Goal: Task Accomplishment & Management: Manage account settings

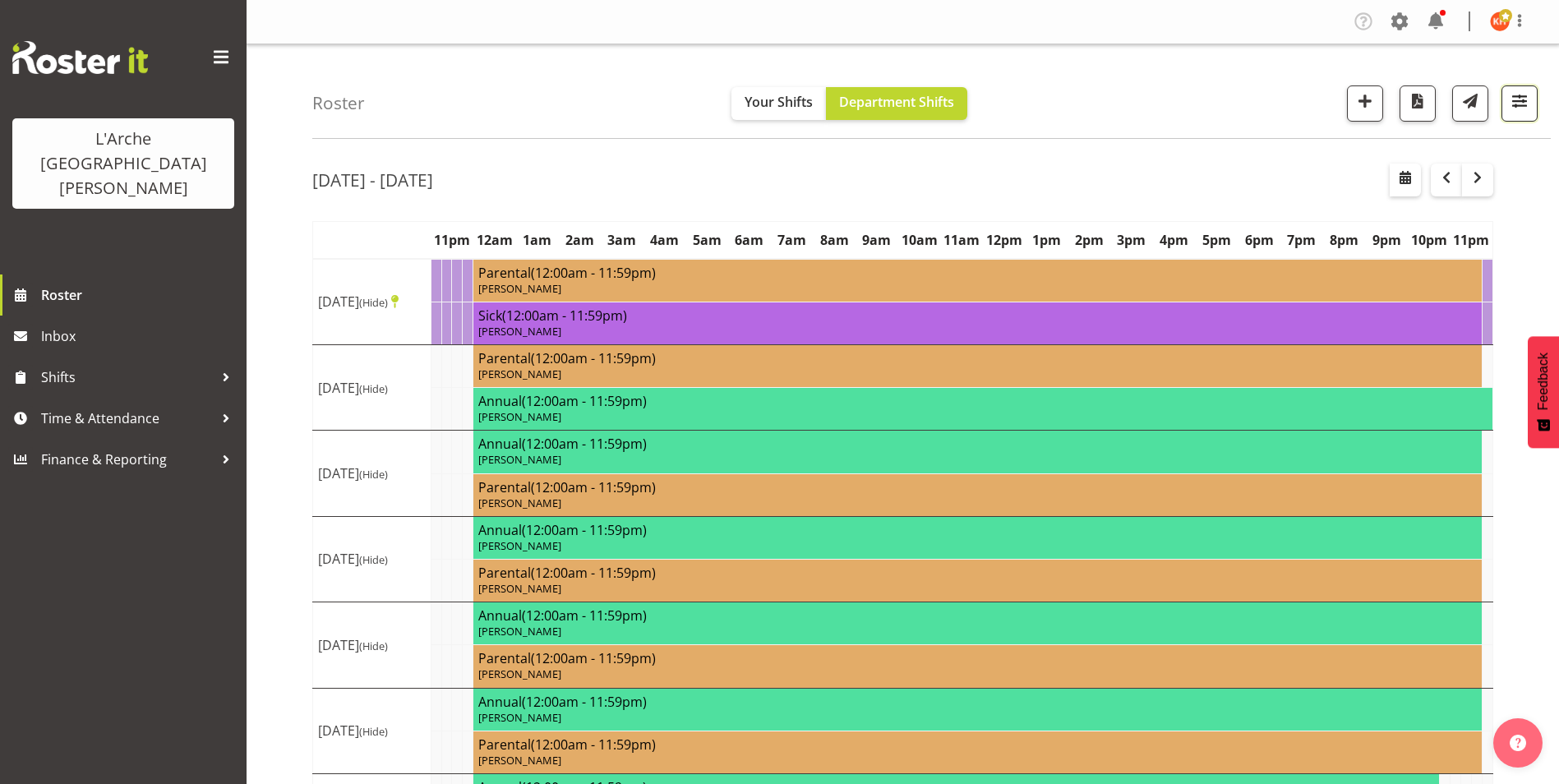
click at [1522, 99] on span "button" at bounding box center [1519, 100] width 21 height 21
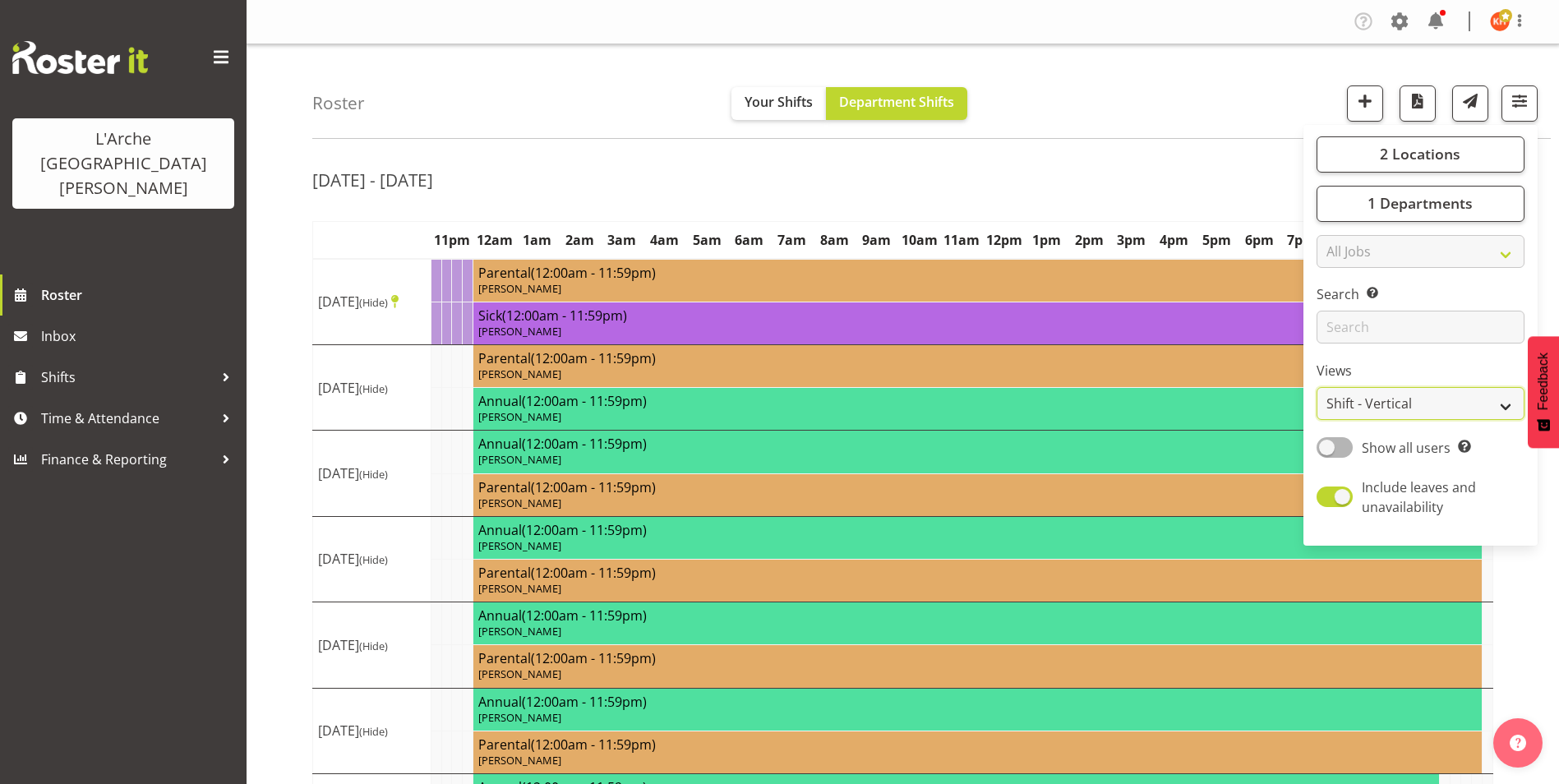
click at [1349, 399] on select "Staff Role Shift - Horizontal Shift - Vertical Staff - Location" at bounding box center [1420, 403] width 208 height 33
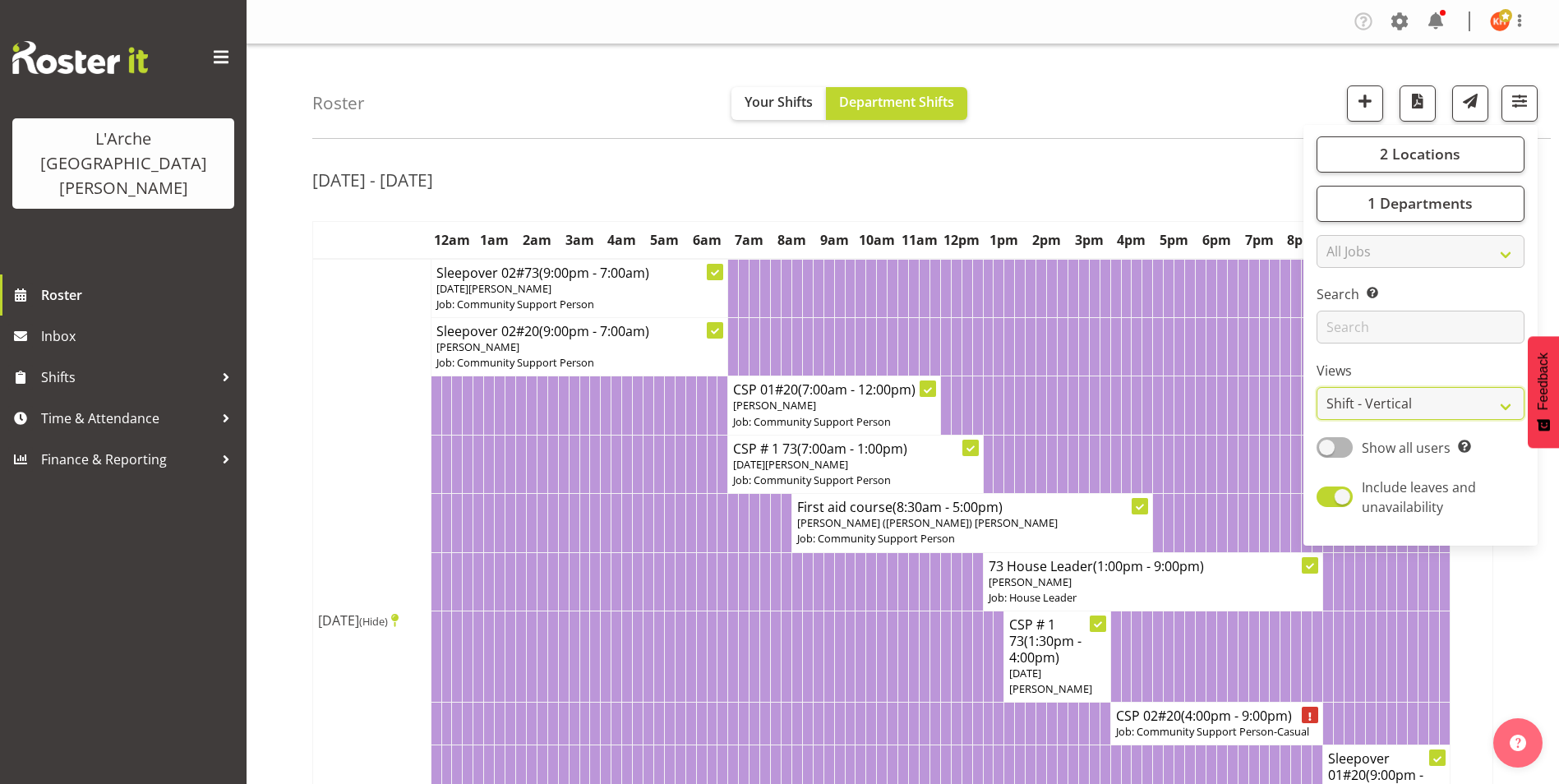
select select "staff"
click at [1316, 387] on select "Staff Role Shift - Horizontal Shift - Vertical Staff - Location" at bounding box center [1420, 403] width 208 height 33
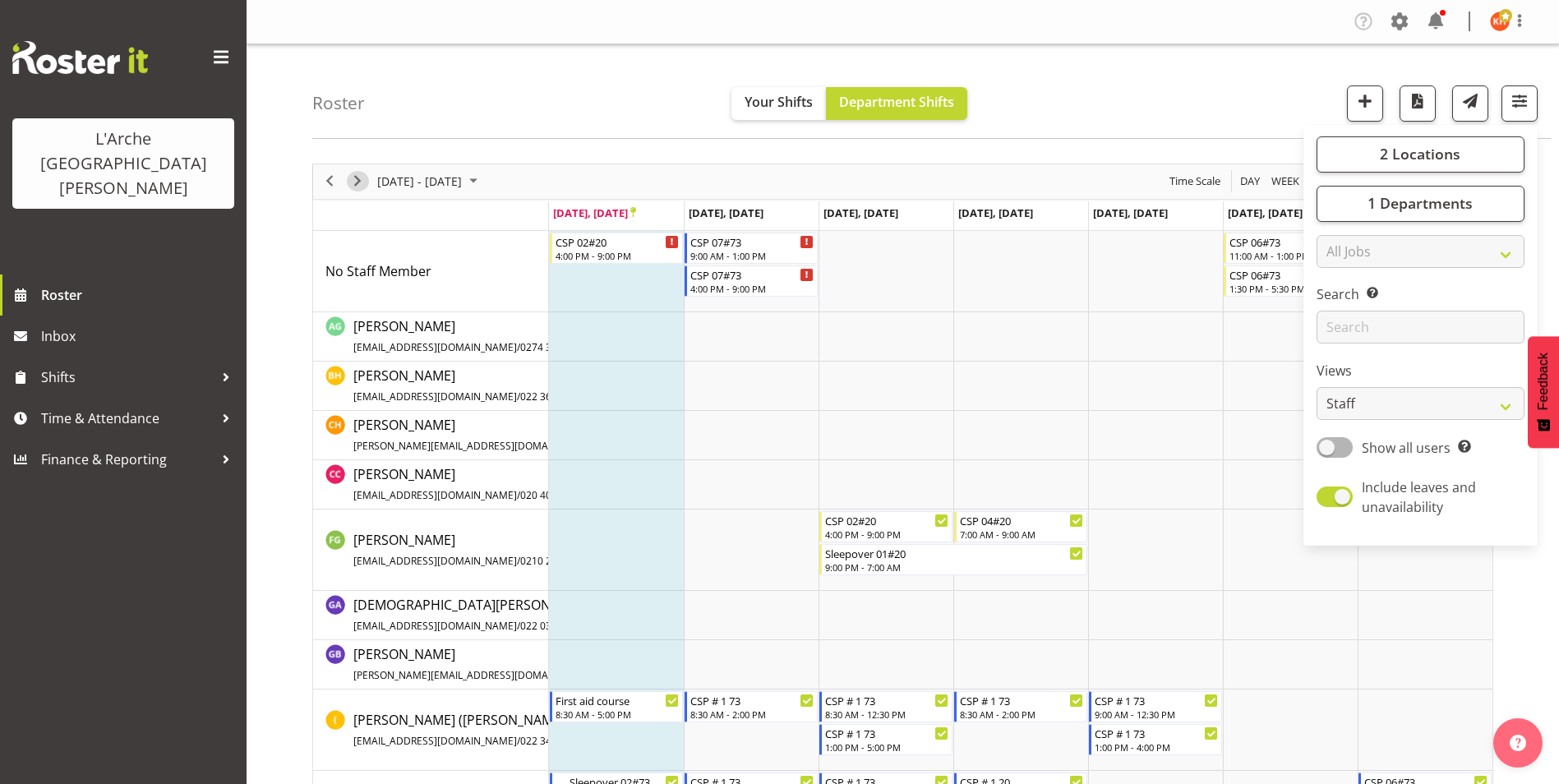
click at [360, 178] on span "Next" at bounding box center [357, 181] width 20 height 20
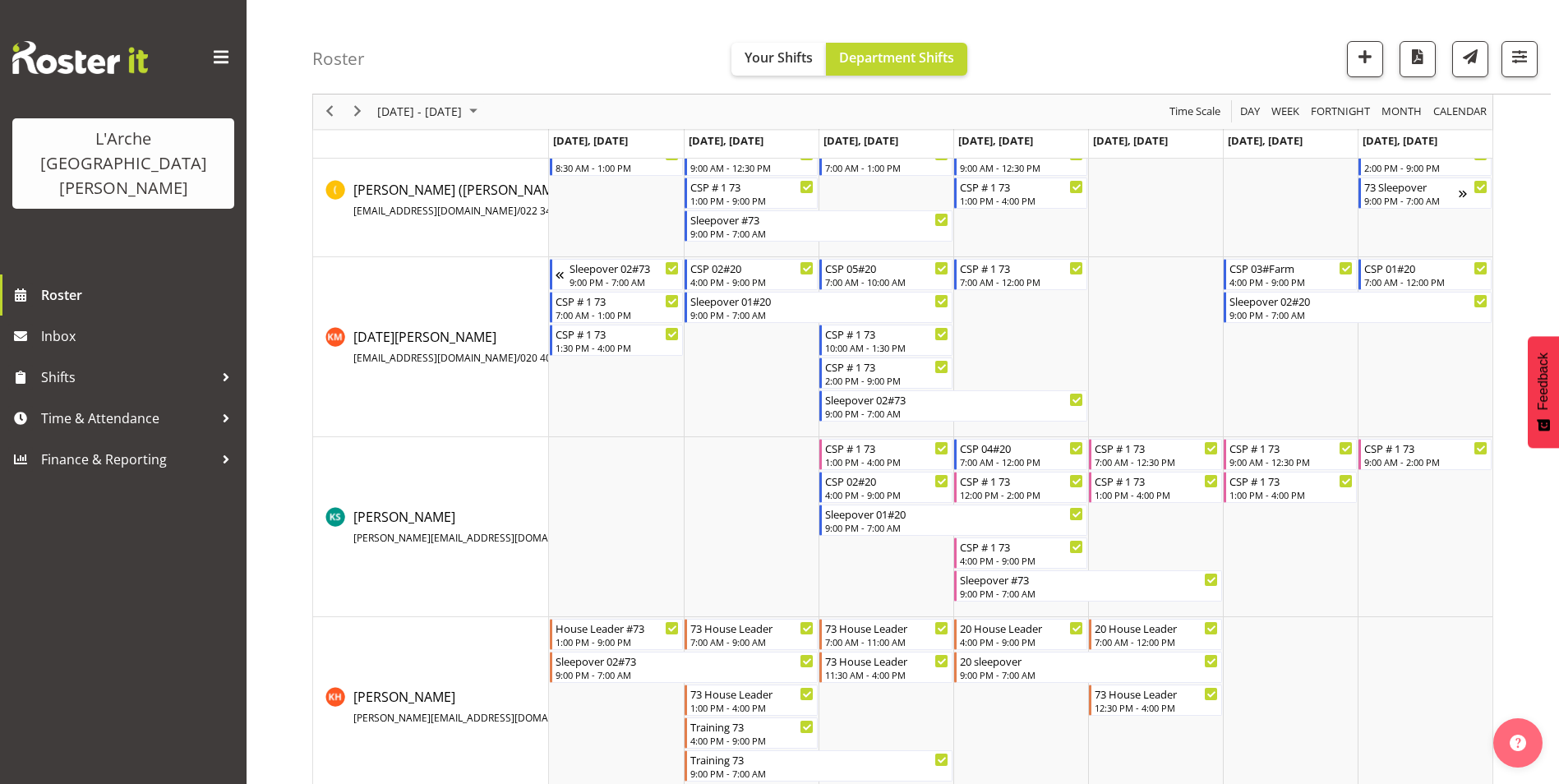
scroll to position [575, 0]
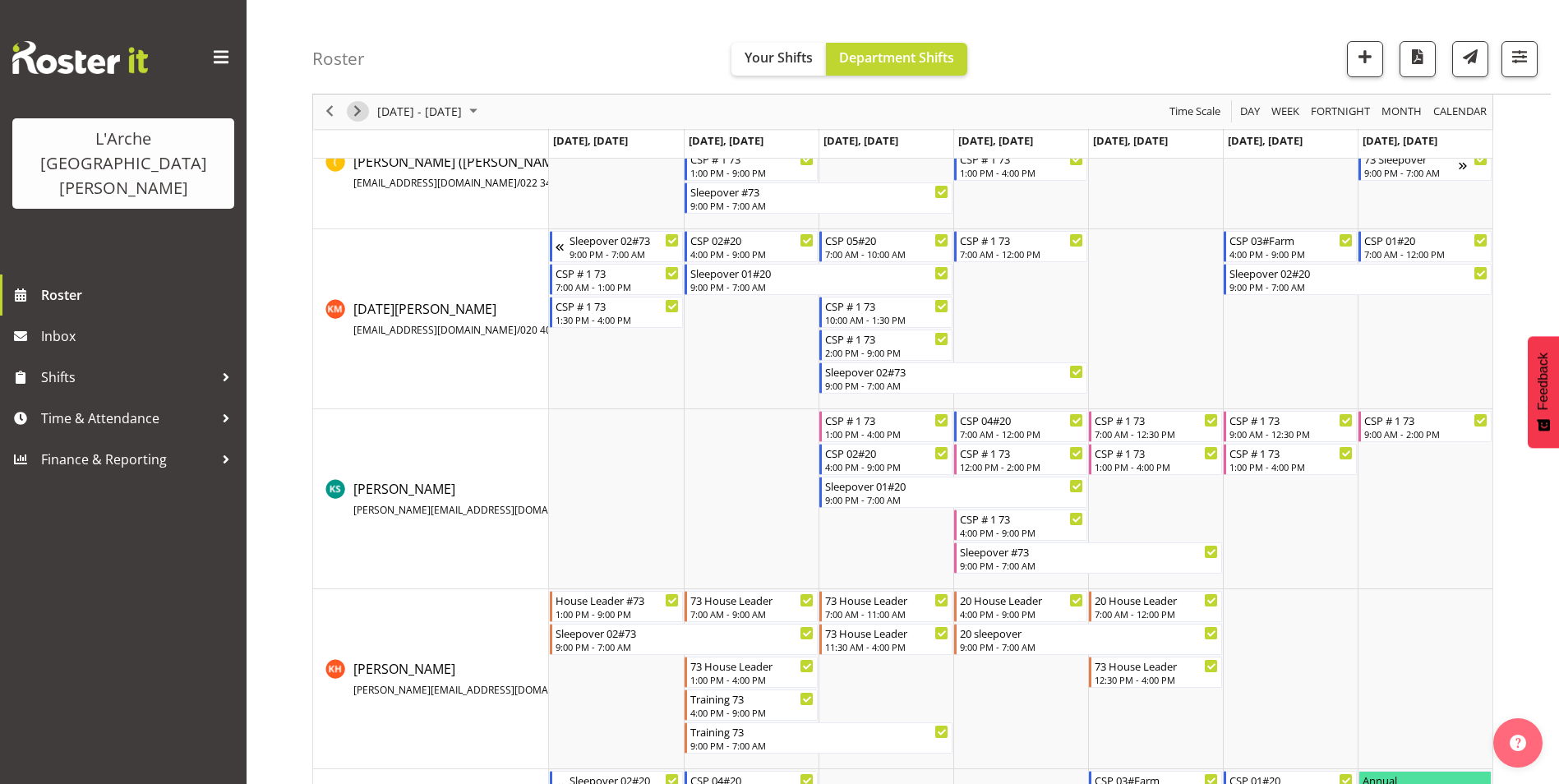
click at [362, 109] on span "Next" at bounding box center [357, 113] width 20 height 20
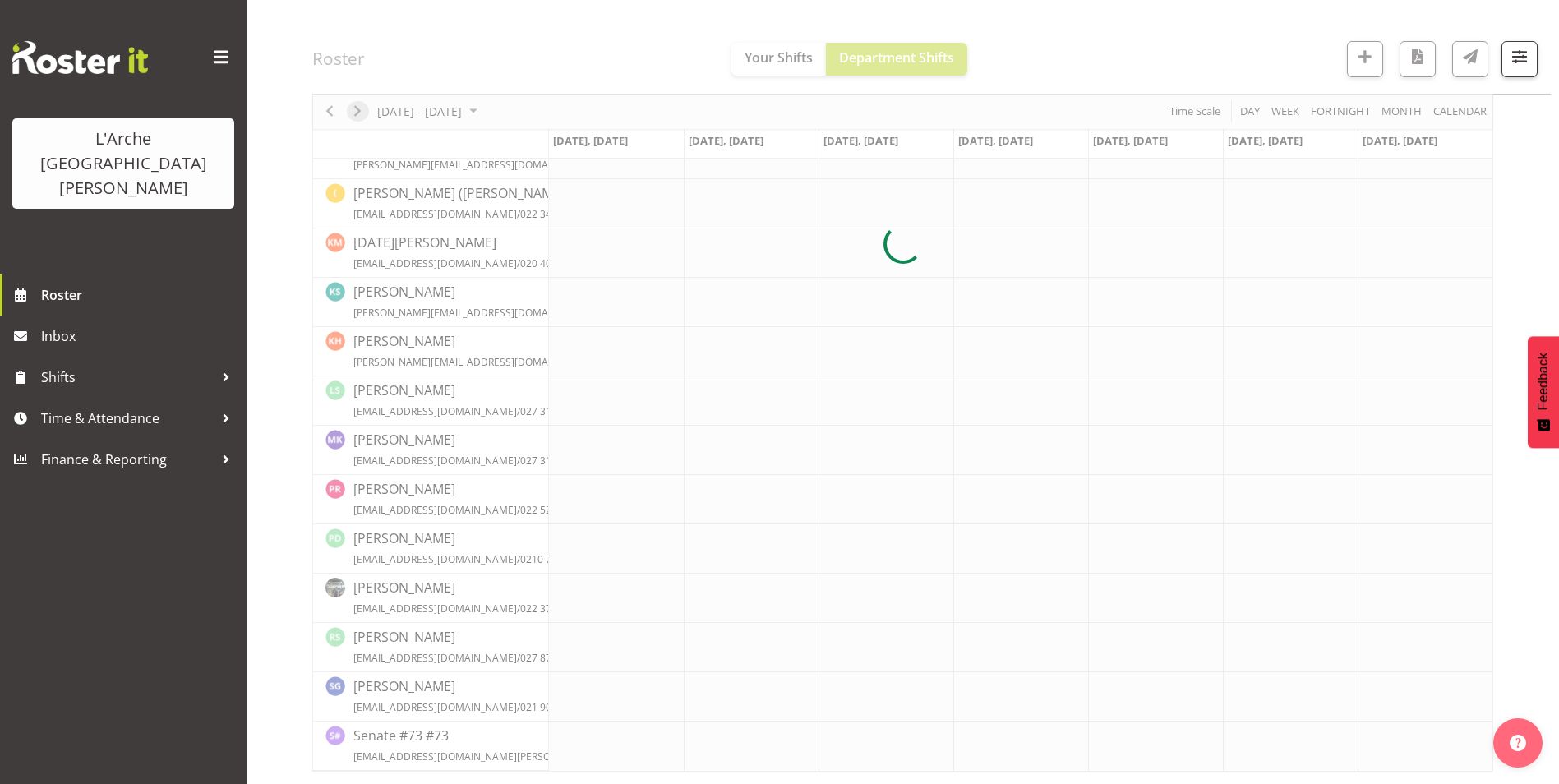
scroll to position [446, 0]
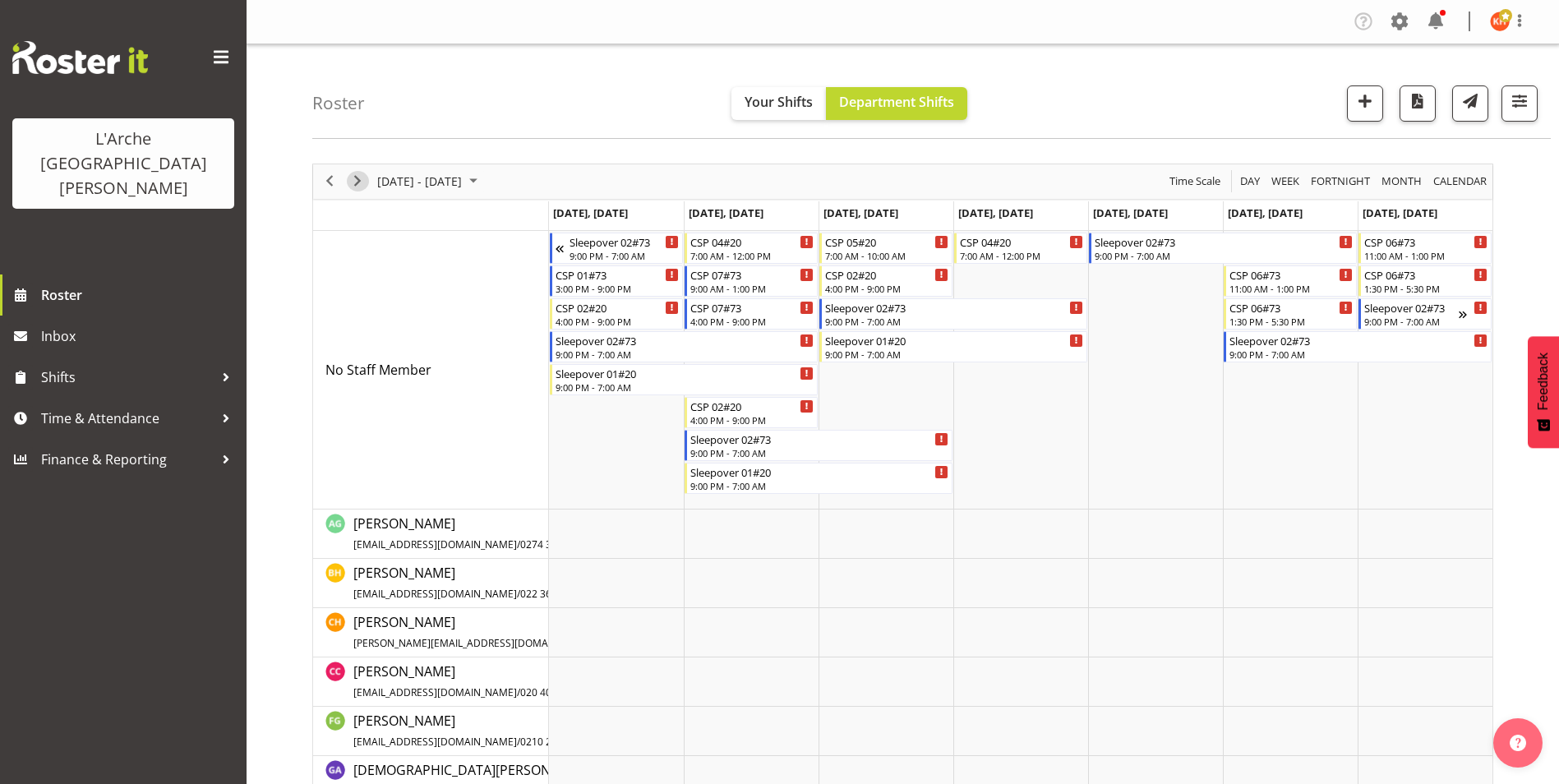
click at [360, 177] on span "Next" at bounding box center [357, 181] width 20 height 20
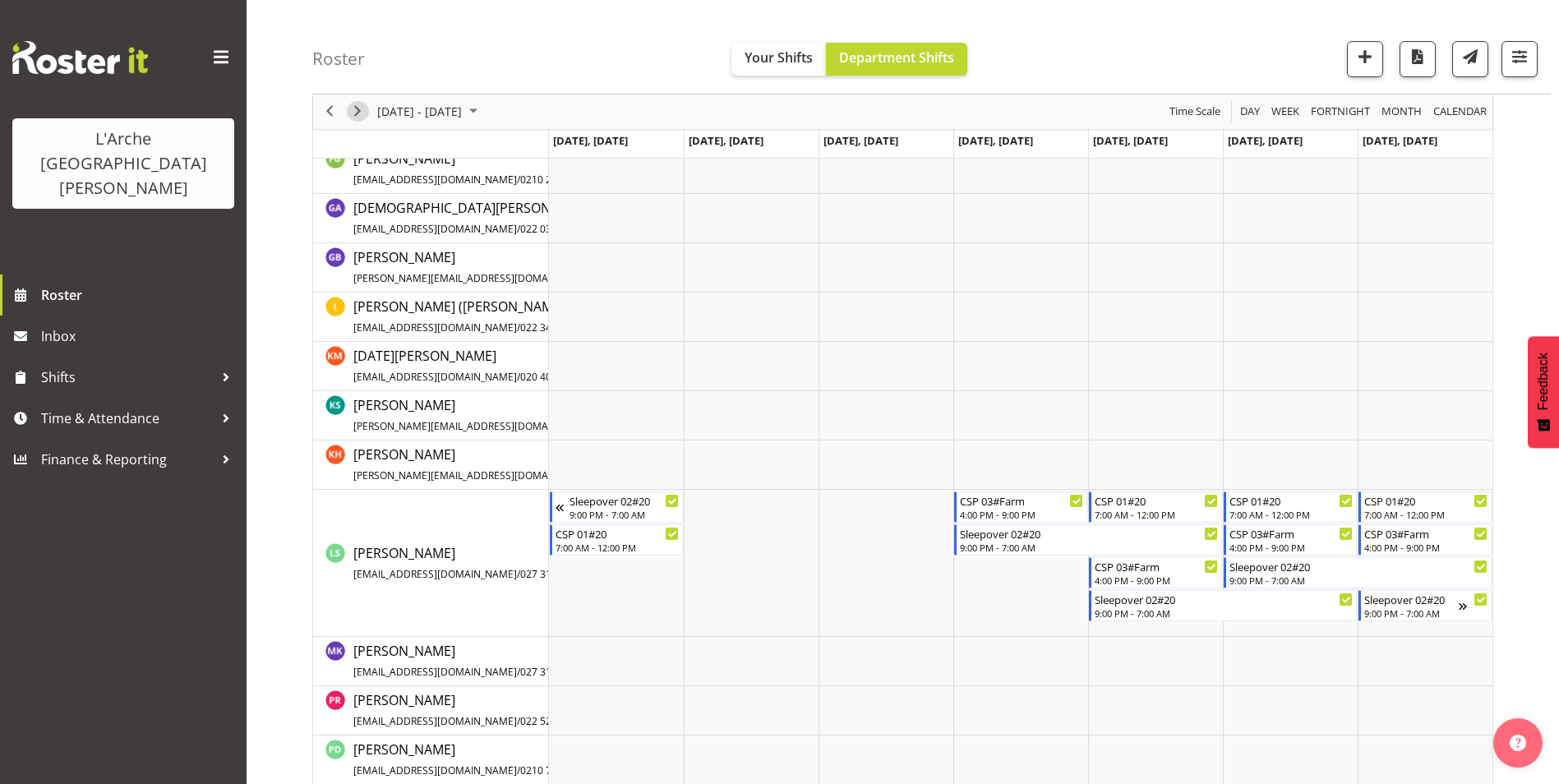
scroll to position [575, 0]
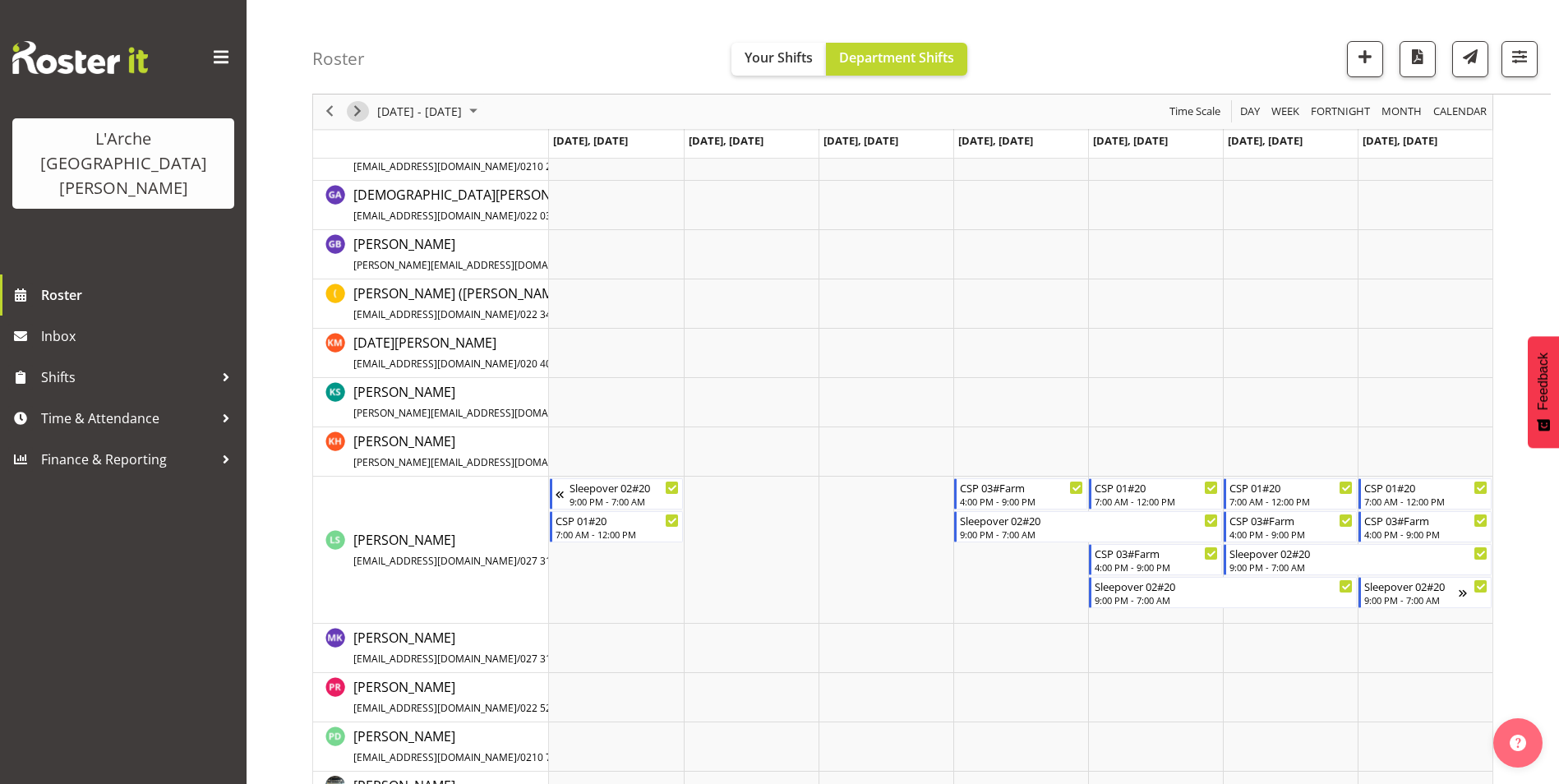
click at [356, 112] on span "Next" at bounding box center [357, 113] width 20 height 20
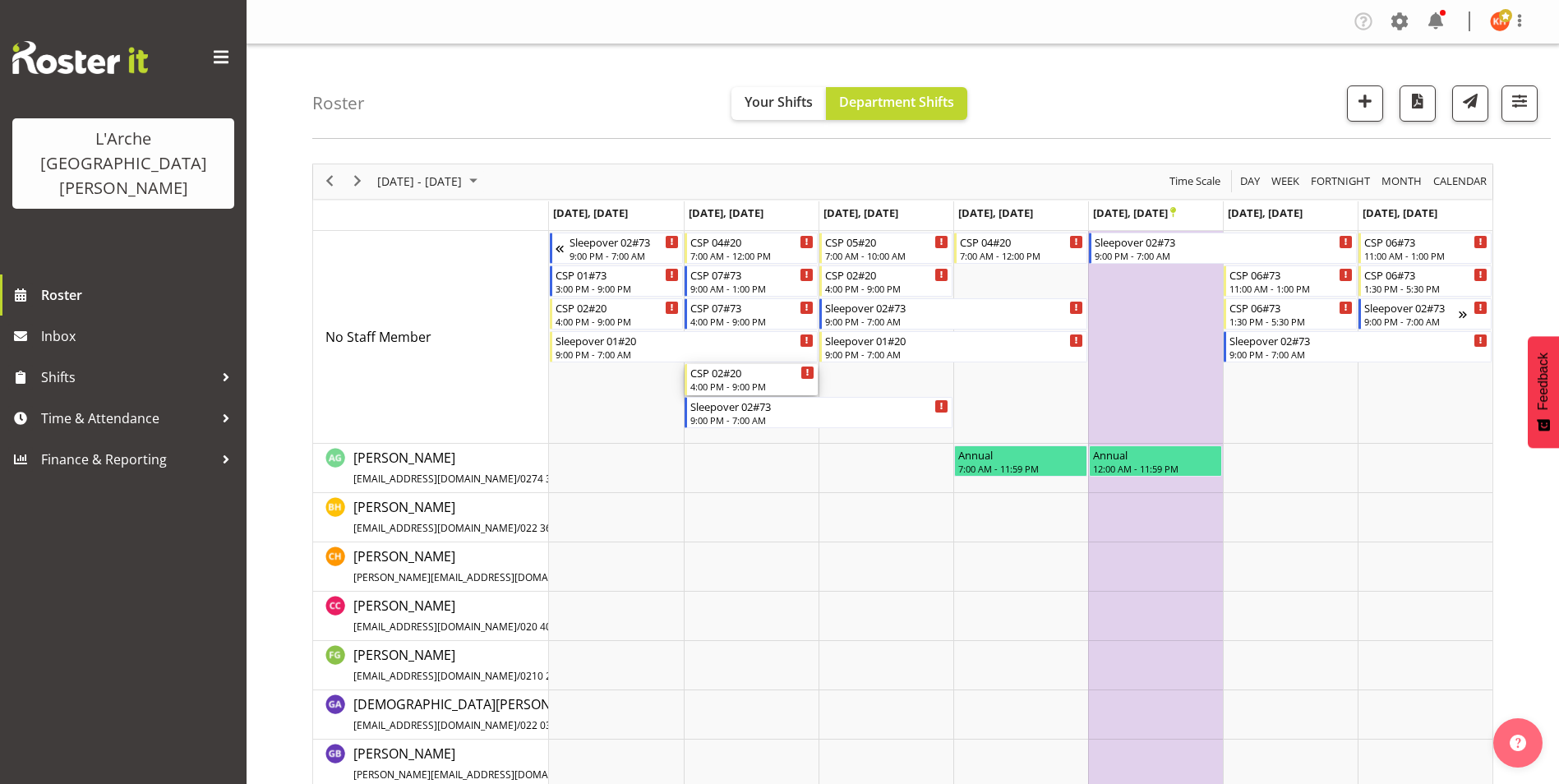
click at [736, 388] on div "4:00 PM - 9:00 PM" at bounding box center [752, 386] width 124 height 13
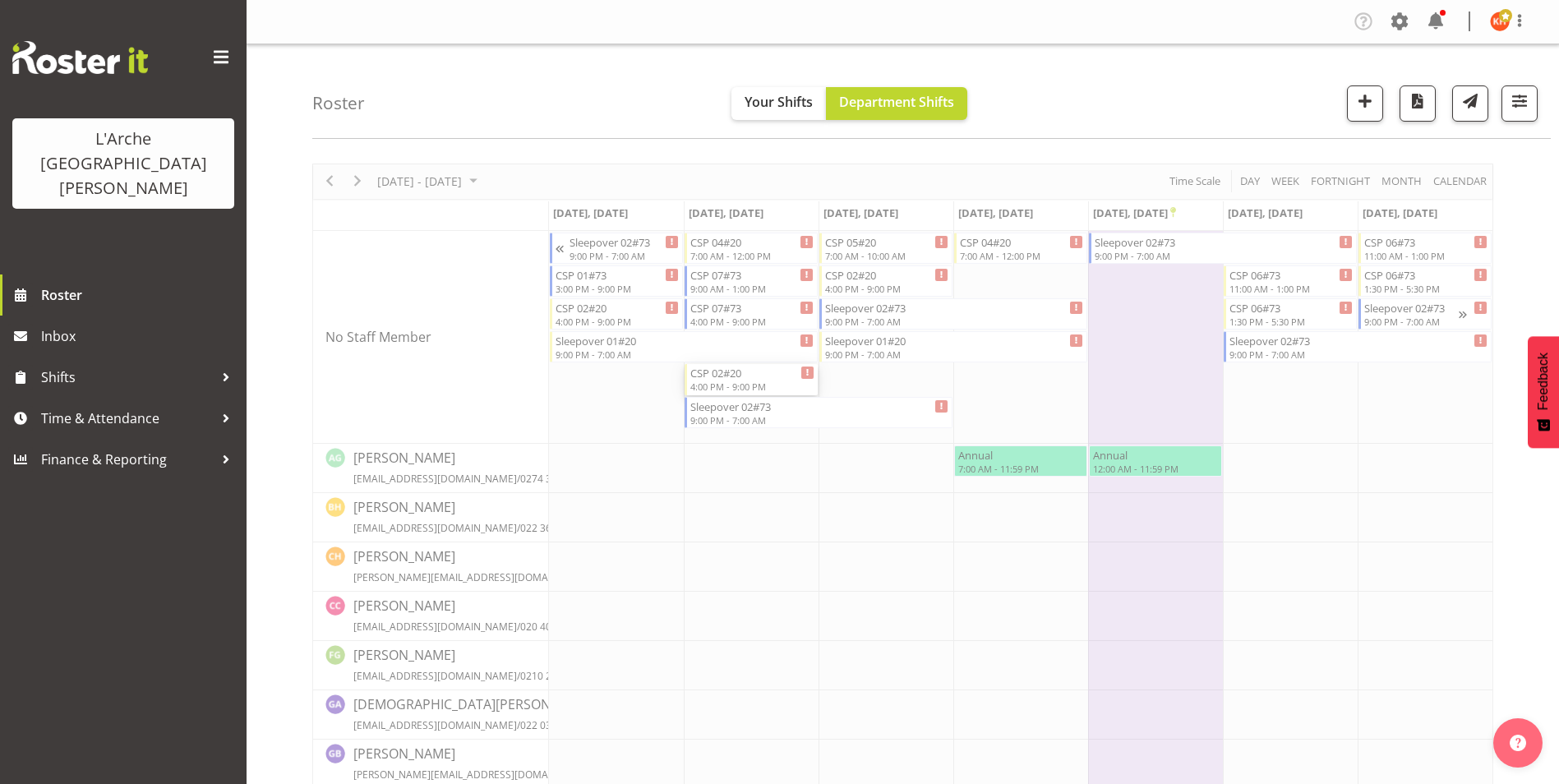
select select
select select "9"
select select "2025"
select select "16"
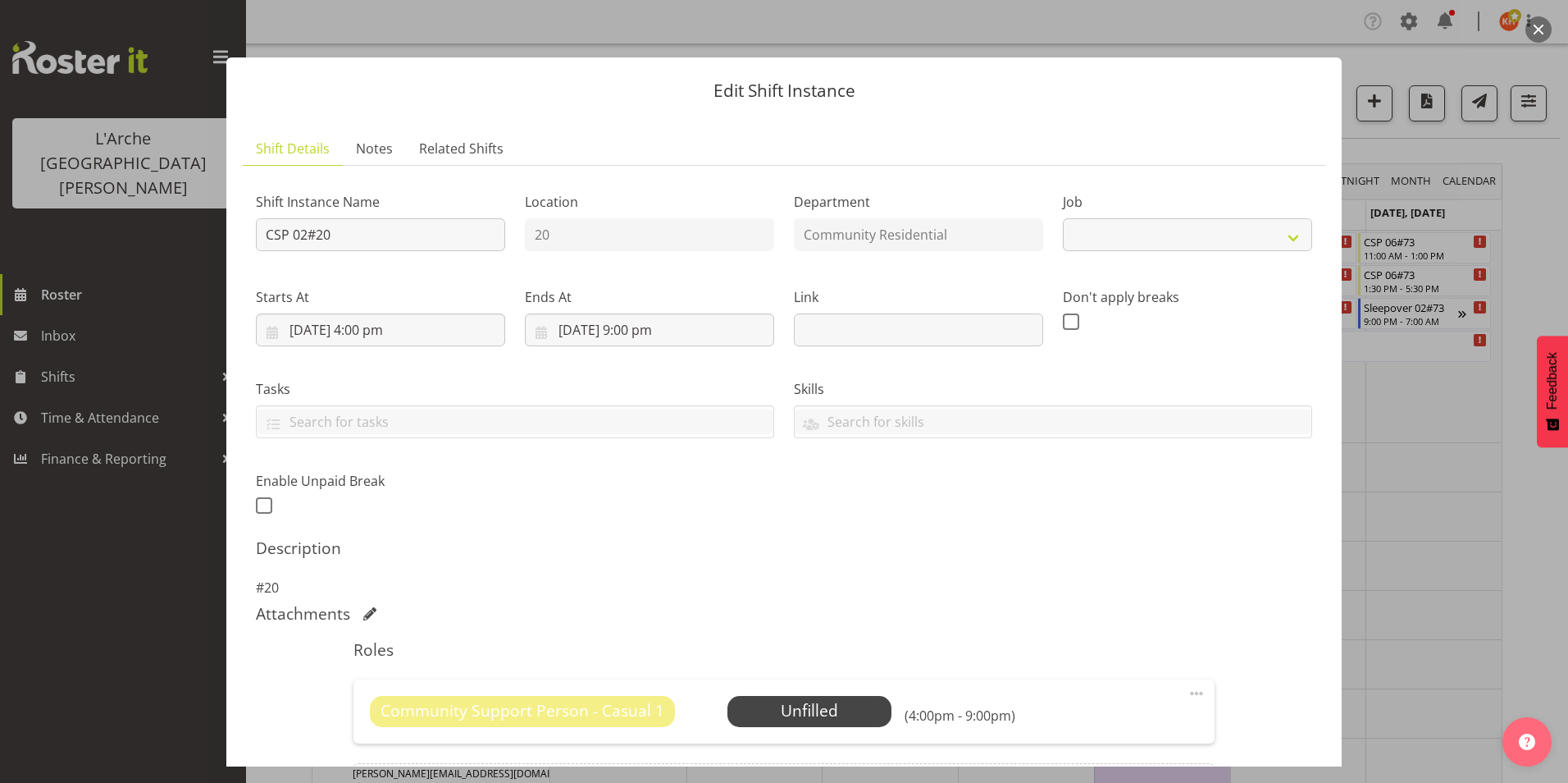
select select "3"
click at [371, 327] on input "[DATE] 4:00 pm" at bounding box center [381, 329] width 250 height 33
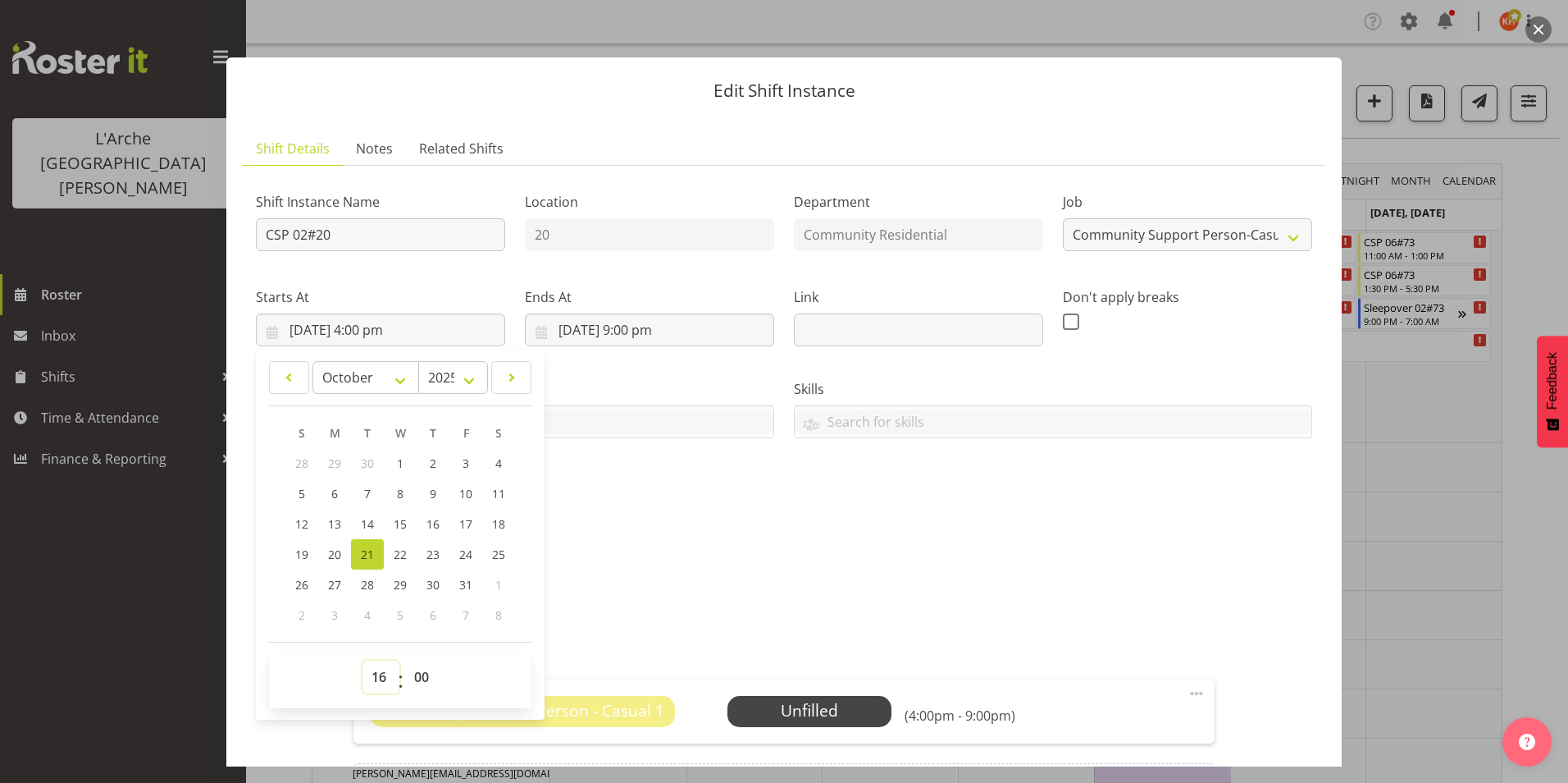
click at [375, 681] on select "00 01 02 03 04 05 06 07 08 09 10 11 12 13 14 15 16 17 18 19 20 21 22 23" at bounding box center [381, 676] width 37 height 33
select select "17"
click at [362, 660] on select "00 01 02 03 04 05 06 07 08 09 10 11 12 13 14 15 16 17 18 19 20 21 22 23" at bounding box center [381, 676] width 37 height 33
type input "[DATE] 5:00 pm"
click at [585, 580] on p "#20" at bounding box center [784, 587] width 1056 height 20
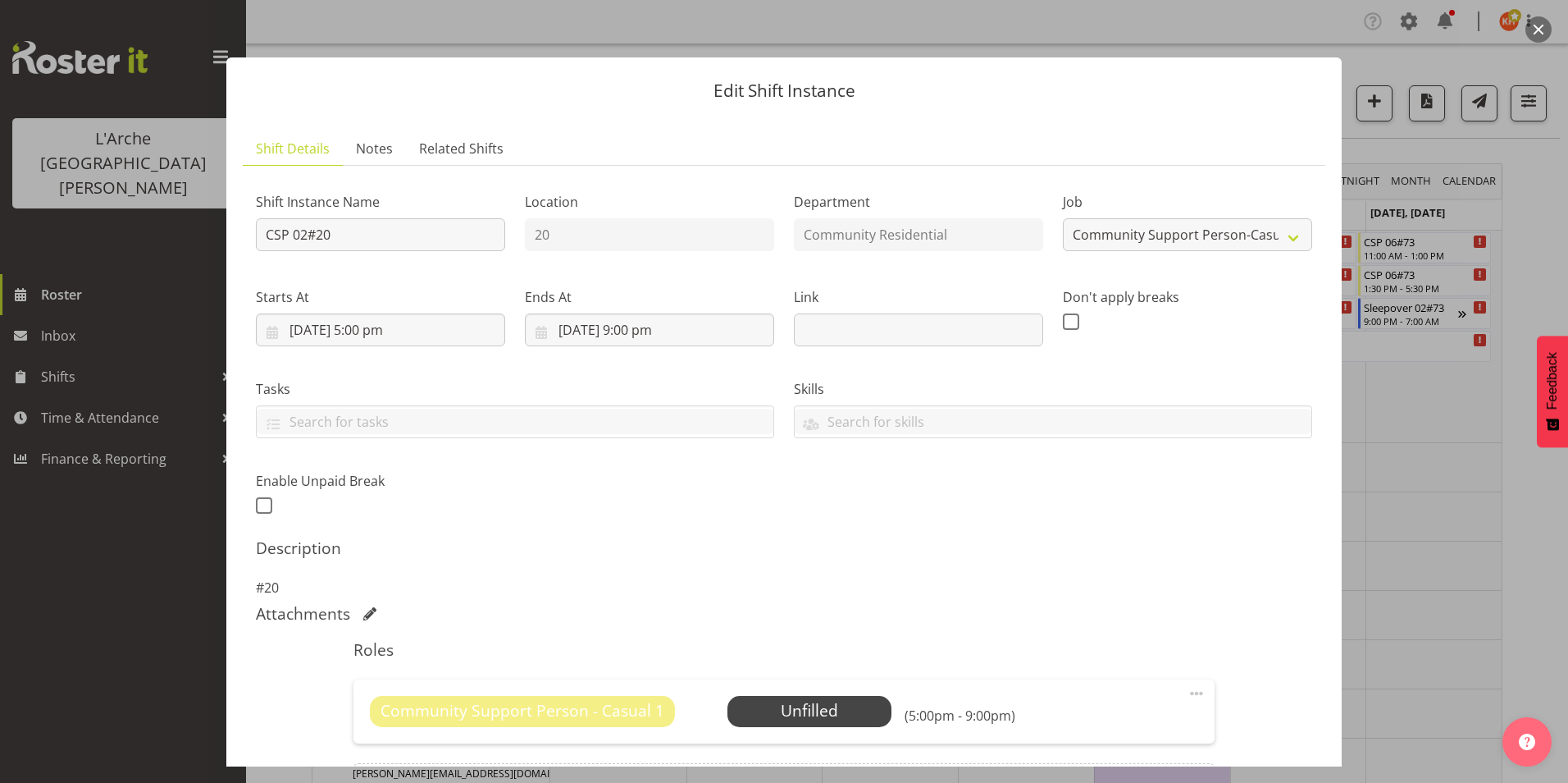
click at [1190, 694] on span at bounding box center [1196, 693] width 19 height 20
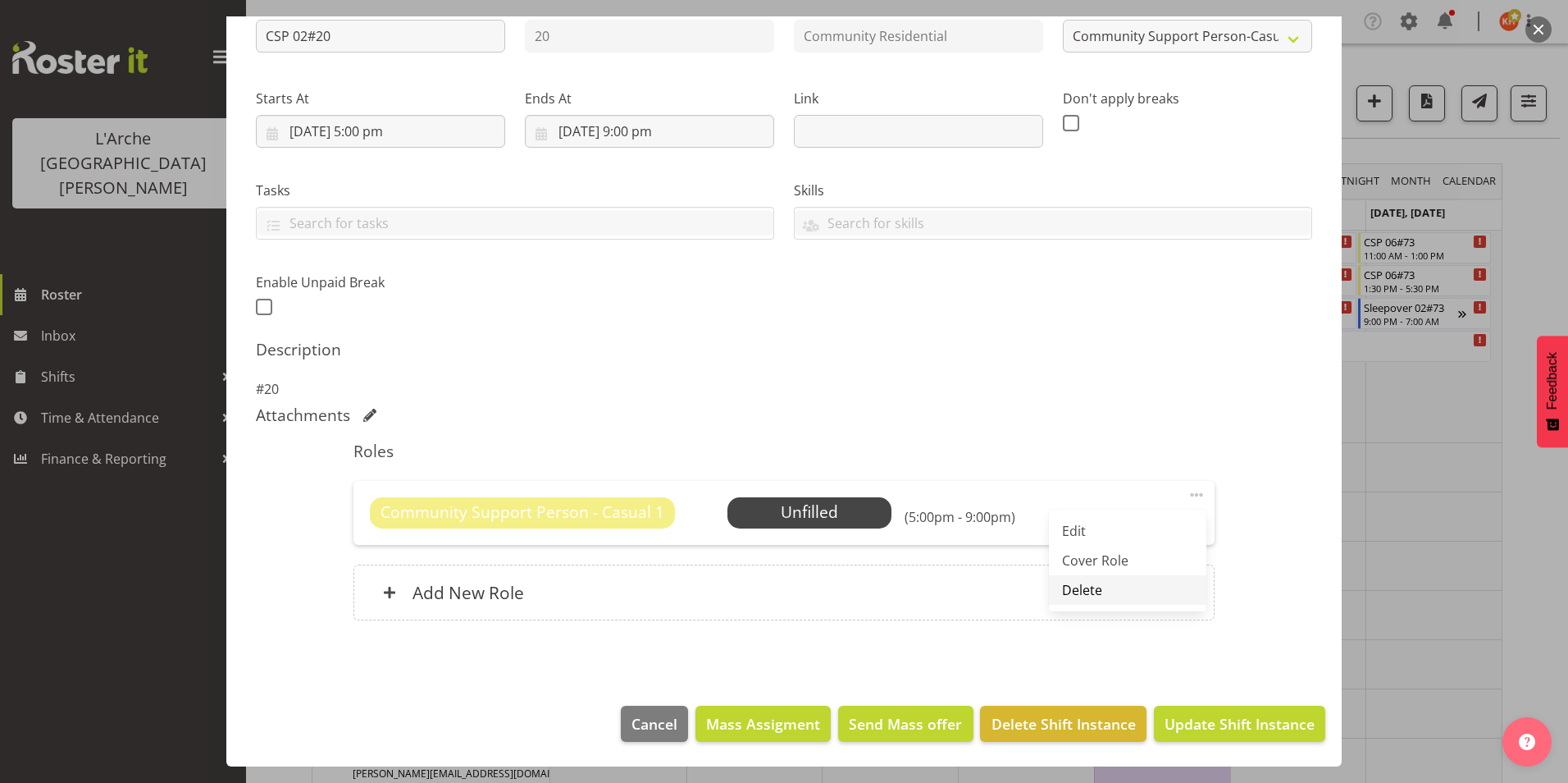
click at [1095, 590] on link "Delete" at bounding box center [1128, 590] width 158 height 30
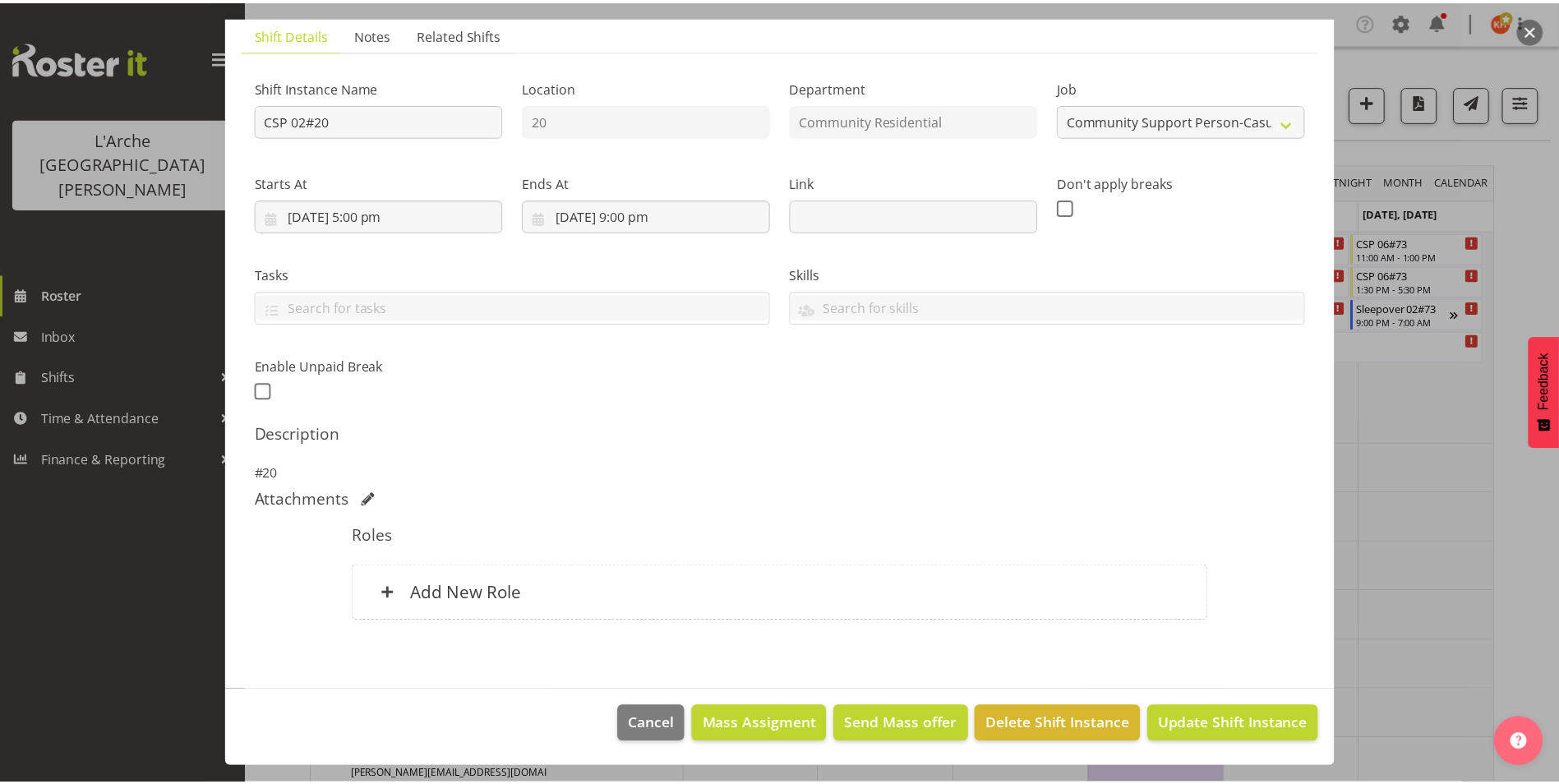
scroll to position [115, 0]
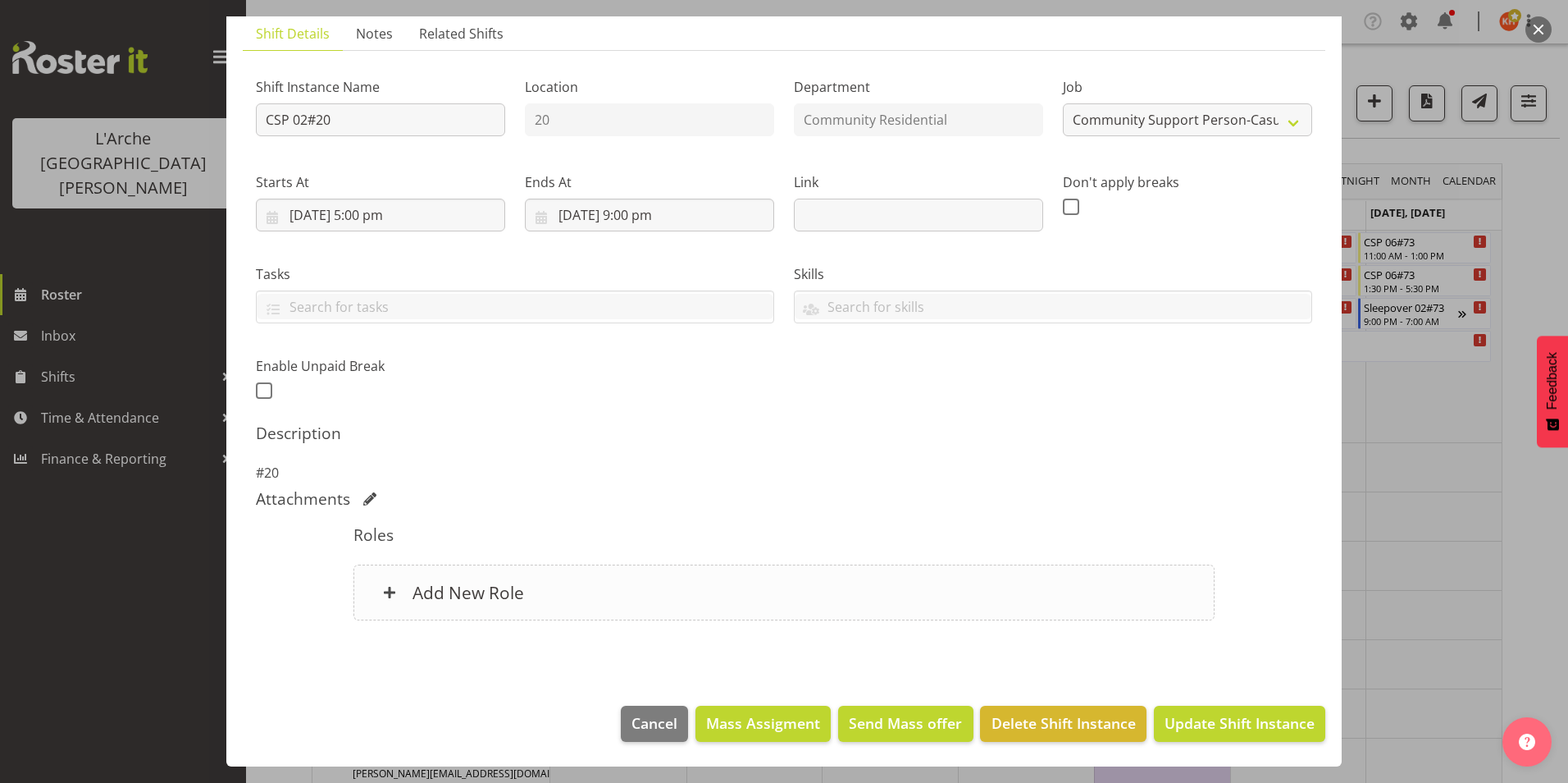
click at [475, 584] on h6 "Add New Role" at bounding box center [468, 592] width 111 height 21
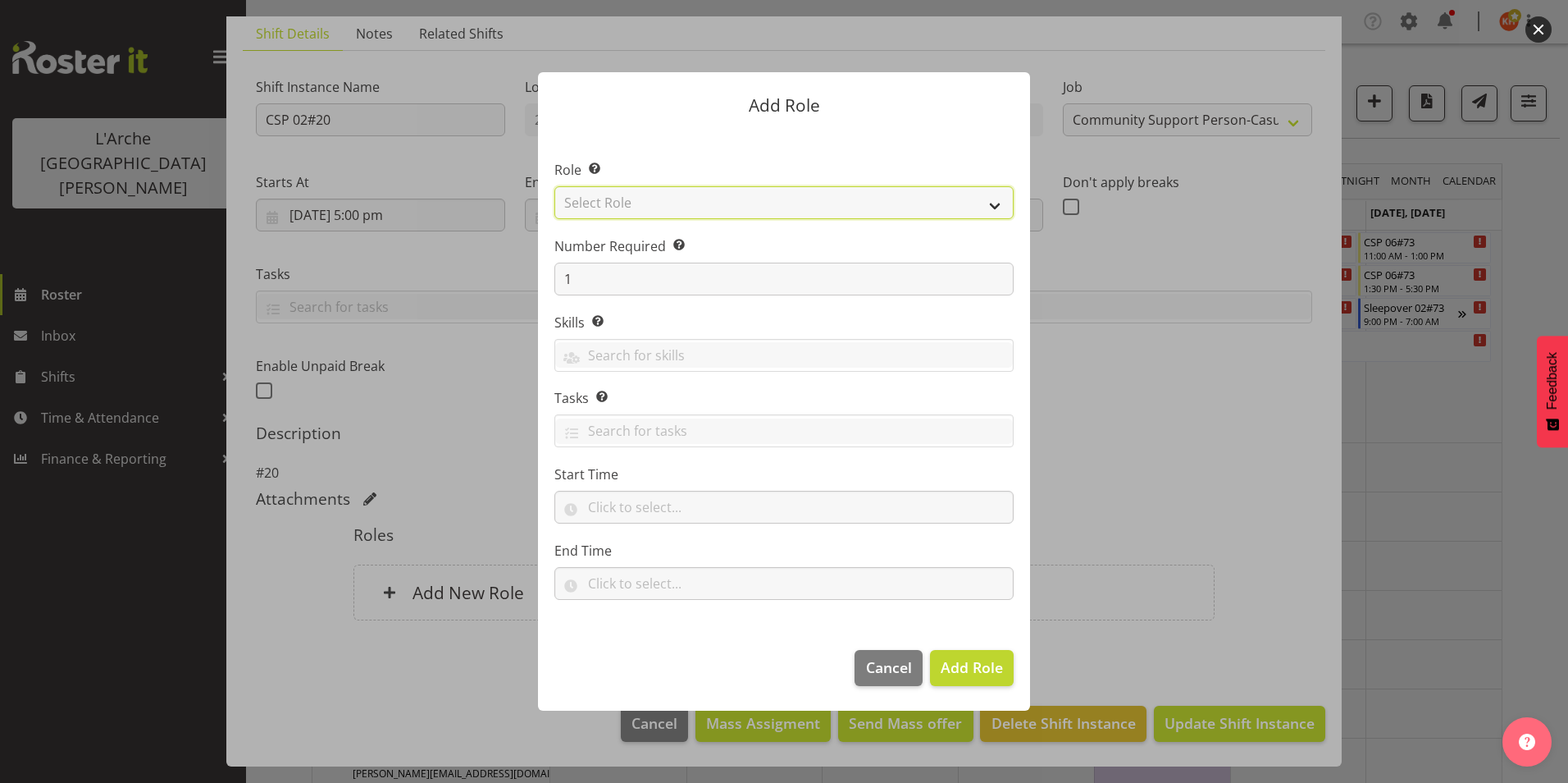
click at [653, 203] on select "Select Role Area Manager Art Coordination Community - SIL Community Leader Comm…" at bounding box center [784, 202] width 460 height 33
select select "12"
click at [554, 187] on select "Select Role Area Manager Art Coordination Community - SIL Community Leader Comm…" at bounding box center [784, 202] width 460 height 33
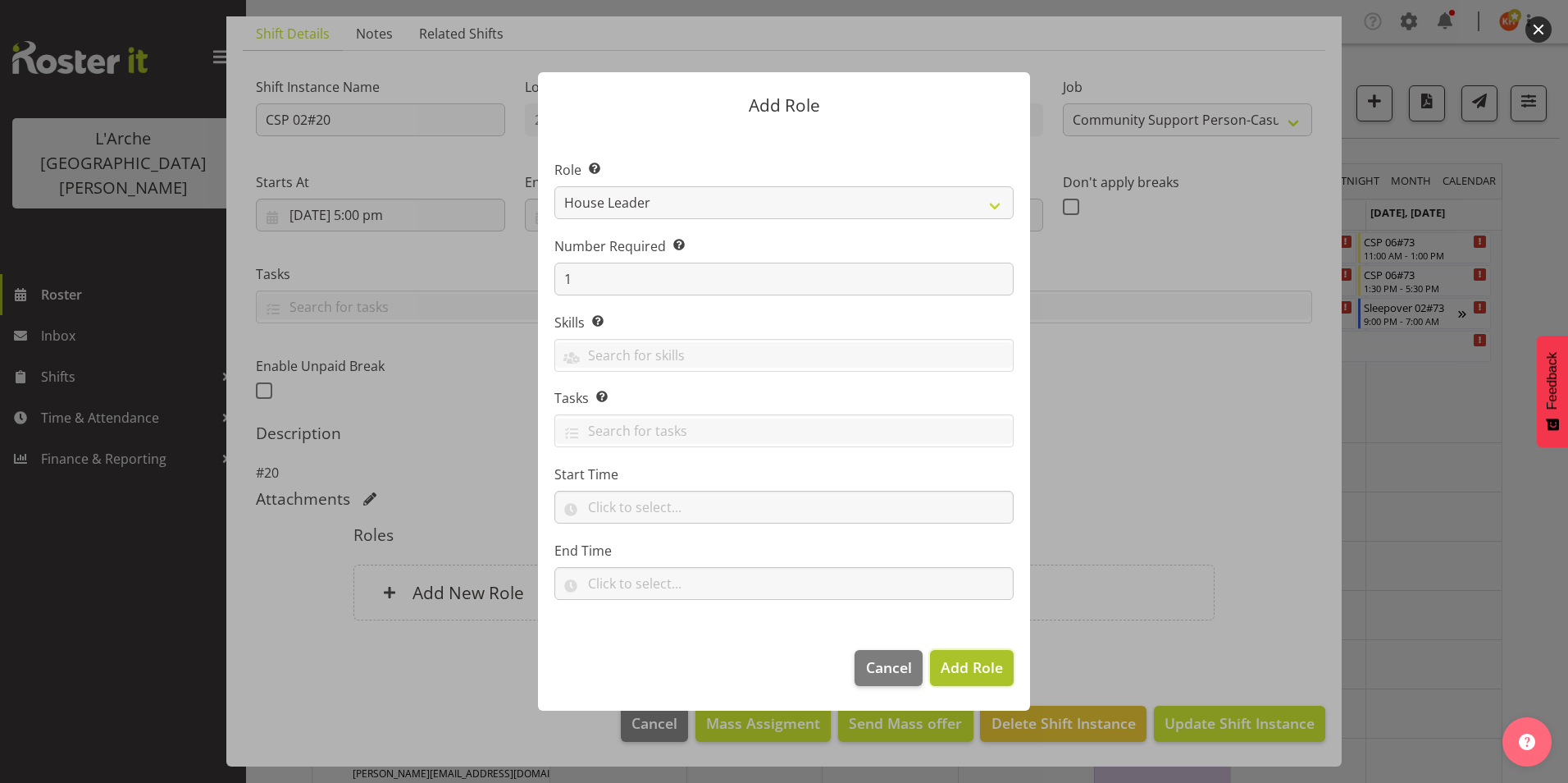
click at [1000, 669] on span "Add Role" at bounding box center [971, 667] width 62 height 20
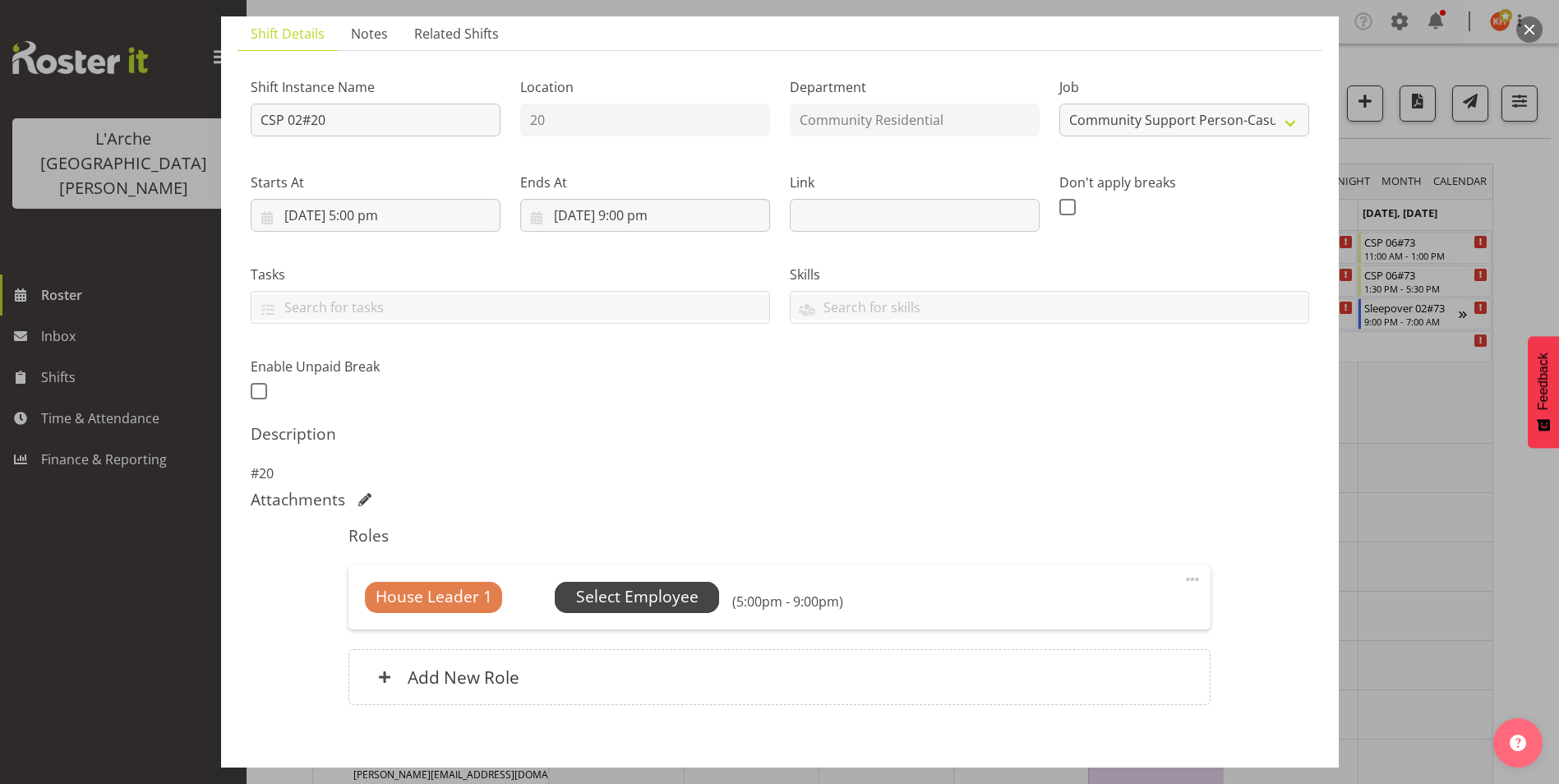
click at [641, 602] on span "Select Employee" at bounding box center [637, 597] width 123 height 24
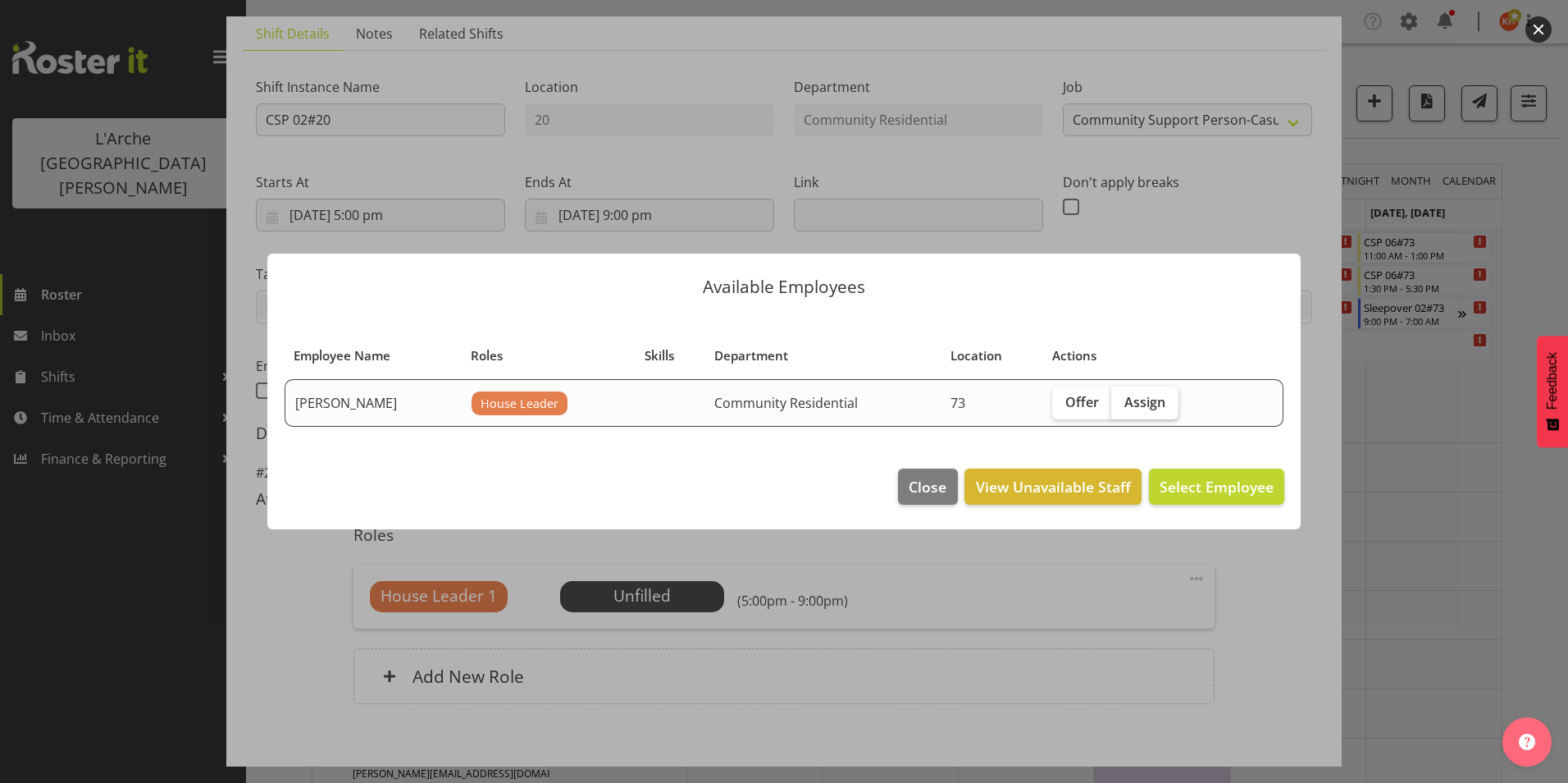
click at [1134, 405] on span "Assign" at bounding box center [1145, 402] width 41 height 17
click at [1122, 405] on input "Assign" at bounding box center [1116, 401] width 10 height 10
checkbox input "true"
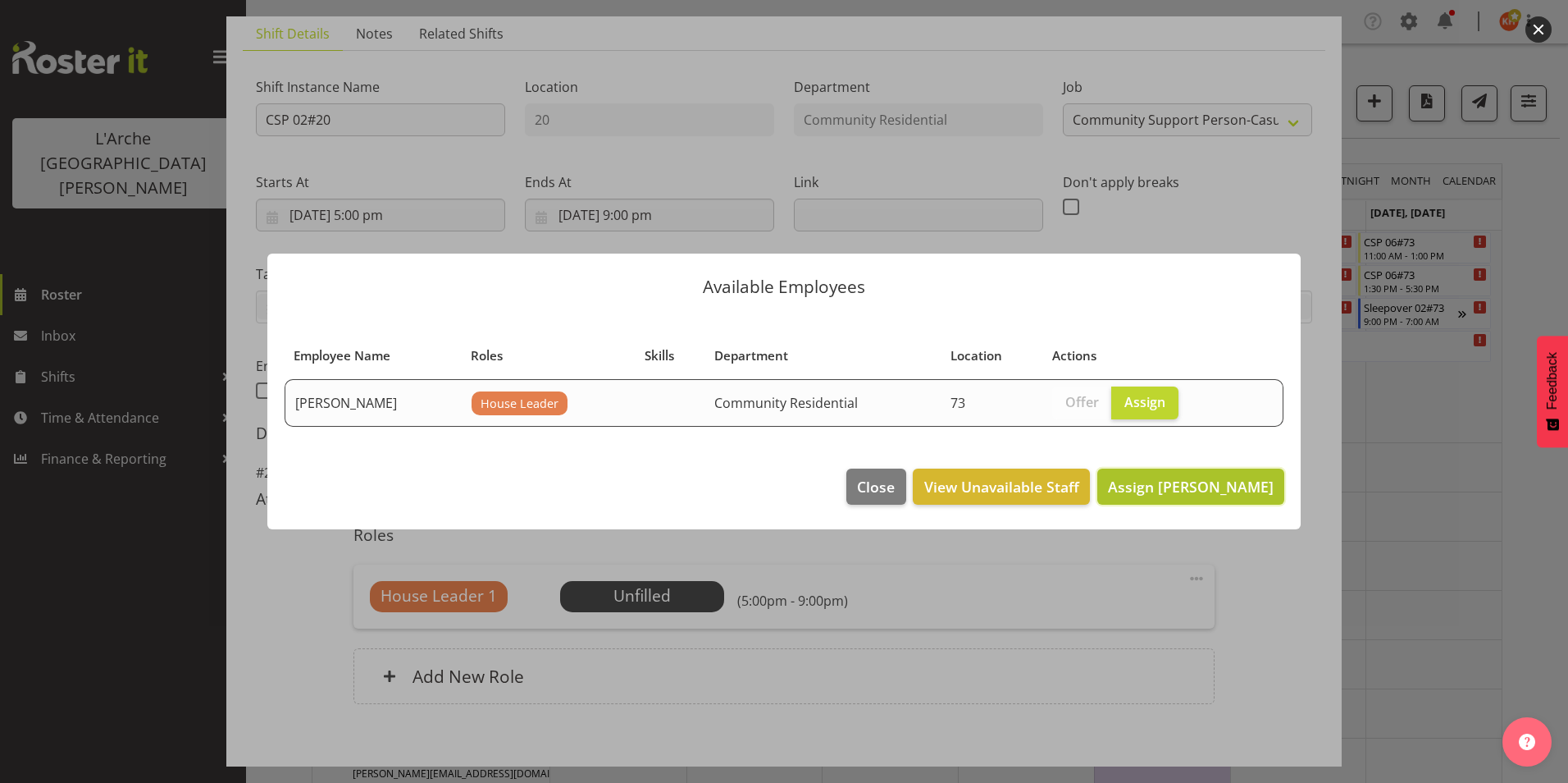
click at [1209, 489] on span "Assign [PERSON_NAME]" at bounding box center [1191, 486] width 165 height 20
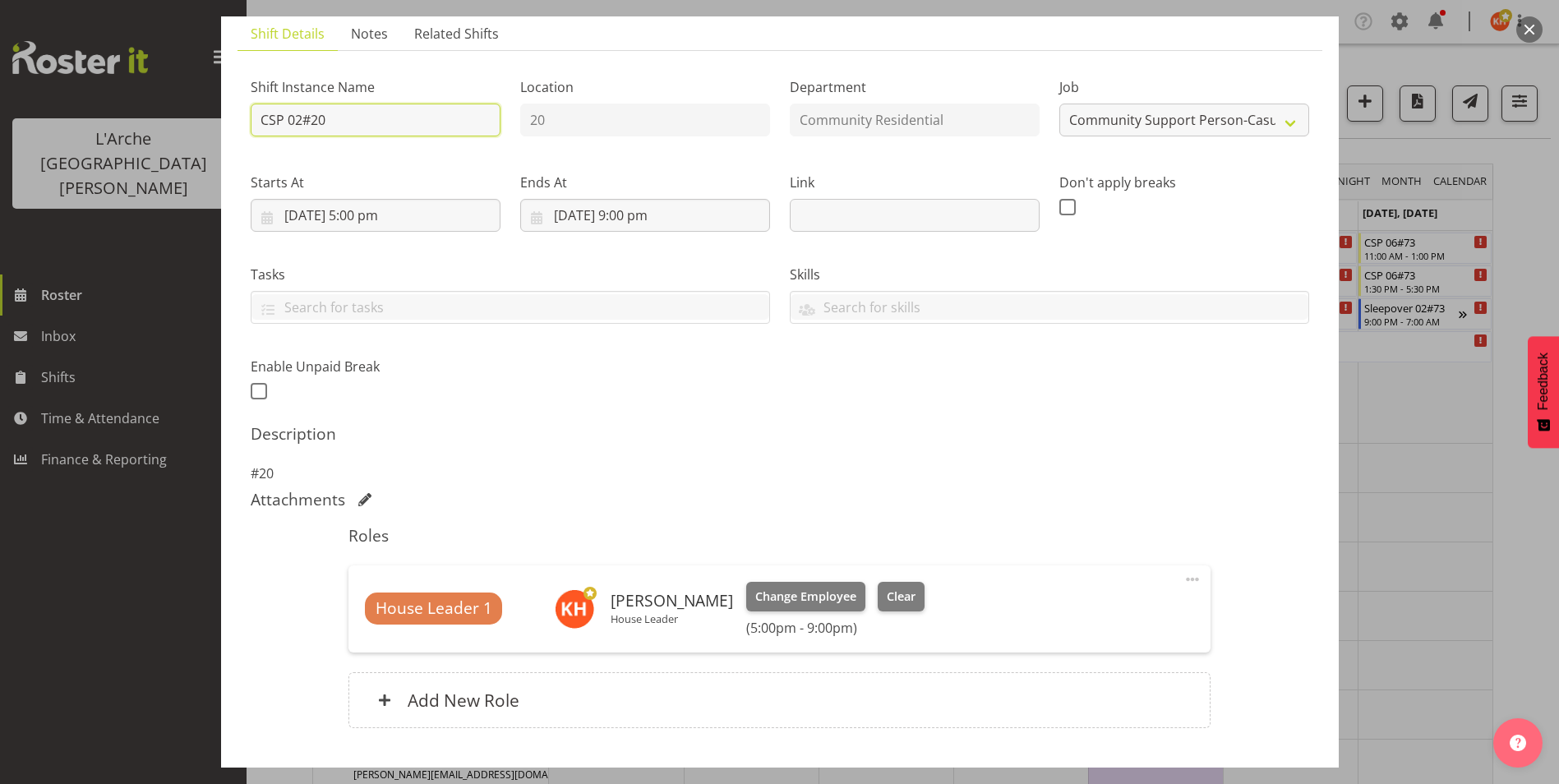
drag, startPoint x: 364, startPoint y: 127, endPoint x: -4, endPoint y: 212, distance: 377.7
click at [0, 212] on html "L'Arche Mount [PERSON_NAME] Roster Inbox Shifts Time & Attendance Finance & Rep…" at bounding box center [780, 392] width 1559 height 784
type input "20 House Leader"
click at [764, 465] on p "#20" at bounding box center [780, 472] width 1059 height 20
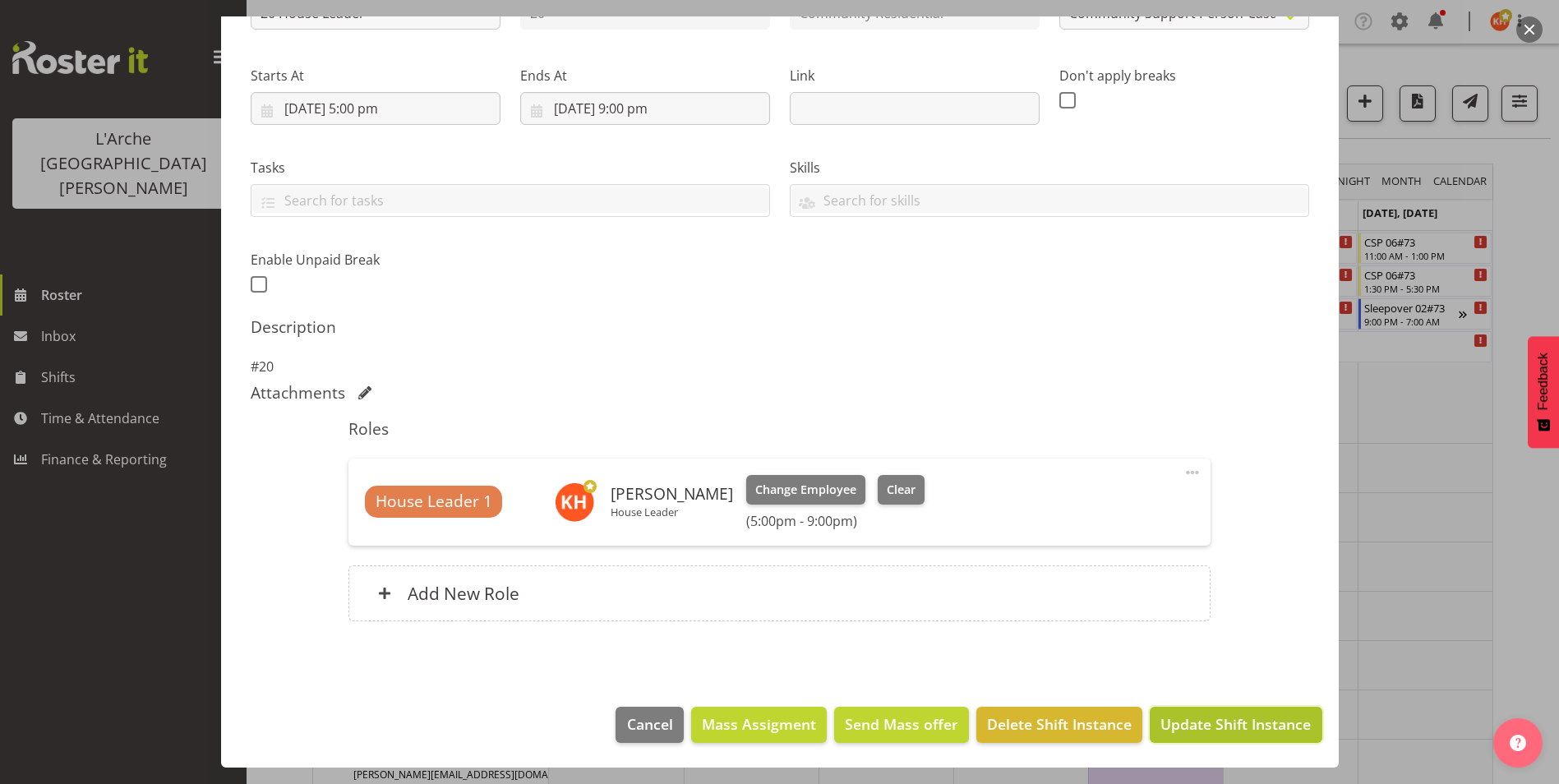
click at [1223, 717] on span "Update Shift Instance" at bounding box center [1235, 724] width 151 height 21
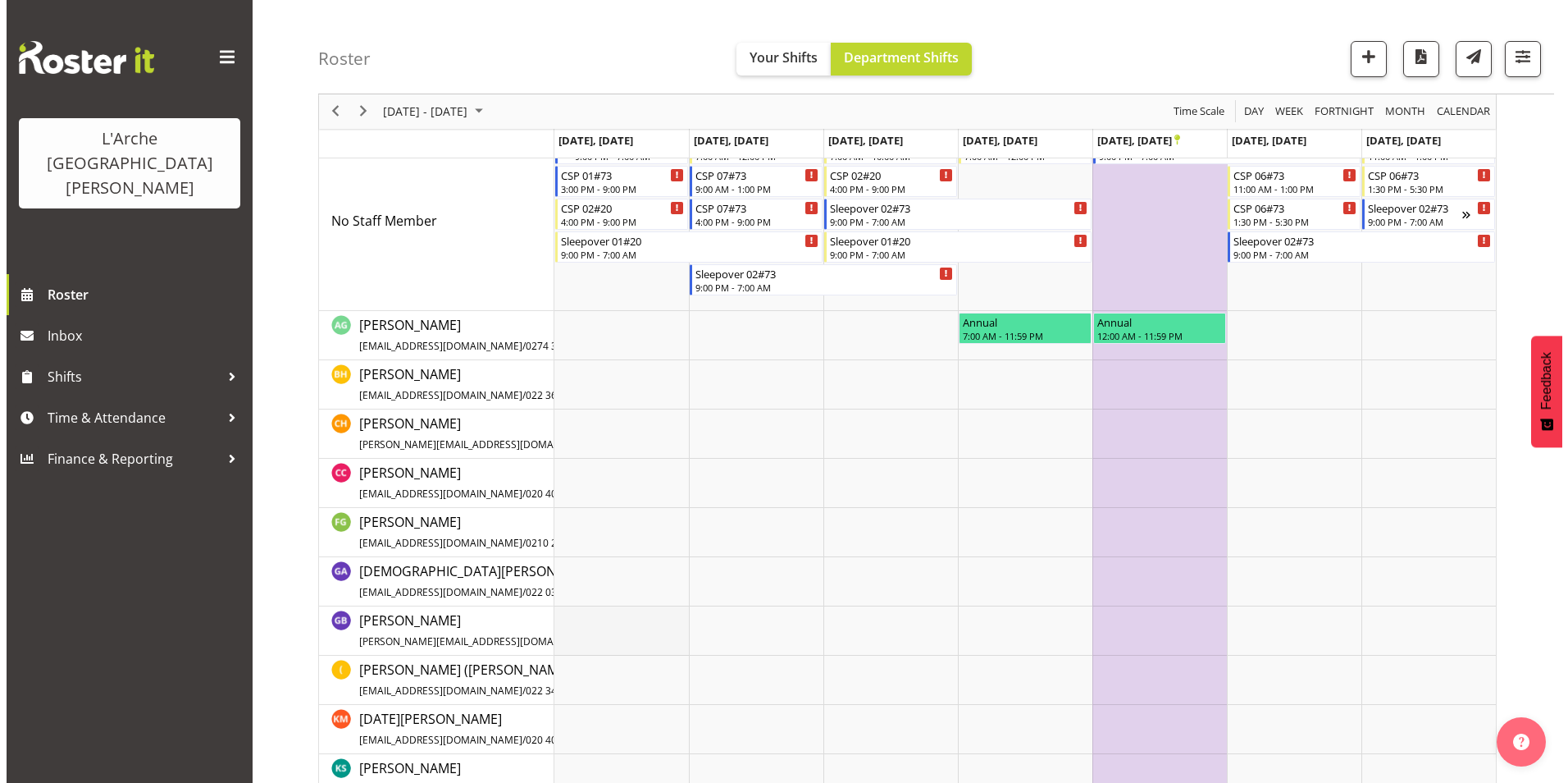
scroll to position [0, 0]
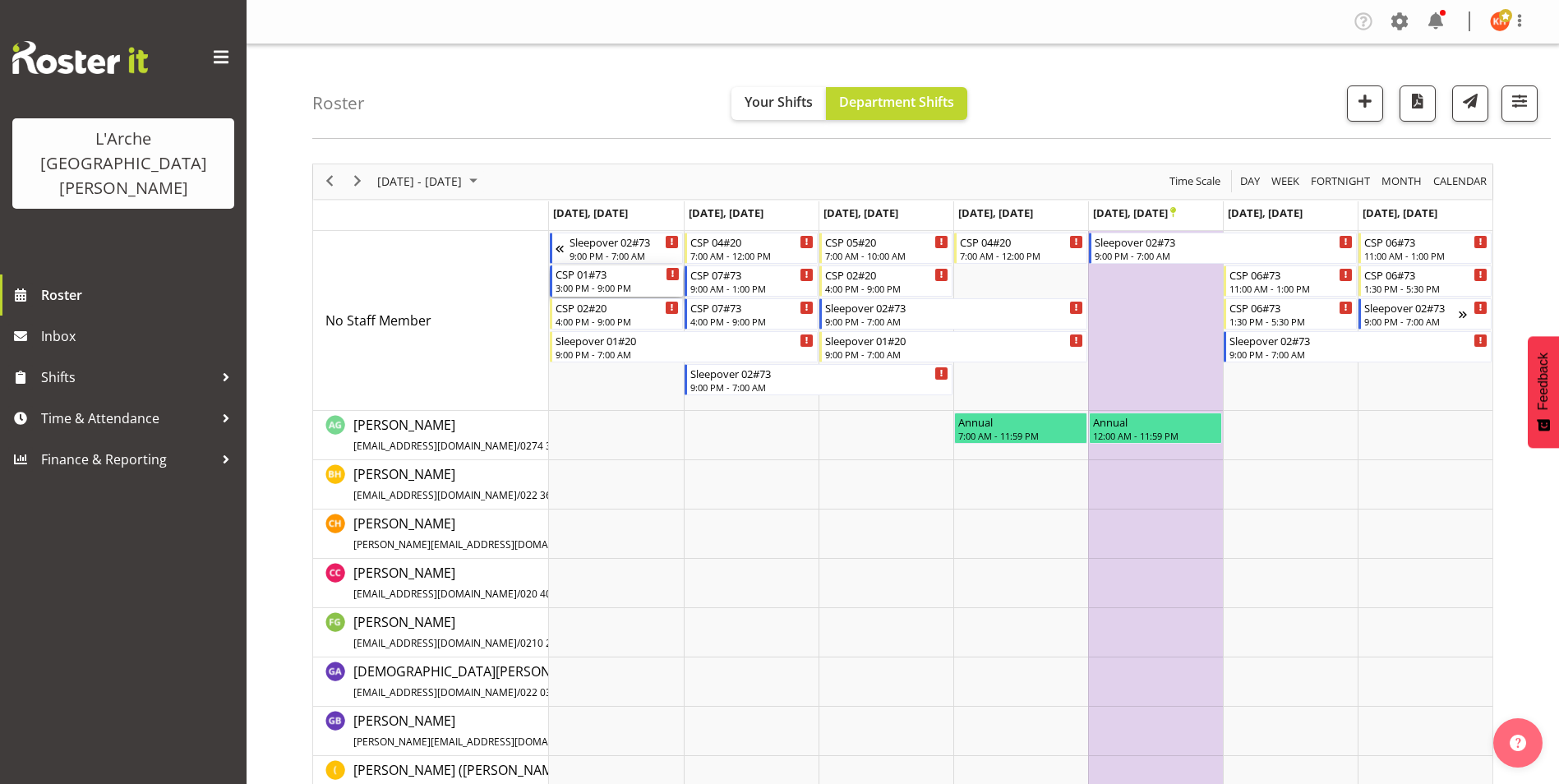
click at [594, 278] on div "CSP 01#73" at bounding box center [617, 273] width 124 height 17
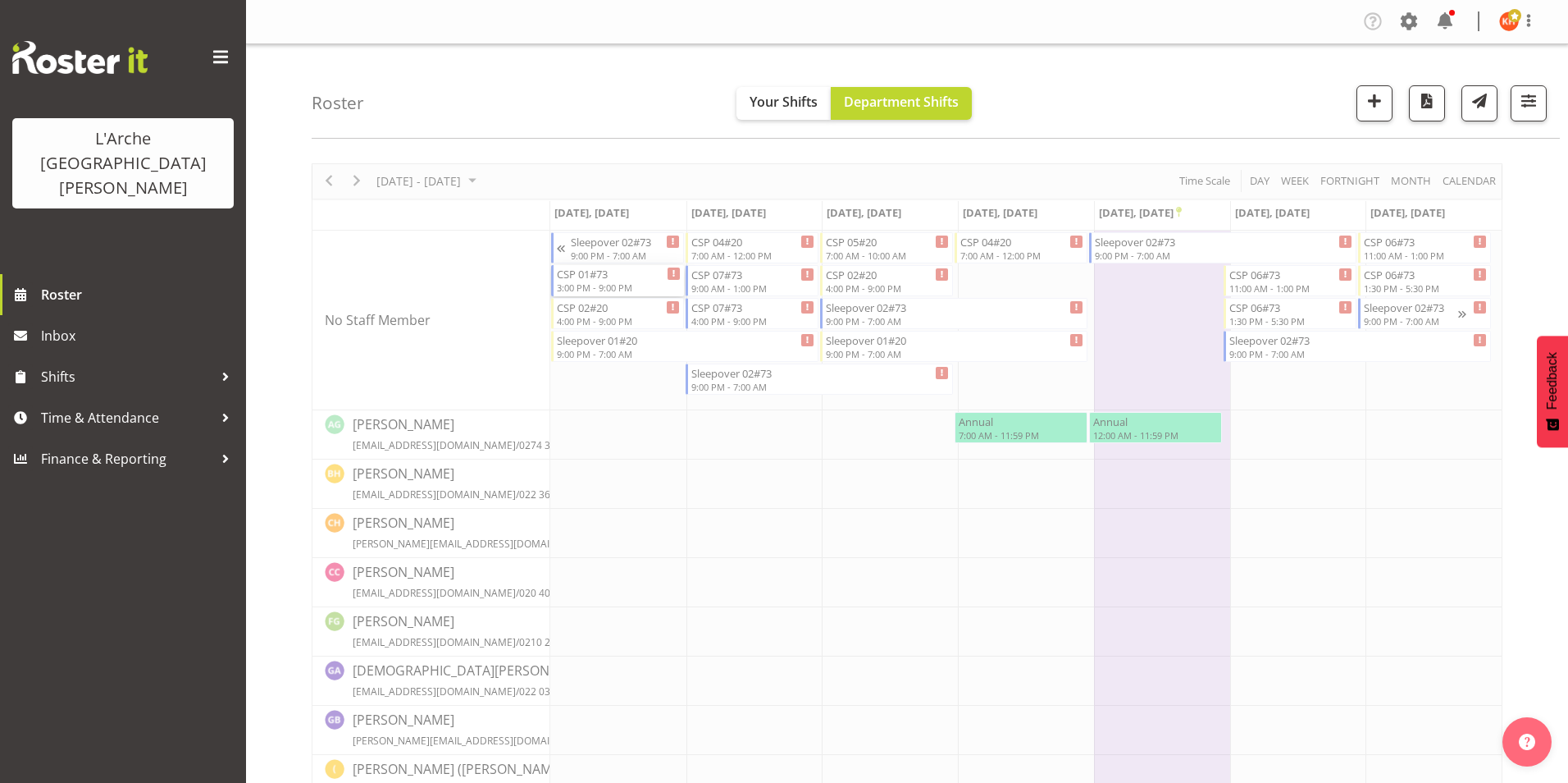
select select
select select "9"
select select "2025"
select select "15"
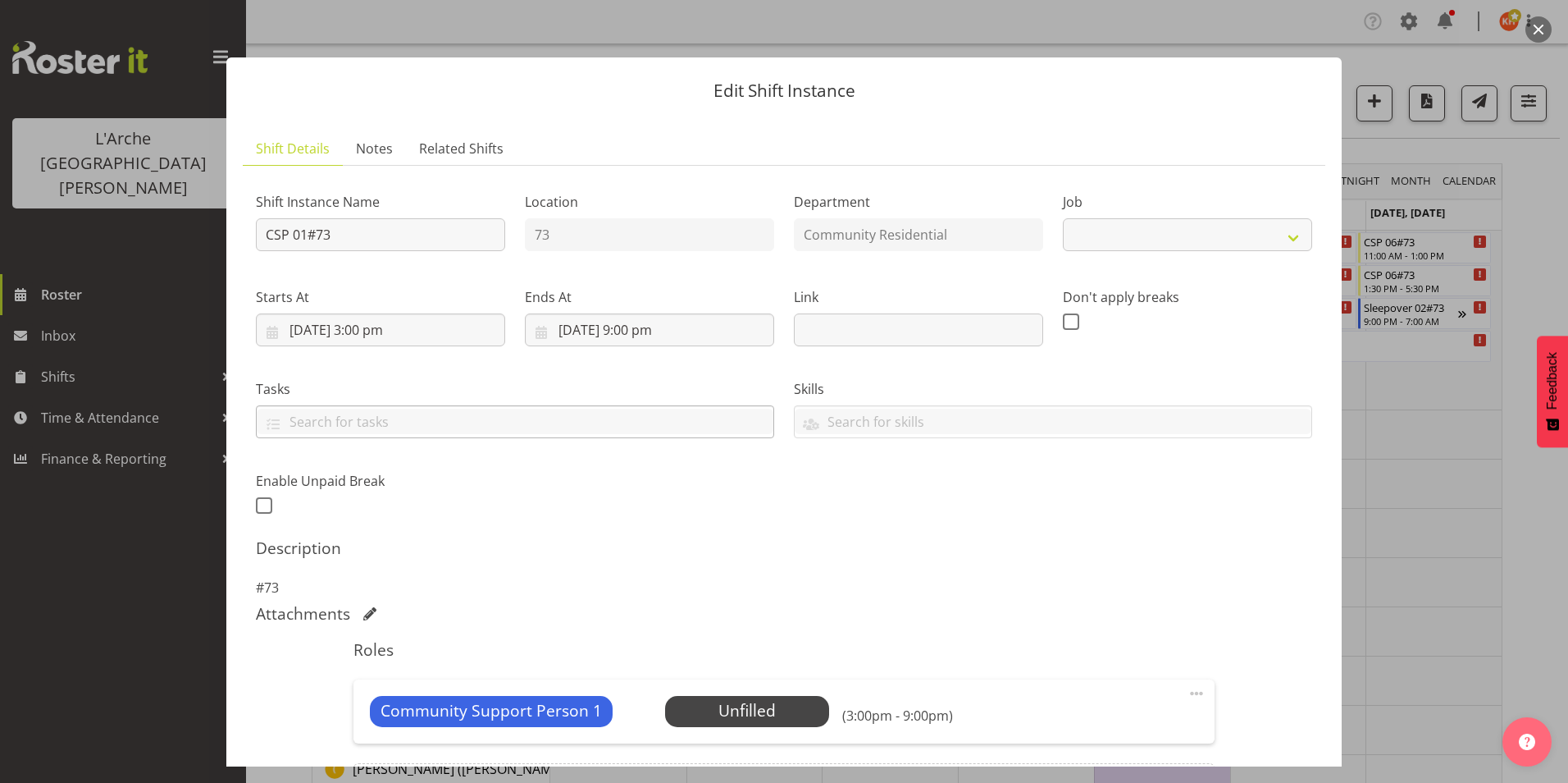
select select "2"
click at [370, 331] on input "[DATE] 3:00 pm" at bounding box center [381, 329] width 250 height 33
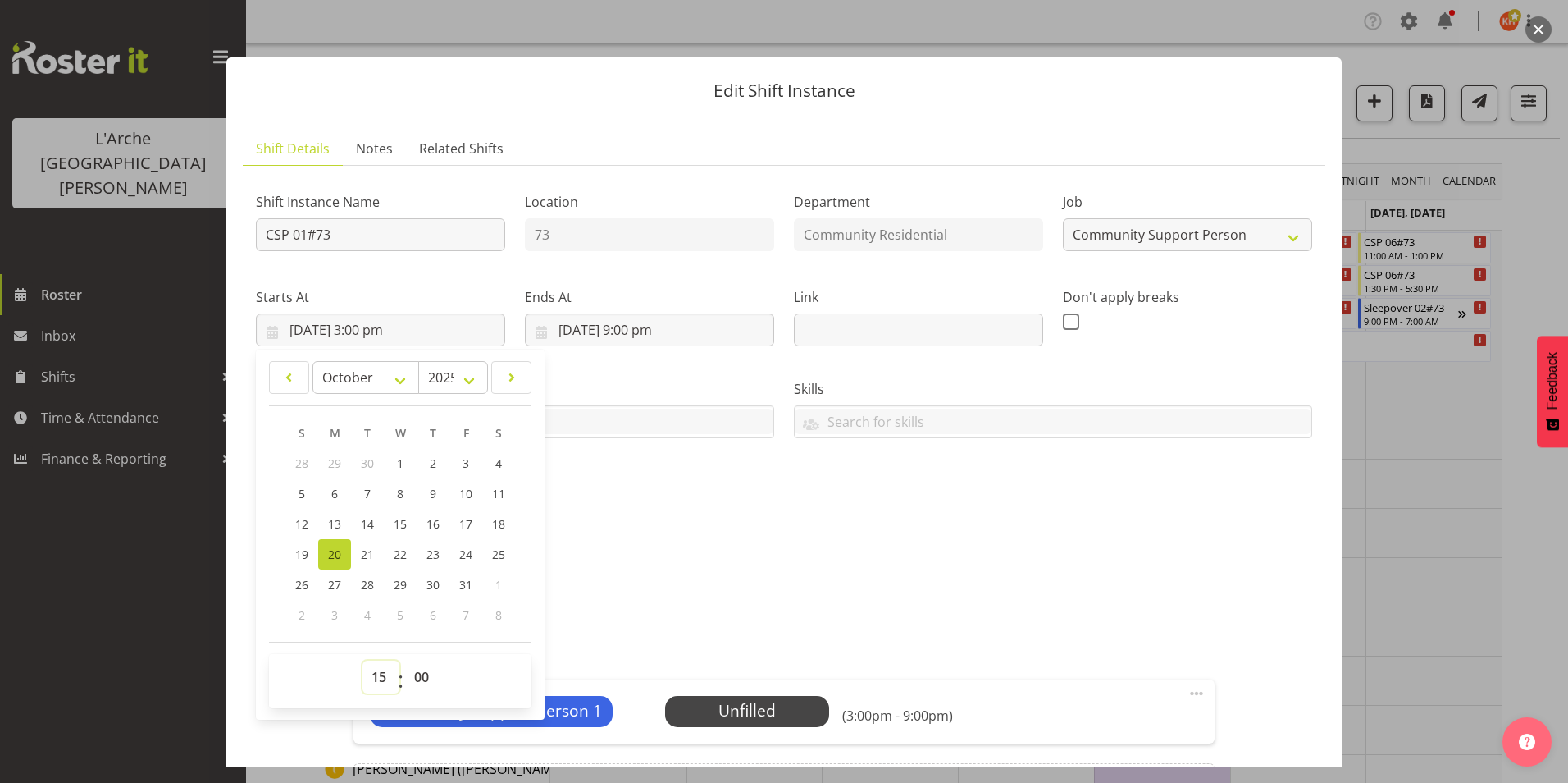
click at [384, 674] on select "00 01 02 03 04 05 06 07 08 09 10 11 12 13 14 15 16 17 18 19 20 21 22 23" at bounding box center [381, 676] width 37 height 33
select select "17"
click at [362, 660] on select "00 01 02 03 04 05 06 07 08 09 10 11 12 13 14 15 16 17 18 19 20 21 22 23" at bounding box center [381, 676] width 37 height 33
type input "[DATE] 5:00 pm"
click at [697, 489] on div "Shift Instance Name CSP 01#73 Location 73 Department Community Residential Job …" at bounding box center [784, 348] width 1076 height 359
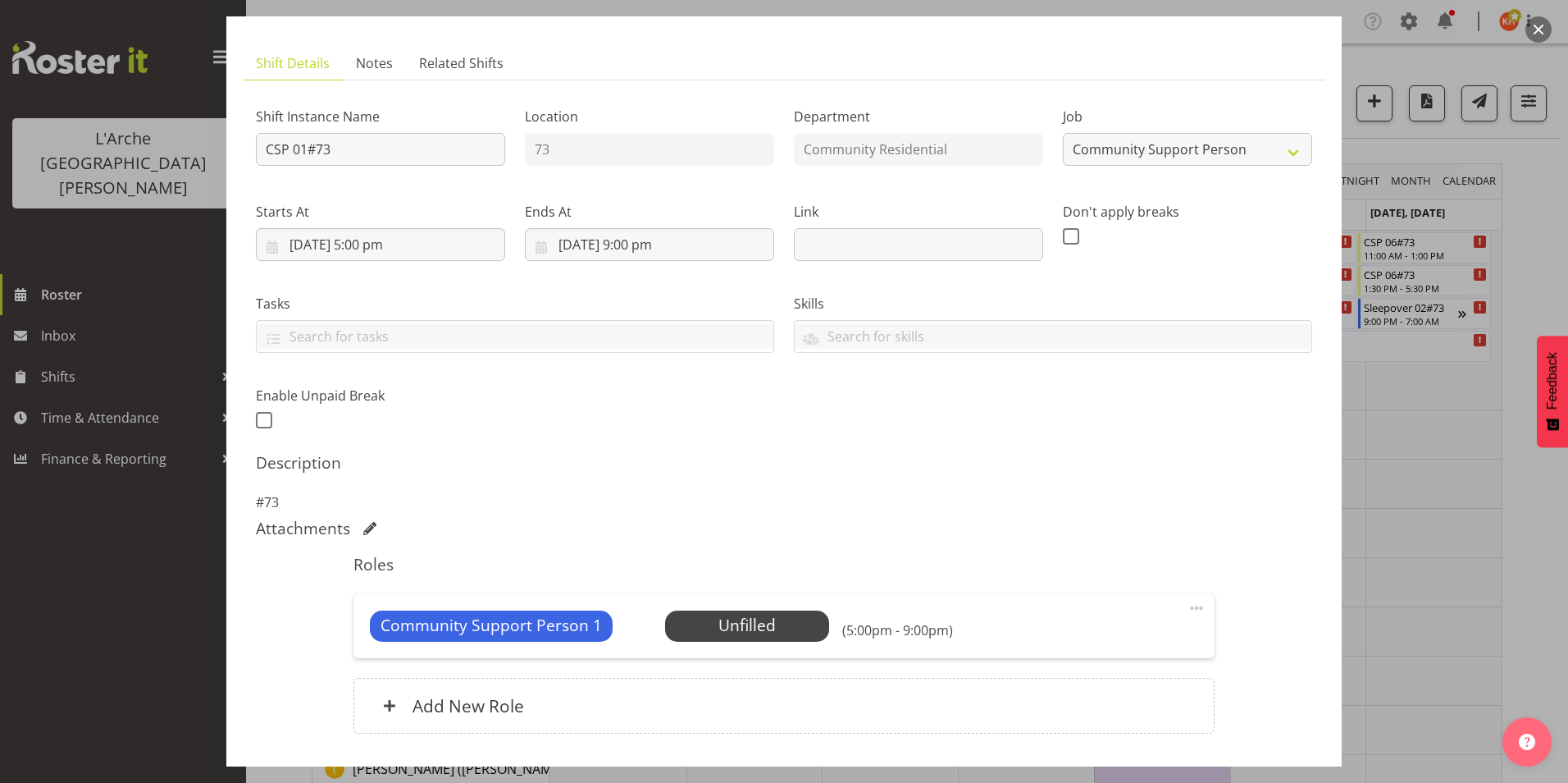
scroll to position [199, 0]
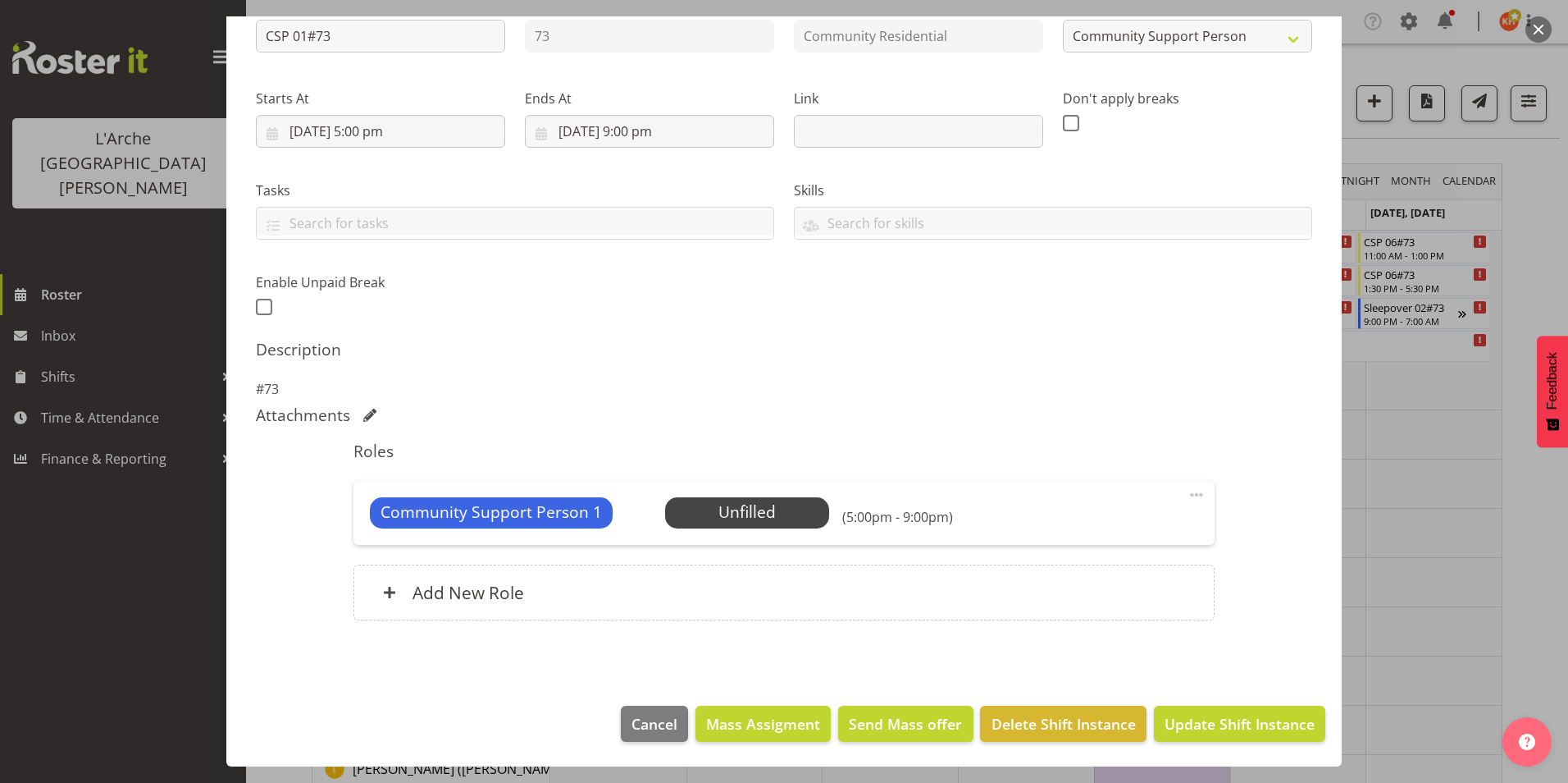
click at [1186, 490] on span at bounding box center [1196, 494] width 19 height 20
click at [1093, 588] on link "Delete" at bounding box center [1128, 590] width 158 height 30
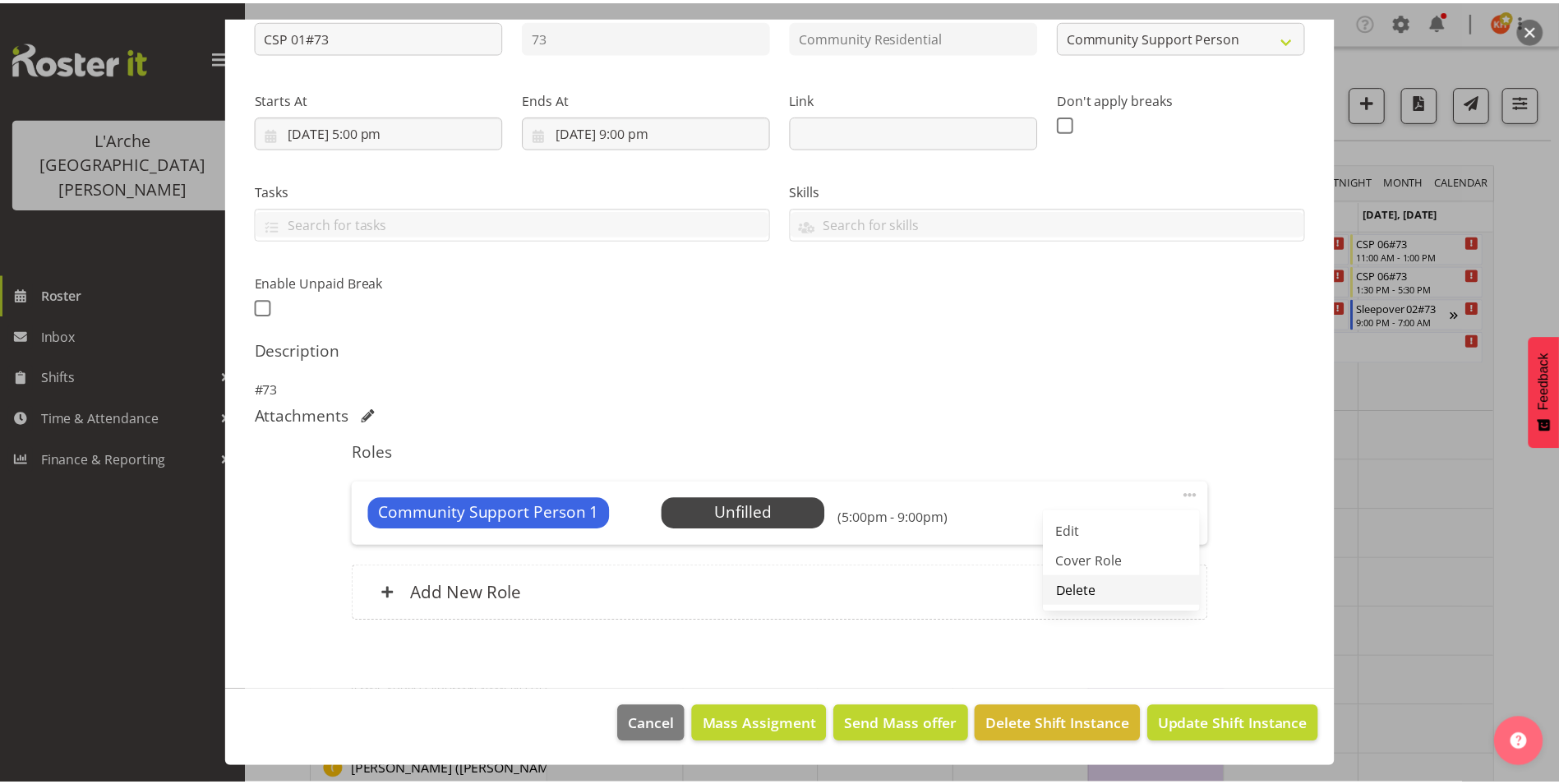
scroll to position [115, 0]
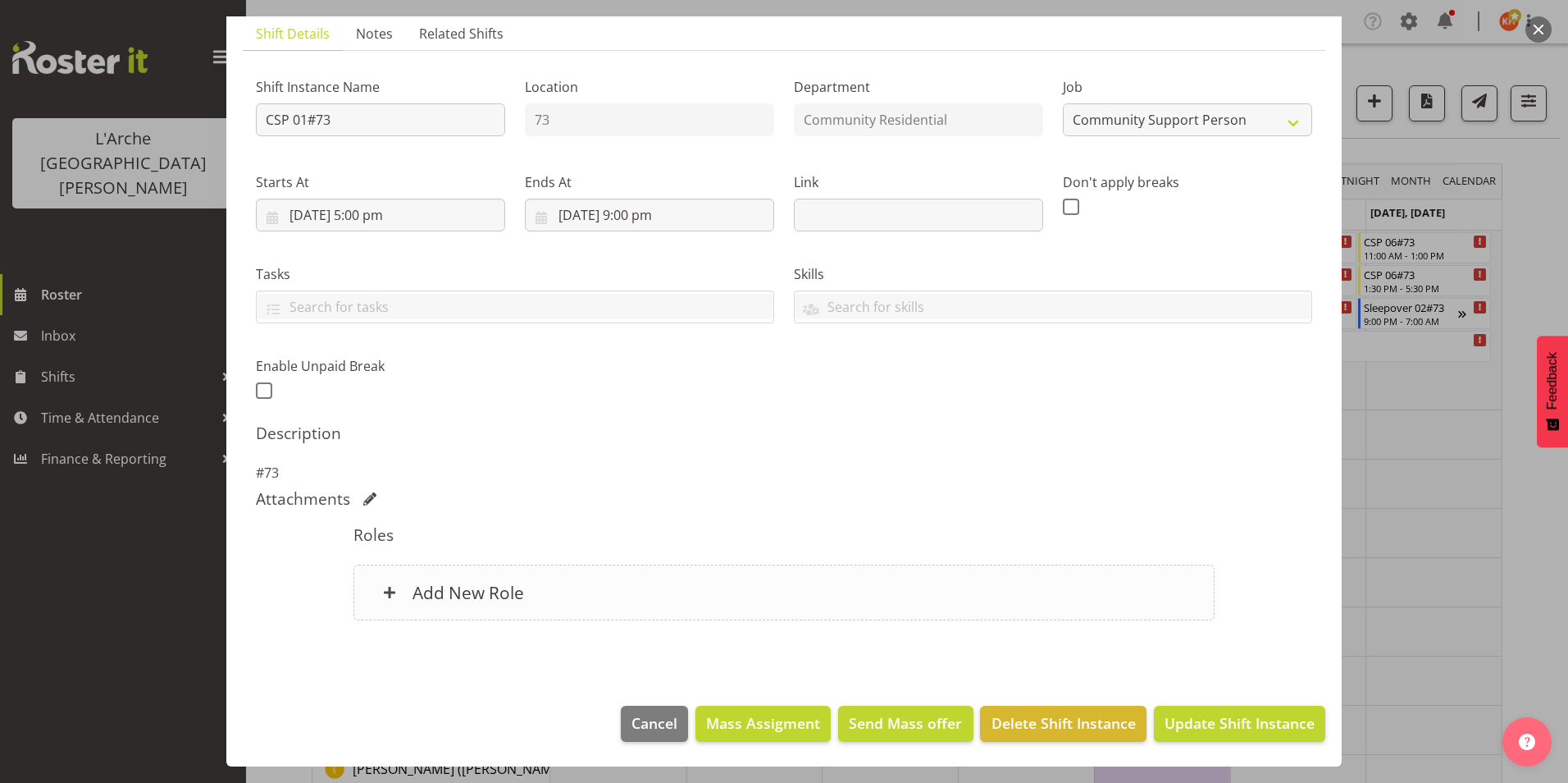
click at [485, 592] on h6 "Add New Role" at bounding box center [468, 592] width 111 height 21
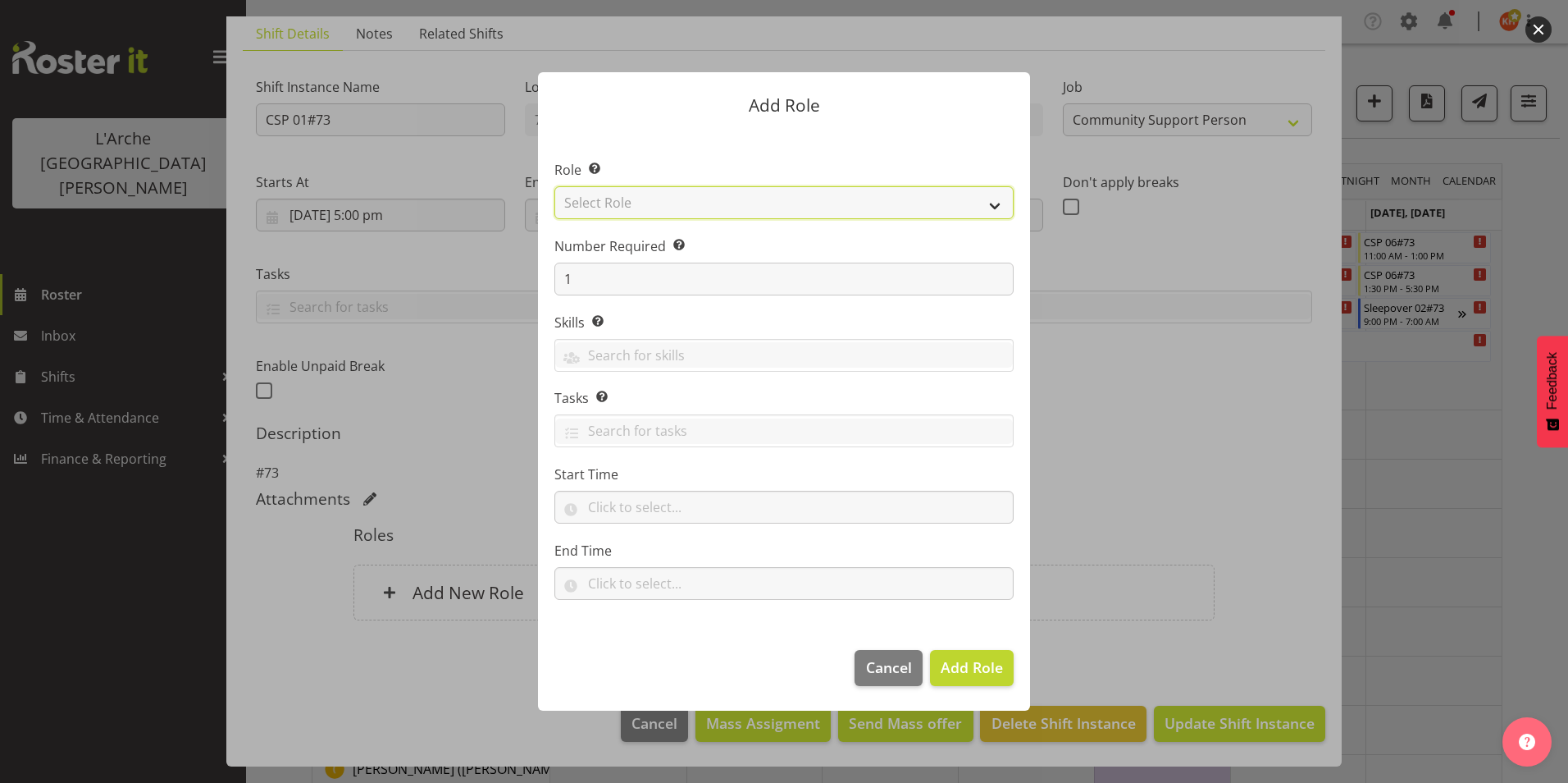
click at [784, 206] on select "Select Role Area Manager Art Coordination Community - SIL Community Leader Comm…" at bounding box center [784, 202] width 460 height 33
select select "12"
click at [554, 187] on select "Select Role Area Manager Art Coordination Community - SIL Community Leader Comm…" at bounding box center [784, 202] width 460 height 33
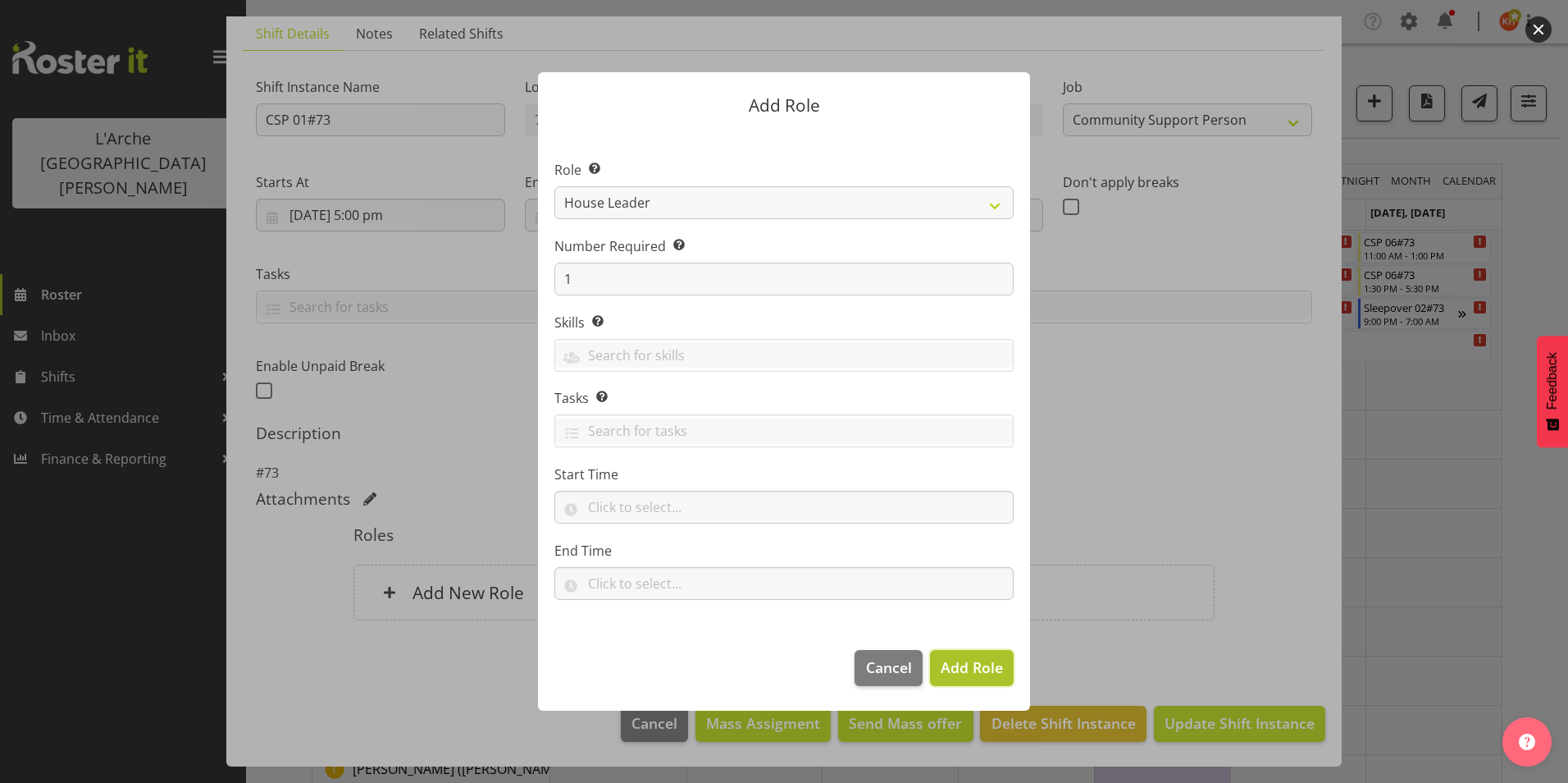
click at [993, 665] on span "Add Role" at bounding box center [971, 667] width 62 height 20
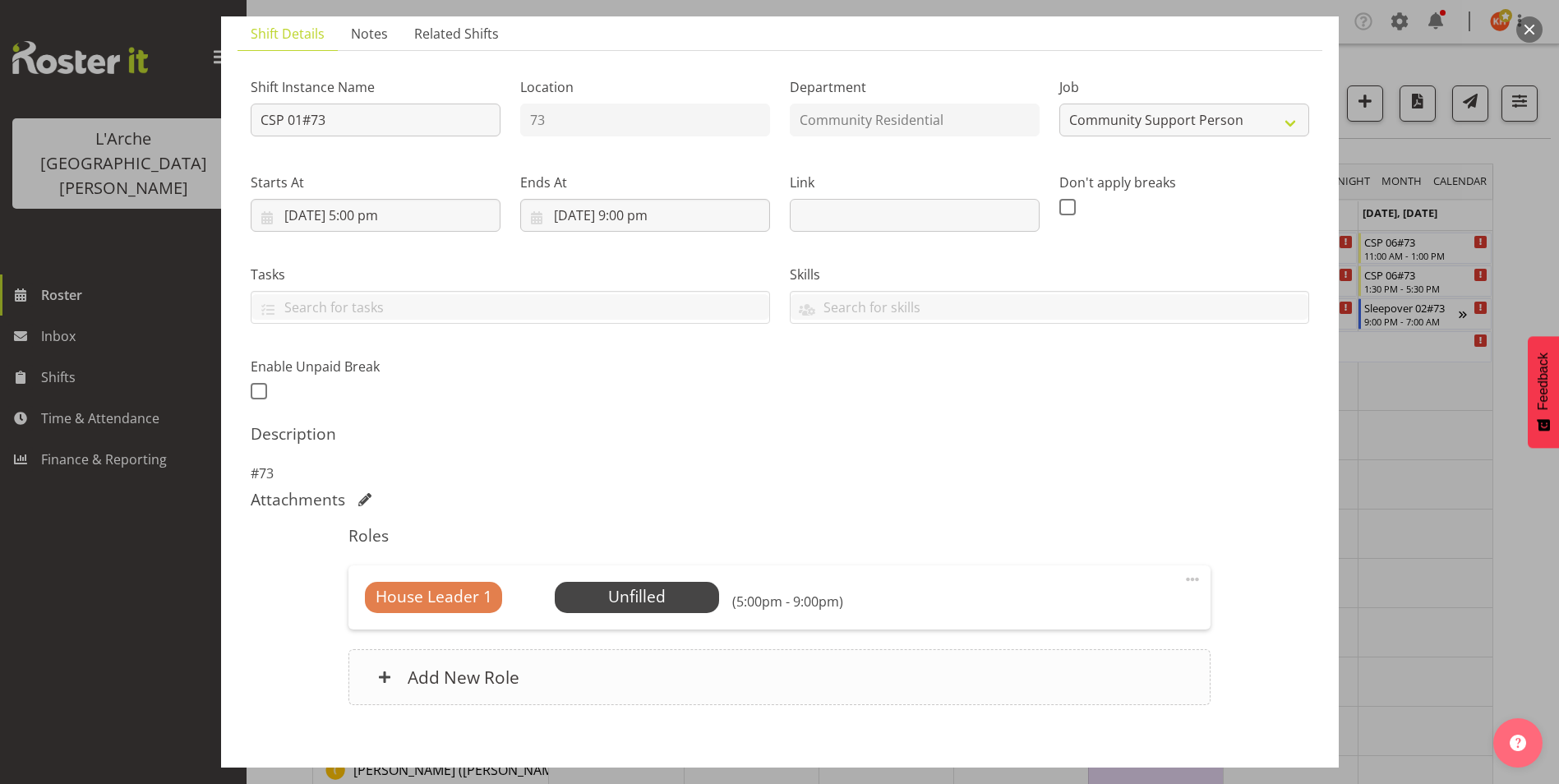
scroll to position [0, 0]
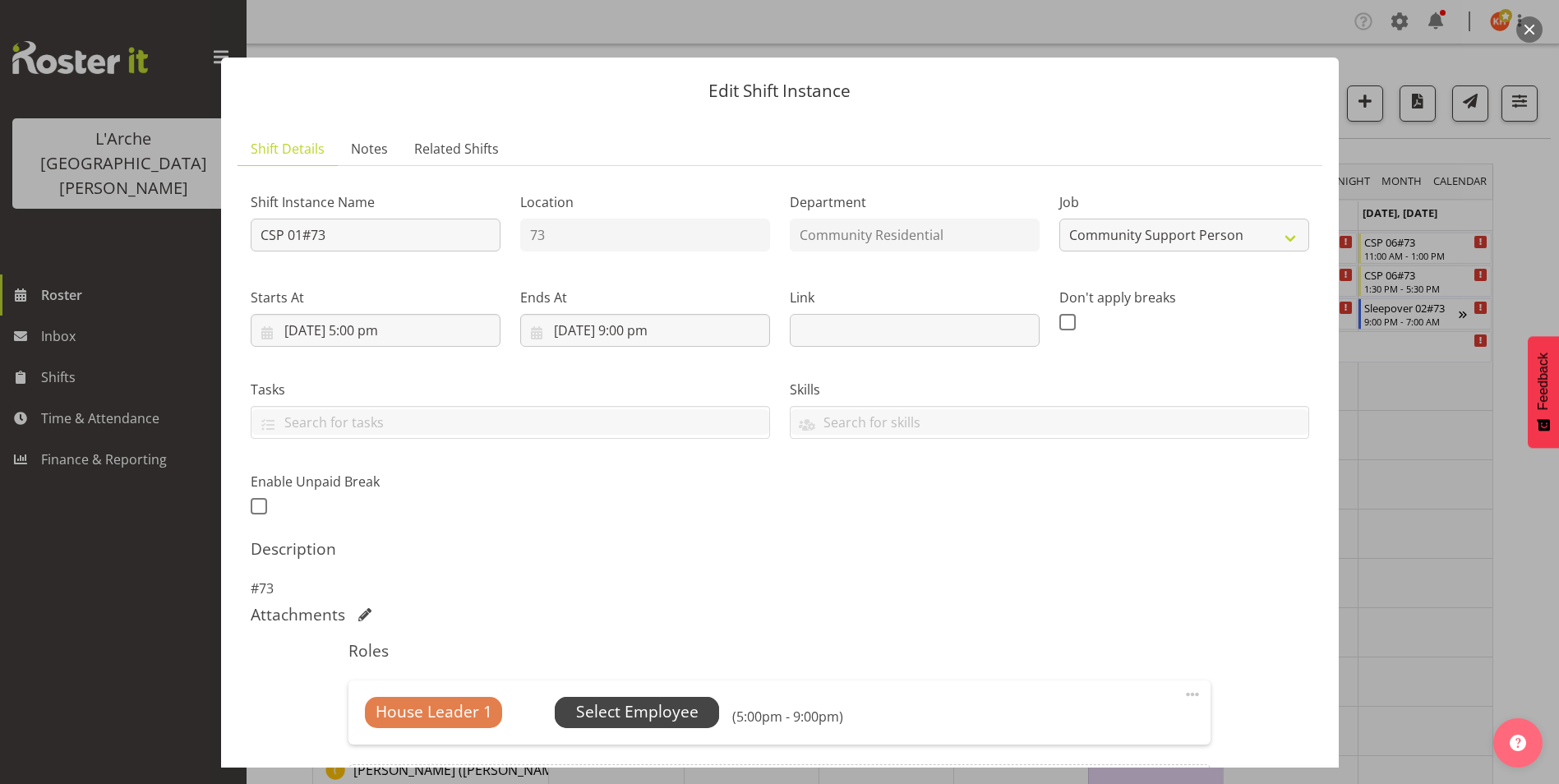
click at [646, 699] on span "Select Employee" at bounding box center [636, 712] width 165 height 32
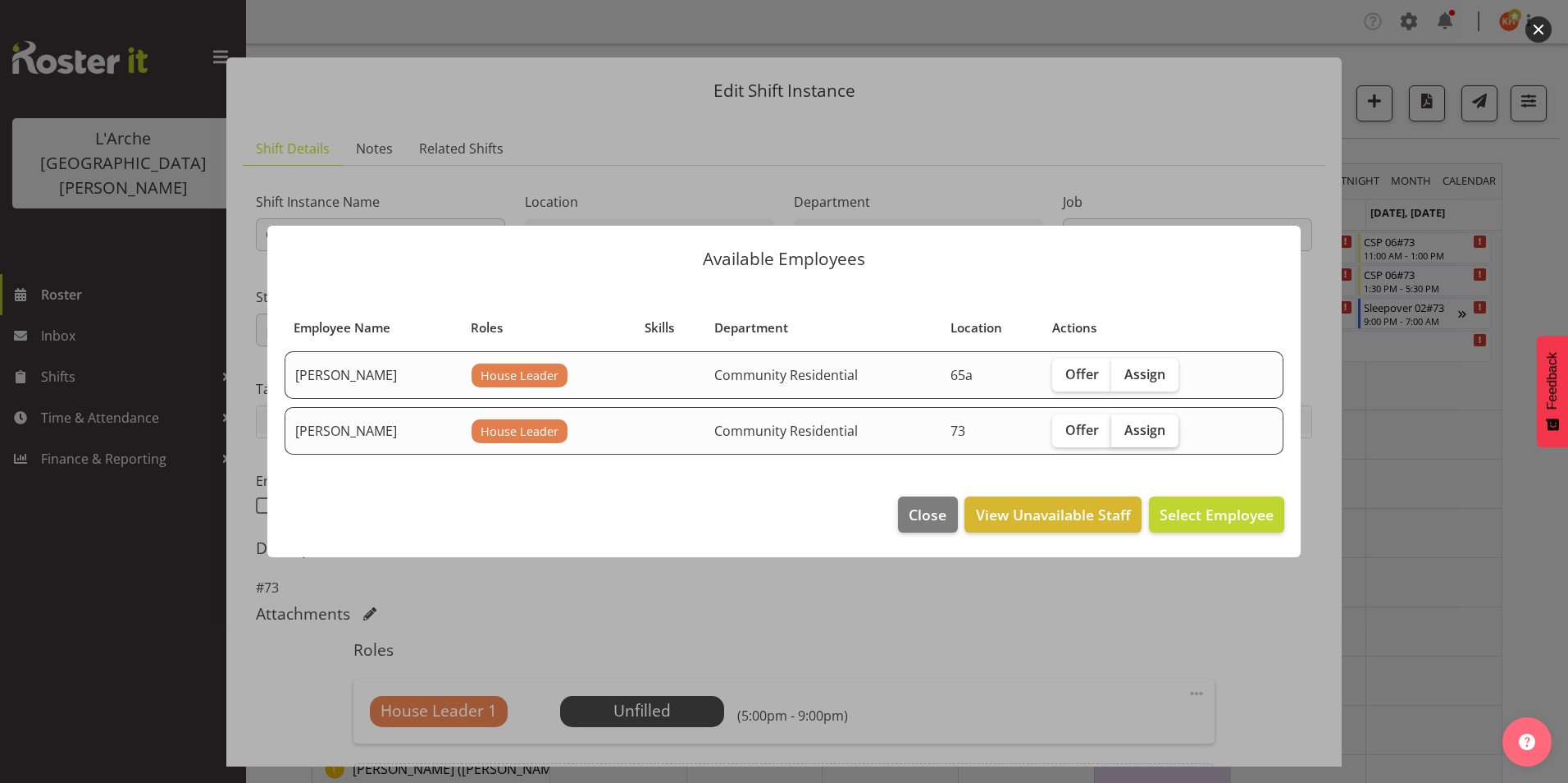
click at [1158, 428] on span "Assign" at bounding box center [1145, 430] width 41 height 17
click at [1122, 428] on input "Assign" at bounding box center [1116, 429] width 10 height 10
checkbox input "true"
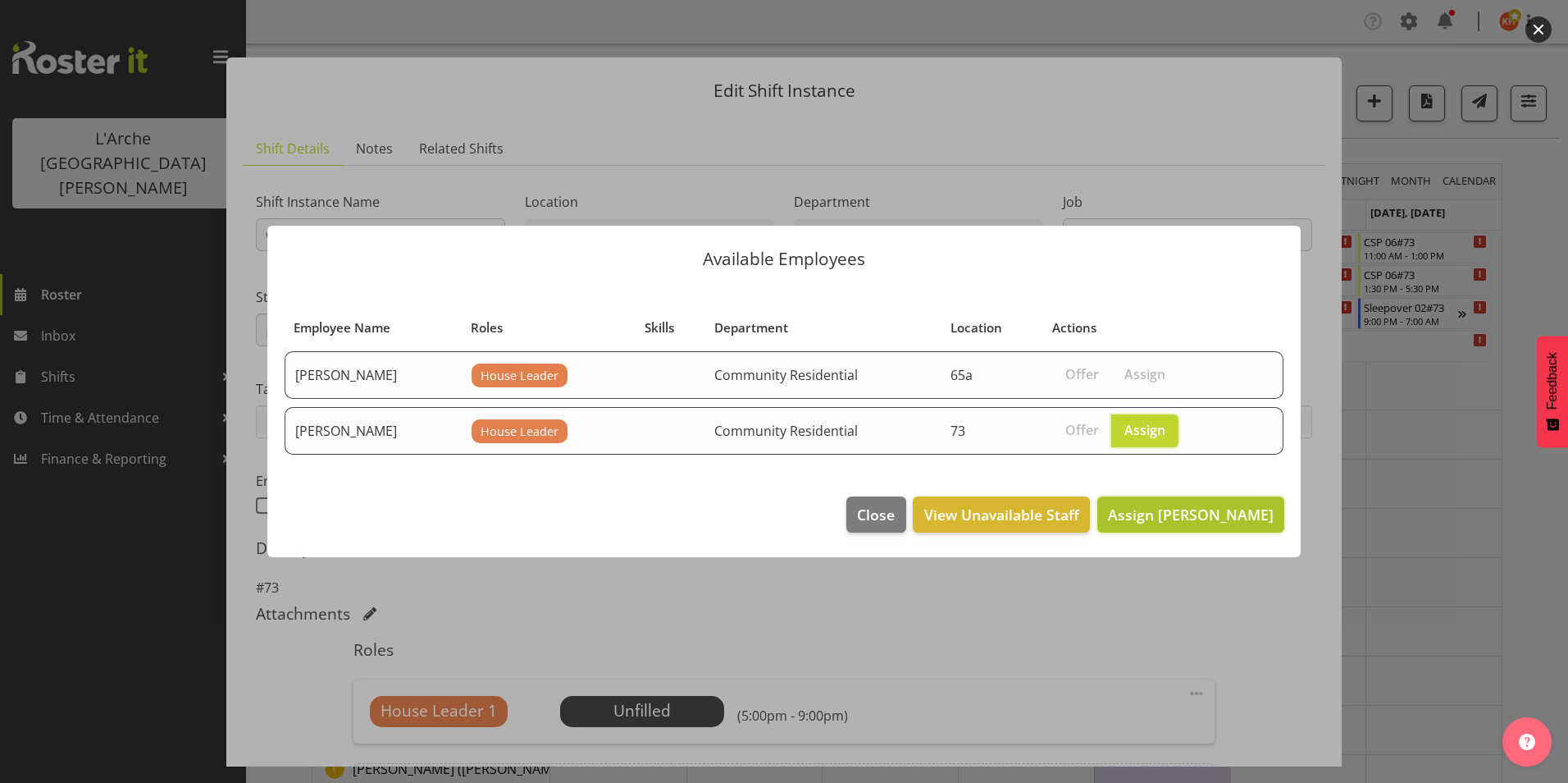
click at [1194, 512] on span "Assign [PERSON_NAME]" at bounding box center [1191, 514] width 165 height 20
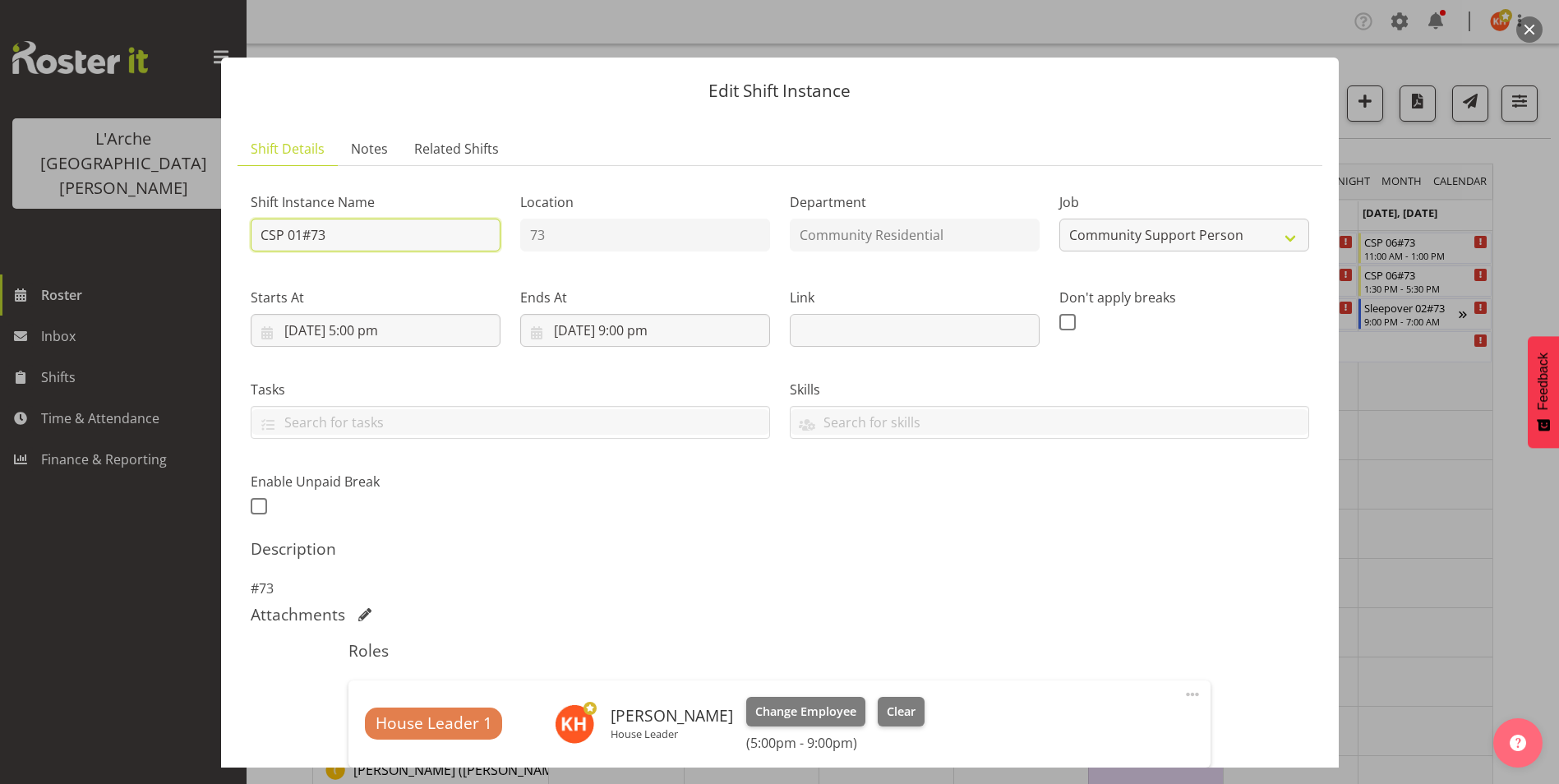
drag, startPoint x: 313, startPoint y: 227, endPoint x: 30, endPoint y: 272, distance: 286.6
click at [30, 272] on div "Edit Shift Instance Shift Details Notes Related Shifts Shift Instance Name CSP …" at bounding box center [780, 392] width 1559 height 784
type input "73 House Leader"
click at [840, 509] on div "Shift Instance Name 73 House Leader Location 73 Department Community Residentia…" at bounding box center [780, 349] width 1078 height 360
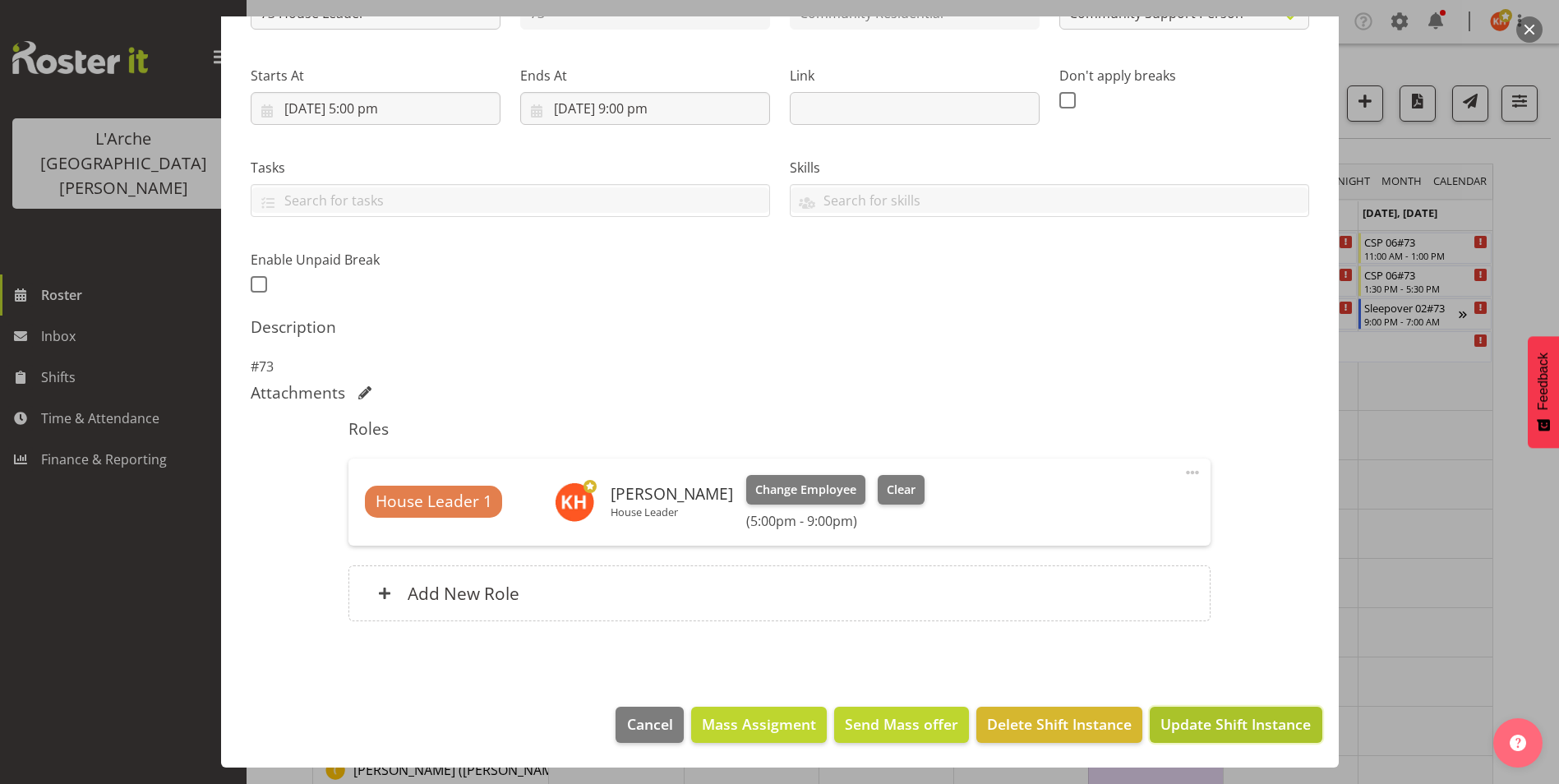
click at [1220, 724] on span "Update Shift Instance" at bounding box center [1235, 724] width 151 height 21
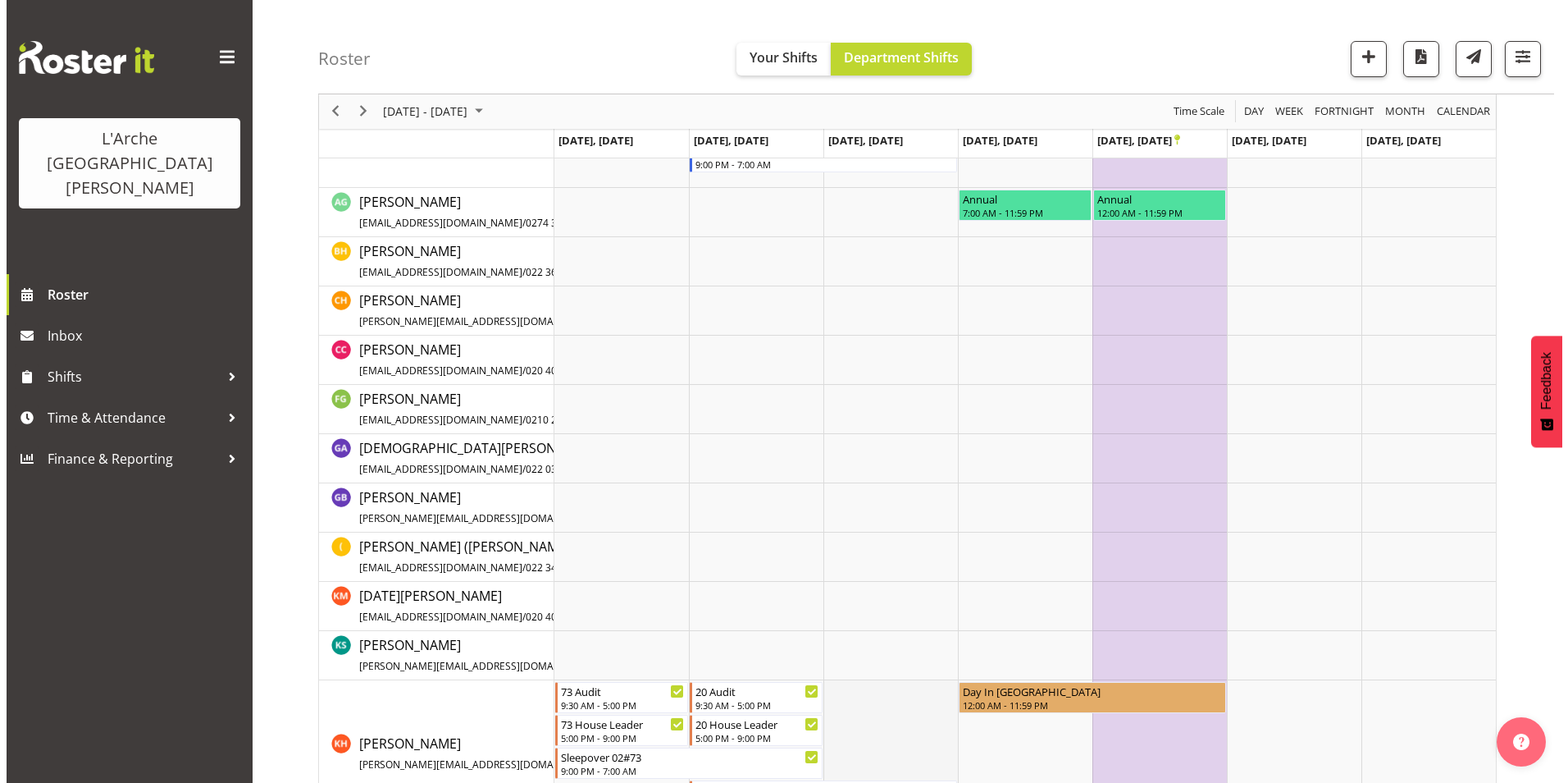
scroll to position [33, 0]
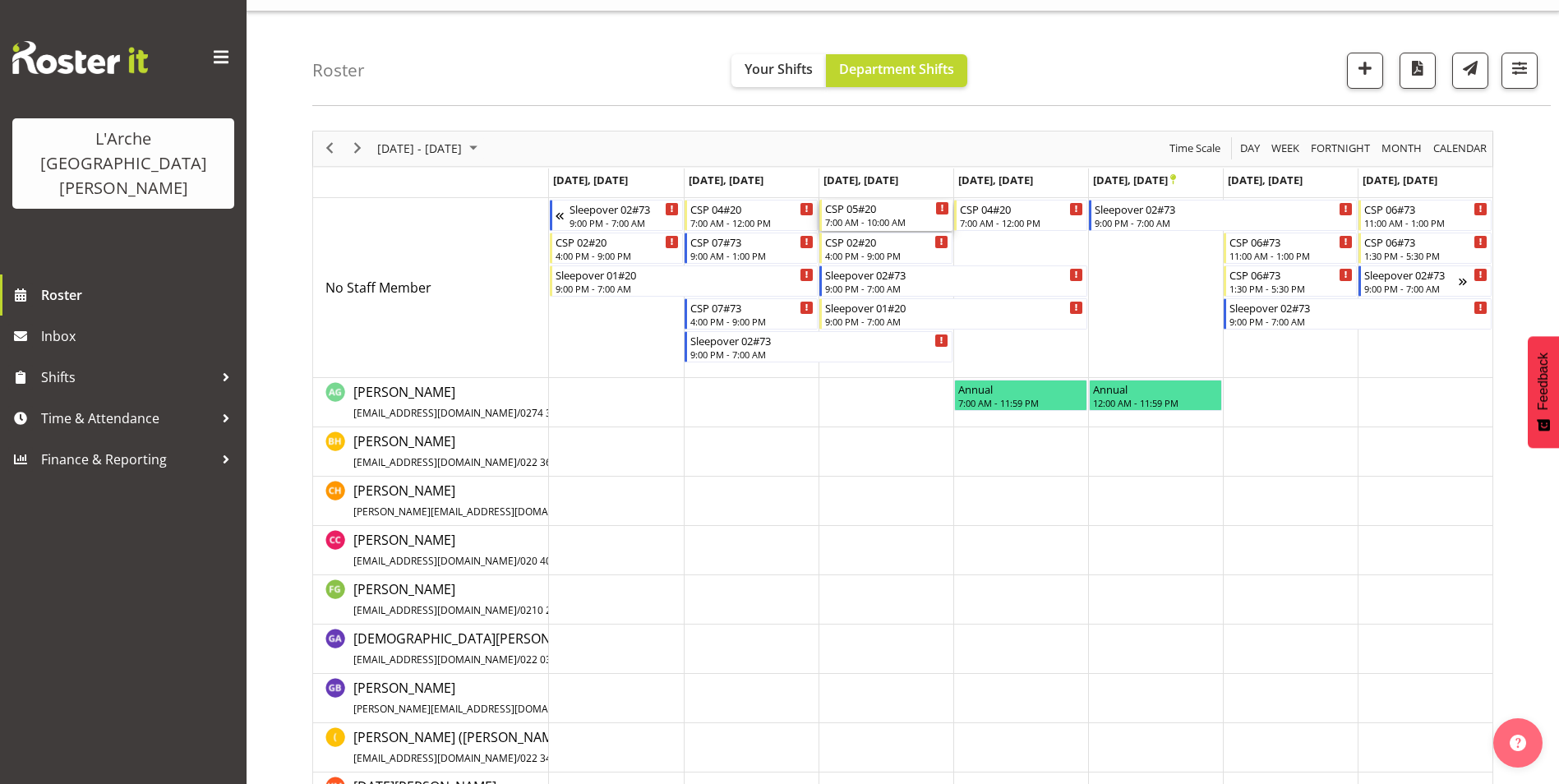
click at [850, 229] on div "7:00 AM - 10:00 AM" at bounding box center [886, 221] width 124 height 13
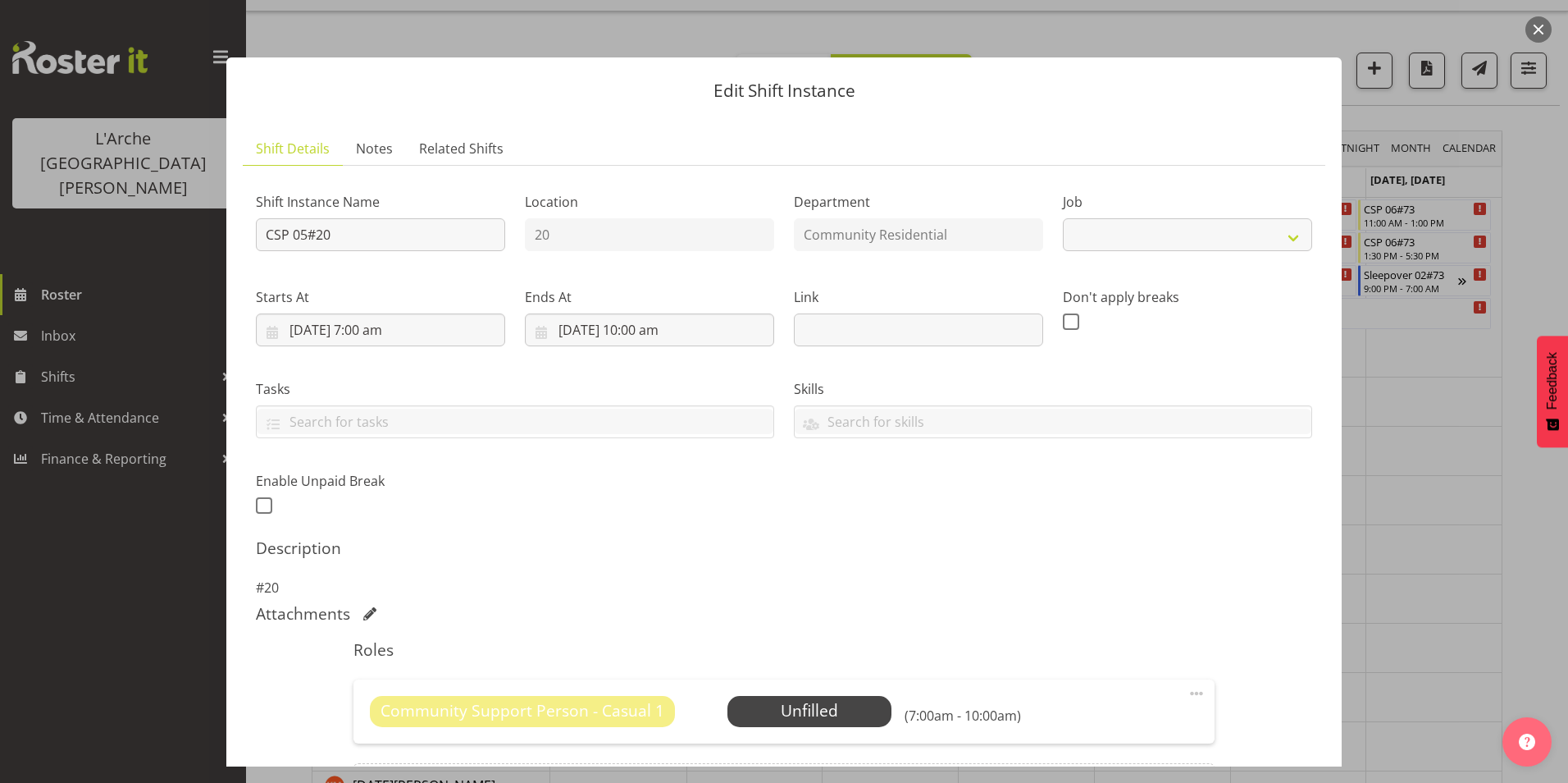
select select "3"
drag, startPoint x: 1218, startPoint y: 676, endPoint x: 1172, endPoint y: 709, distance: 56.6
click at [1209, 682] on div "Shift Instance Name CSP 05#20 Location 20 Department Community Residential Job …" at bounding box center [784, 509] width 1056 height 659
click at [1188, 694] on span at bounding box center [1196, 693] width 19 height 20
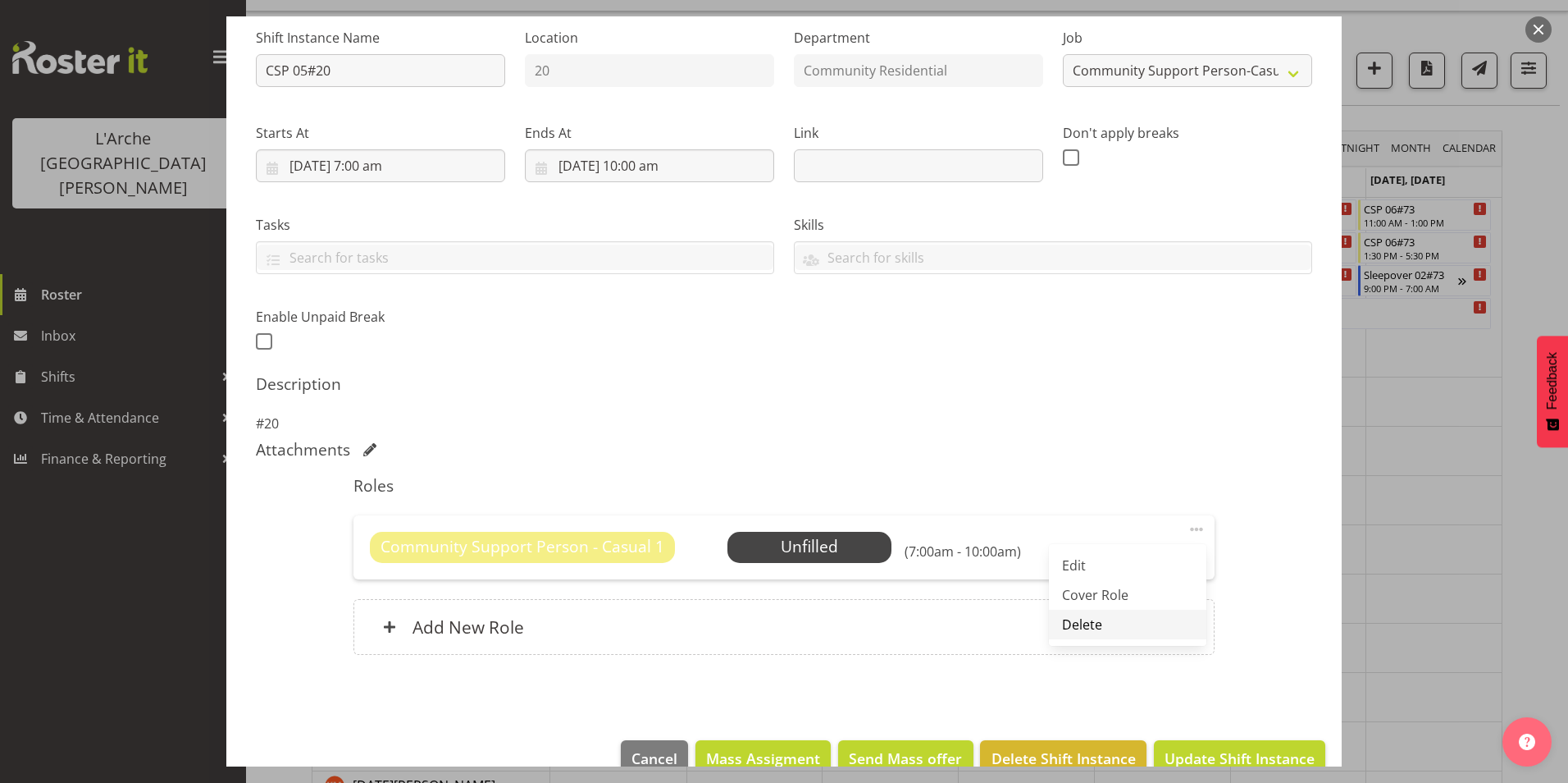
click at [1087, 622] on link "Delete" at bounding box center [1128, 624] width 158 height 30
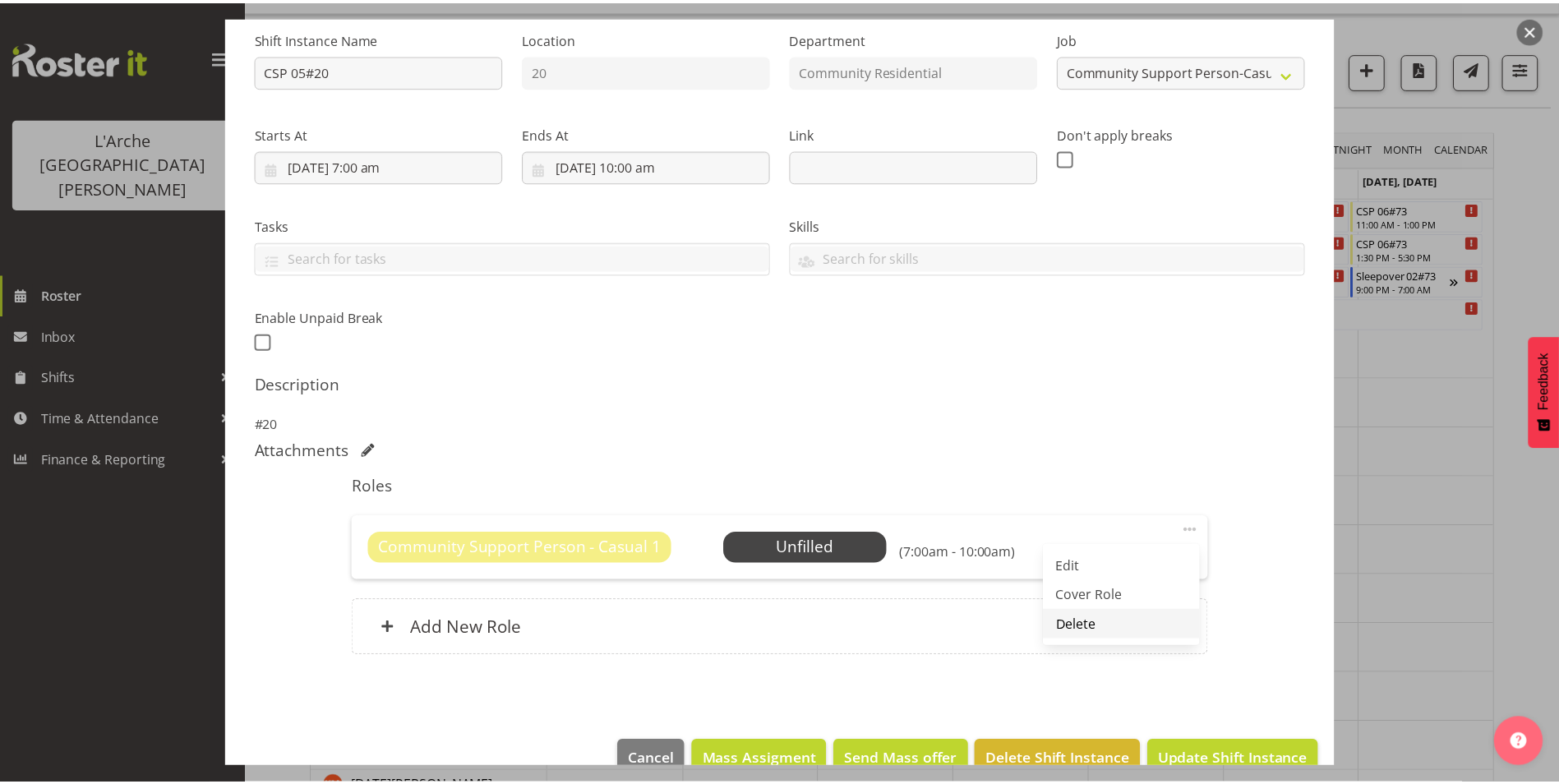
scroll to position [115, 0]
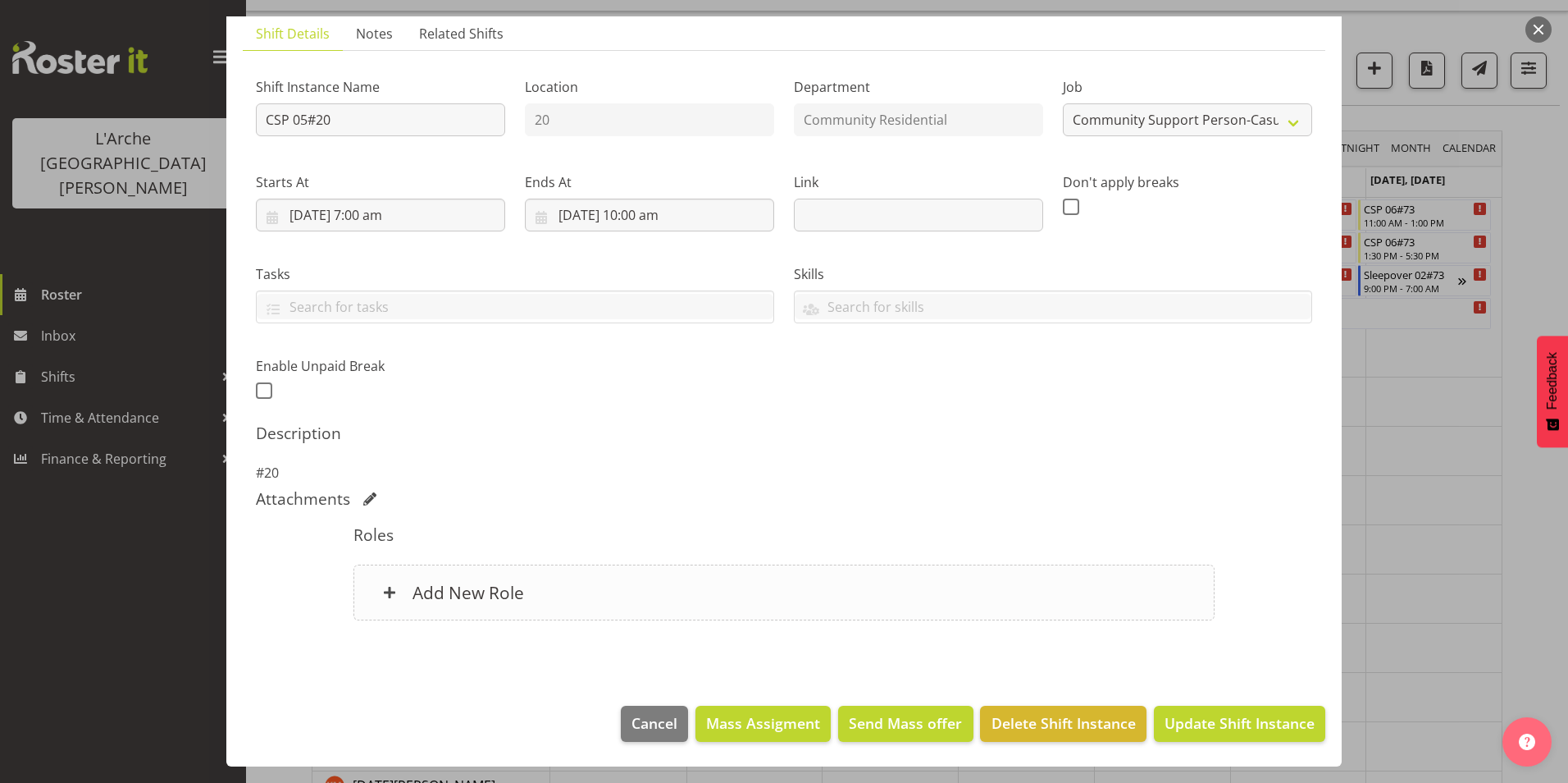
click at [458, 592] on h6 "Add New Role" at bounding box center [468, 592] width 111 height 21
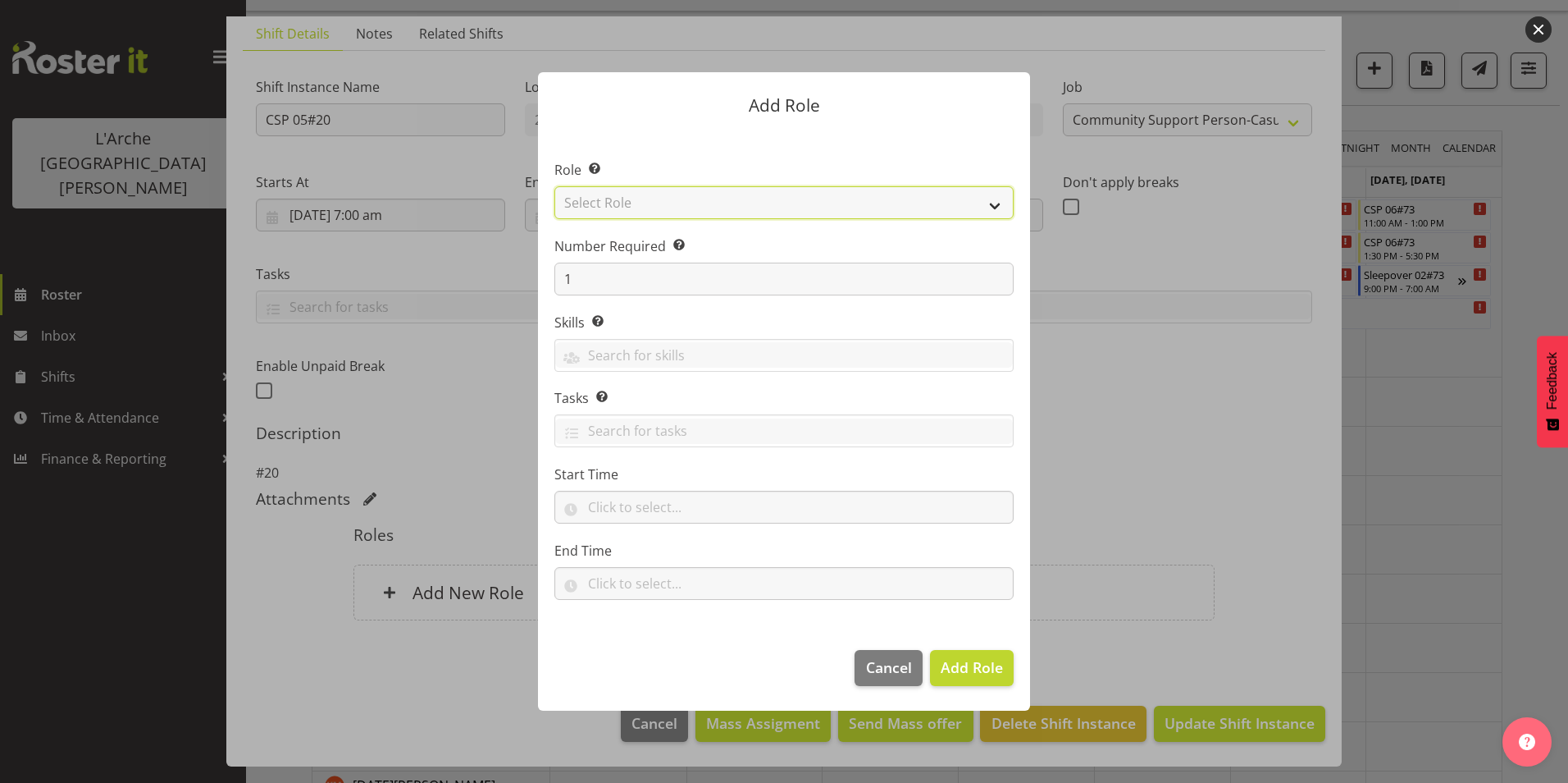
click at [681, 191] on select "Select Role Area Manager Art Coordination Community - SIL Community Leader Comm…" at bounding box center [784, 202] width 460 height 33
select select "12"
click at [554, 187] on select "Select Role Area Manager Art Coordination Community - SIL Community Leader Comm…" at bounding box center [784, 202] width 460 height 33
click at [1100, 356] on form "Add Role Role Select the role you wish to add to the shift. Area Manager Art Co…" at bounding box center [784, 391] width 787 height 720
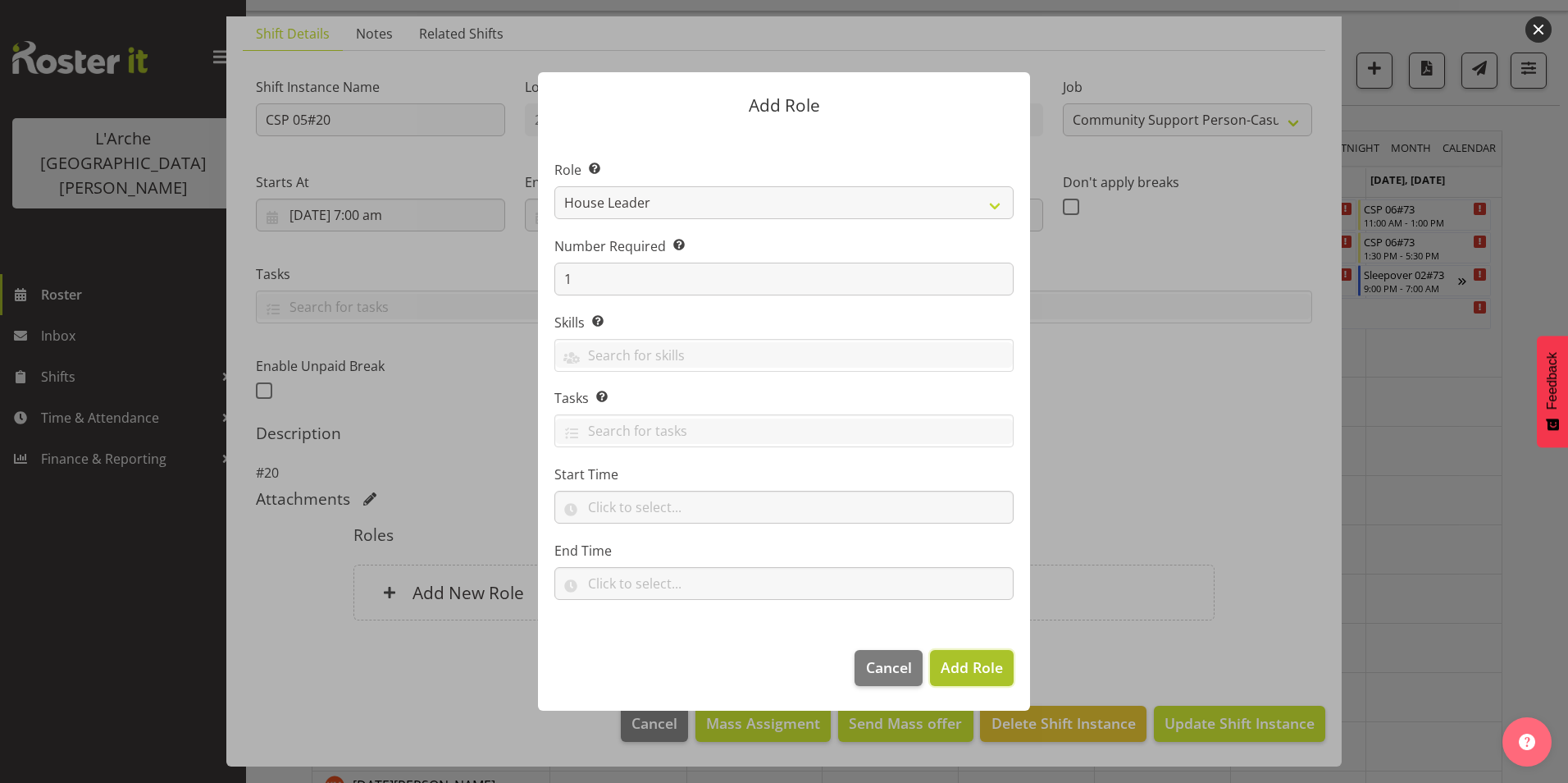
click at [970, 662] on span "Add Role" at bounding box center [971, 667] width 62 height 20
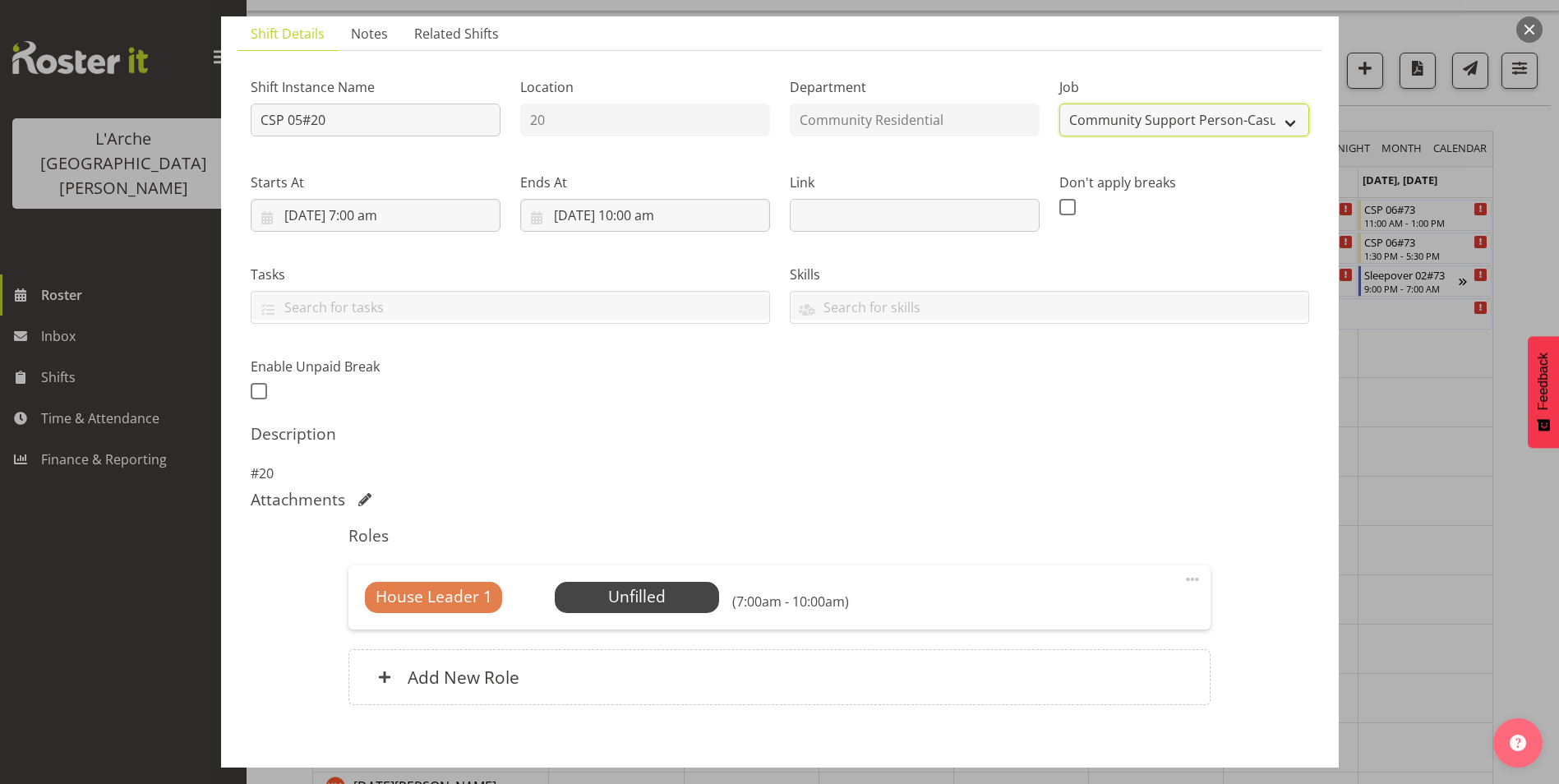
click at [1223, 111] on select "Create new job Accounts Admin Art Coordinator Community Leader Community Suppor…" at bounding box center [1184, 119] width 250 height 33
select select "1"
click at [1059, 103] on select "Create new job Accounts Admin Art Coordinator Community Leader Community Suppor…" at bounding box center [1184, 119] width 250 height 33
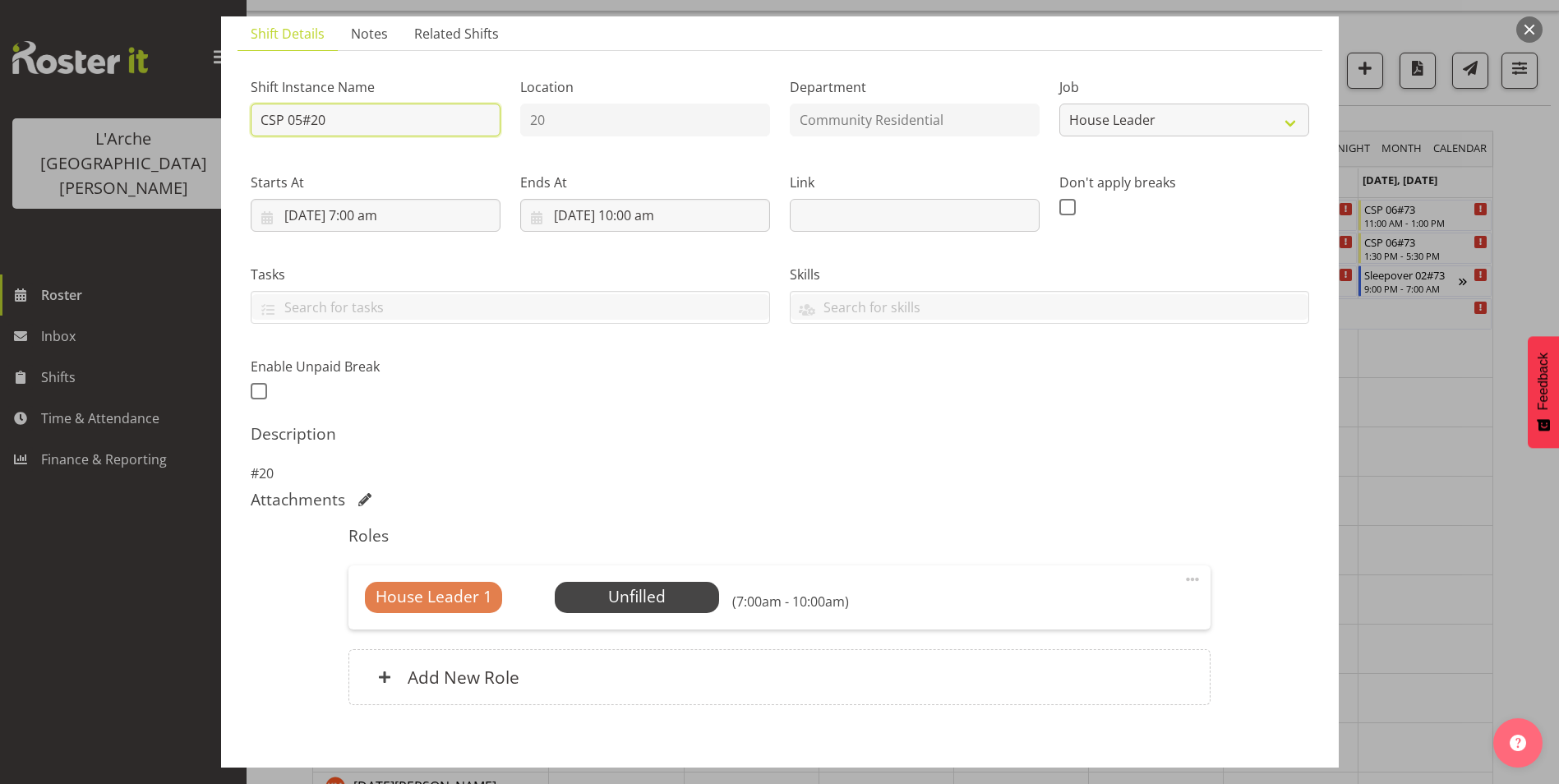
drag, startPoint x: 353, startPoint y: 117, endPoint x: -4, endPoint y: 153, distance: 358.8
click at [0, 153] on html "L'Arche Mount [PERSON_NAME] Roster Inbox Shifts Time & Attendance Finance & Rep…" at bounding box center [780, 359] width 1559 height 784
type input "20 House Leader"
click at [638, 590] on span "Select Employee" at bounding box center [637, 597] width 123 height 24
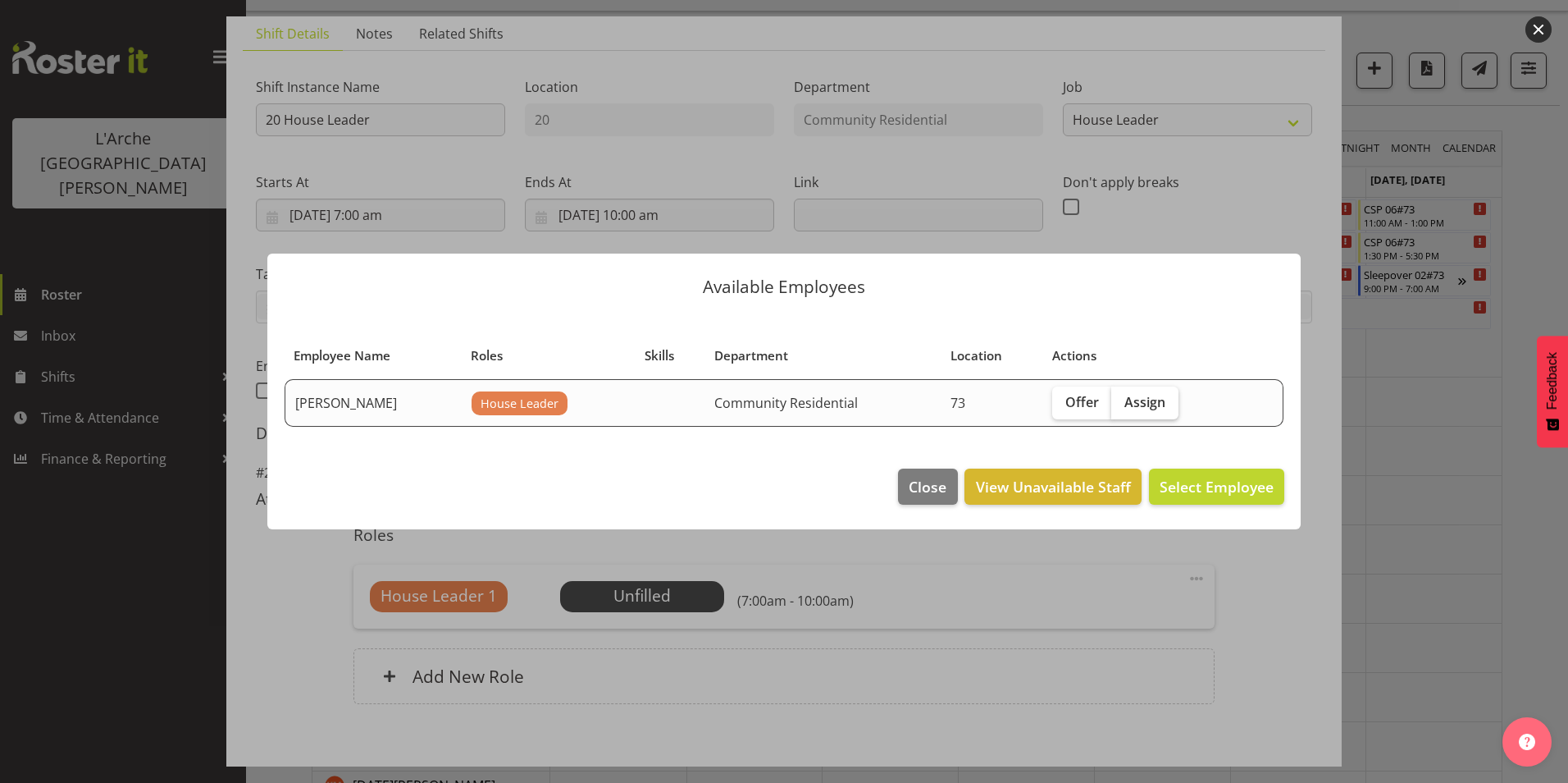
click at [1143, 409] on span "Assign" at bounding box center [1145, 402] width 41 height 17
click at [1122, 407] on input "Assign" at bounding box center [1116, 401] width 10 height 10
checkbox input "true"
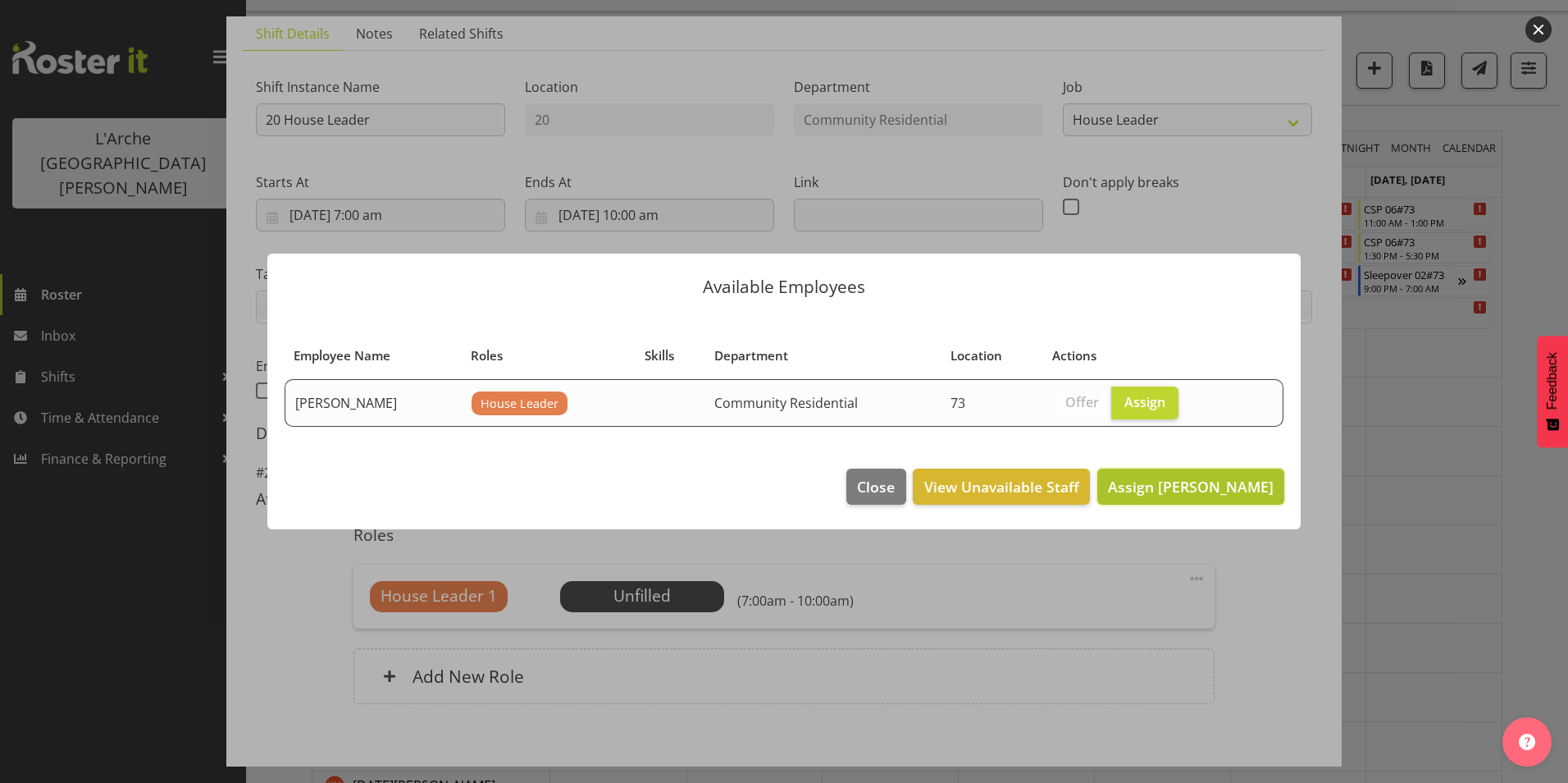
click at [1164, 490] on span "Assign [PERSON_NAME]" at bounding box center [1191, 486] width 165 height 20
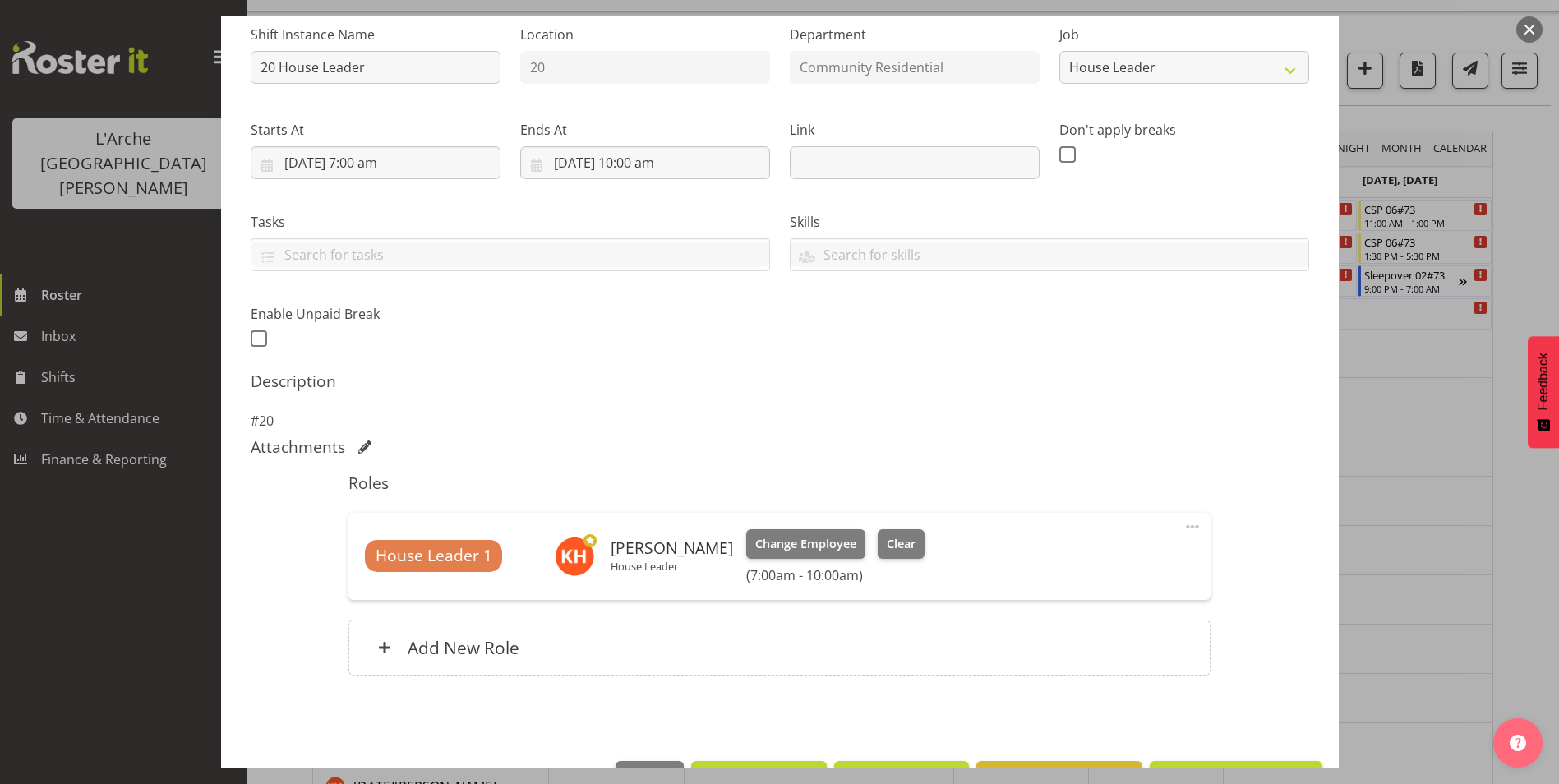
scroll to position [222, 0]
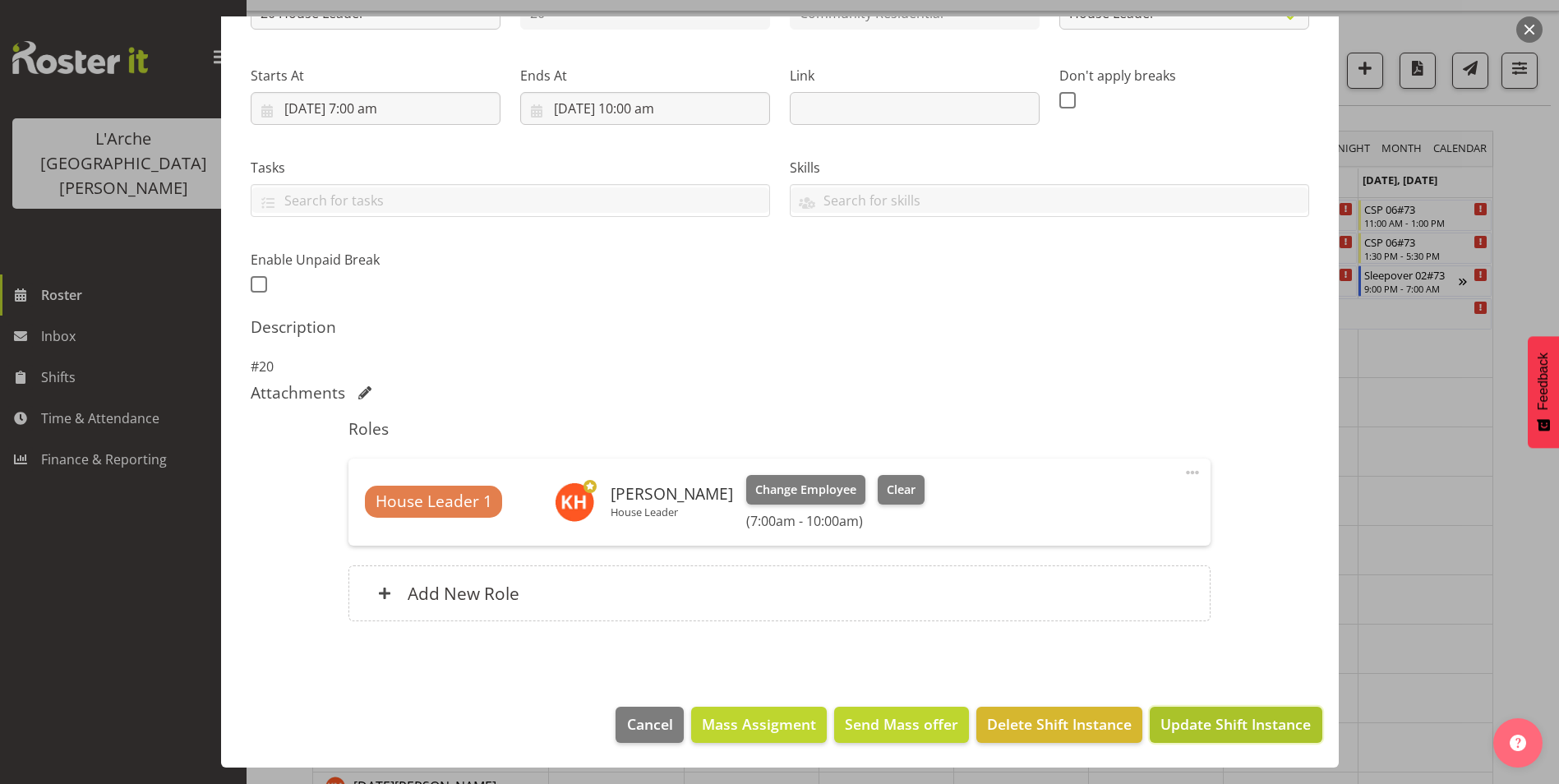
click at [1247, 719] on span "Update Shift Instance" at bounding box center [1235, 724] width 151 height 21
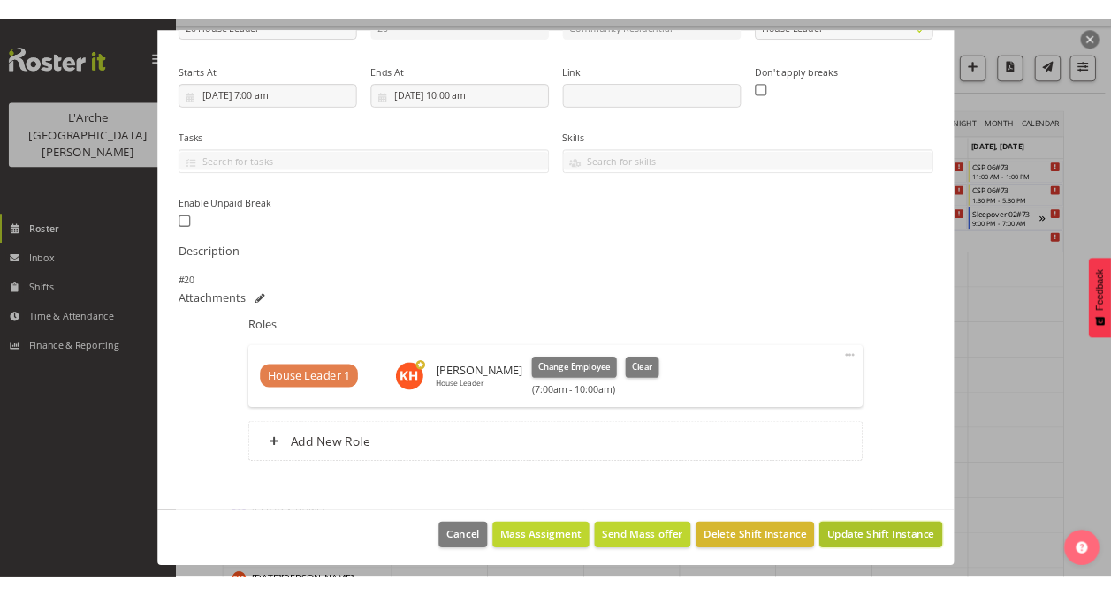
scroll to position [168, 0]
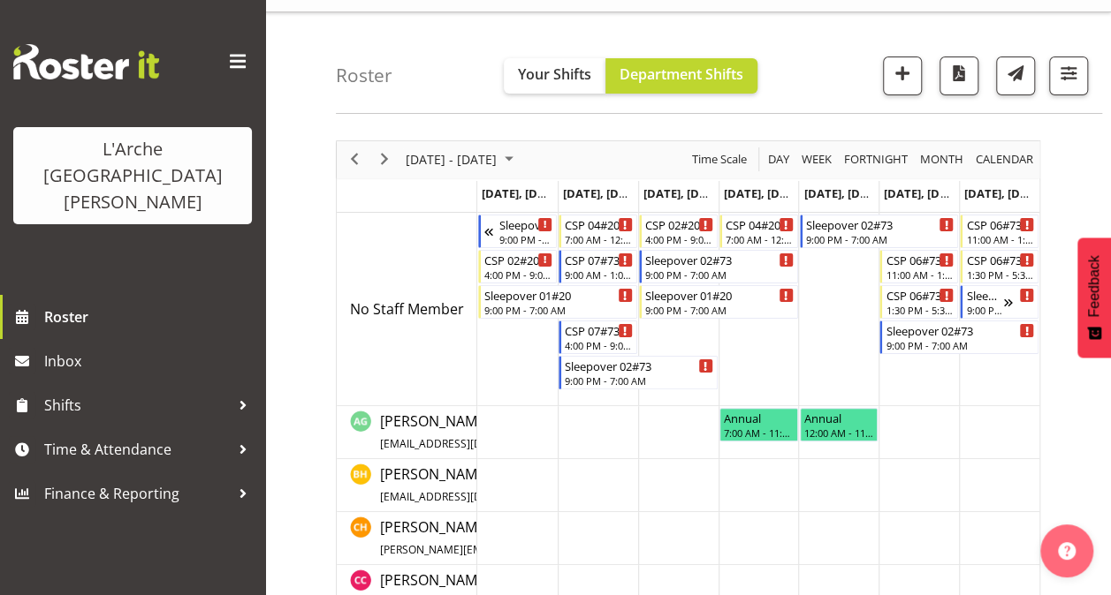
click at [242, 60] on span at bounding box center [238, 62] width 28 height 28
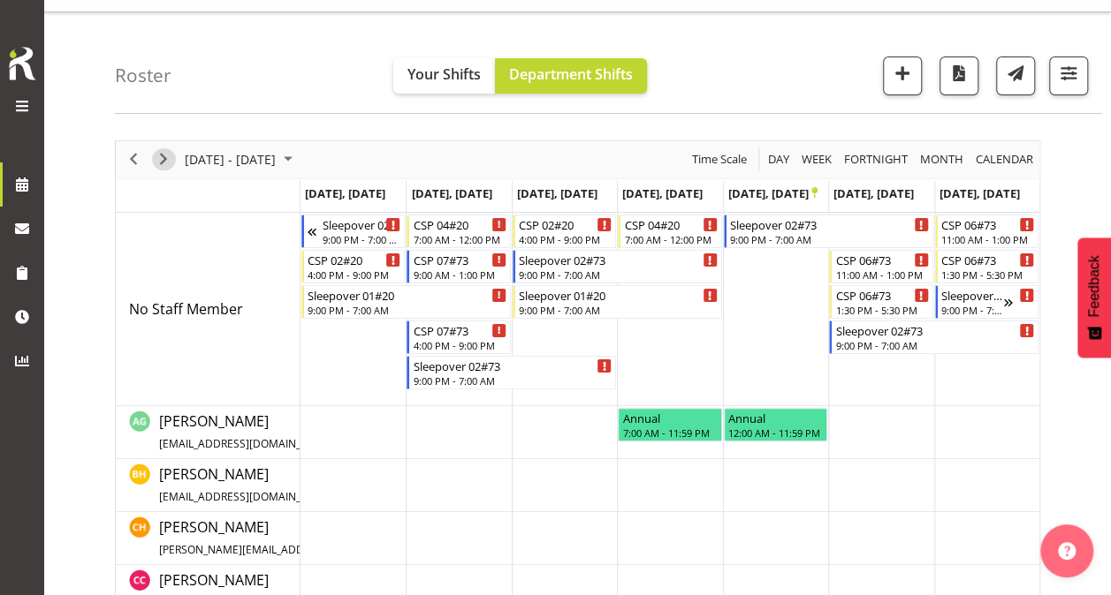
click at [170, 160] on span "Next" at bounding box center [163, 159] width 21 height 22
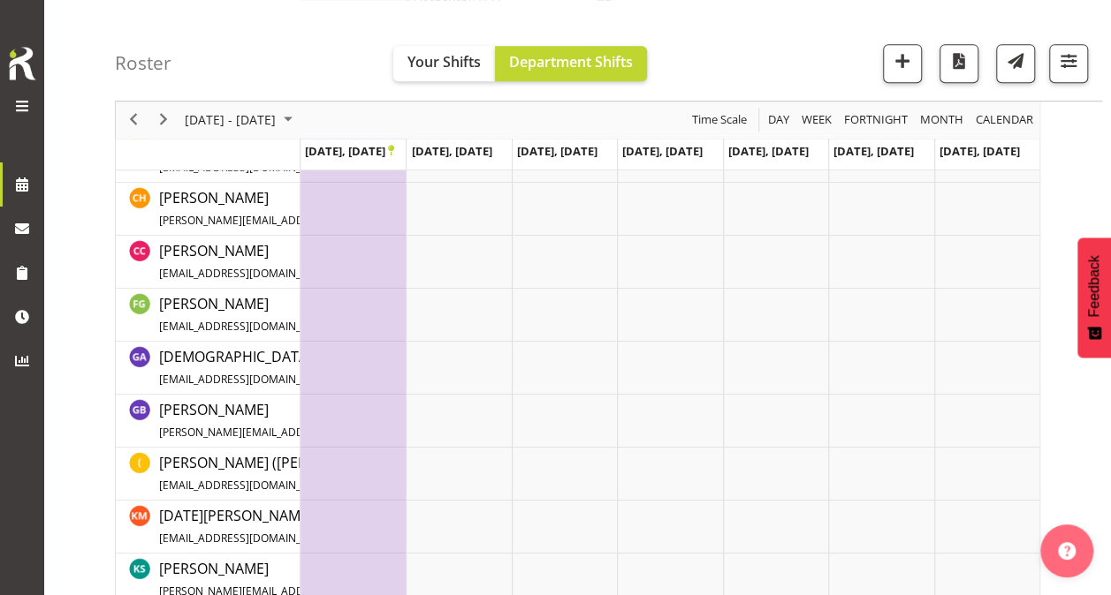
scroll to position [717, 0]
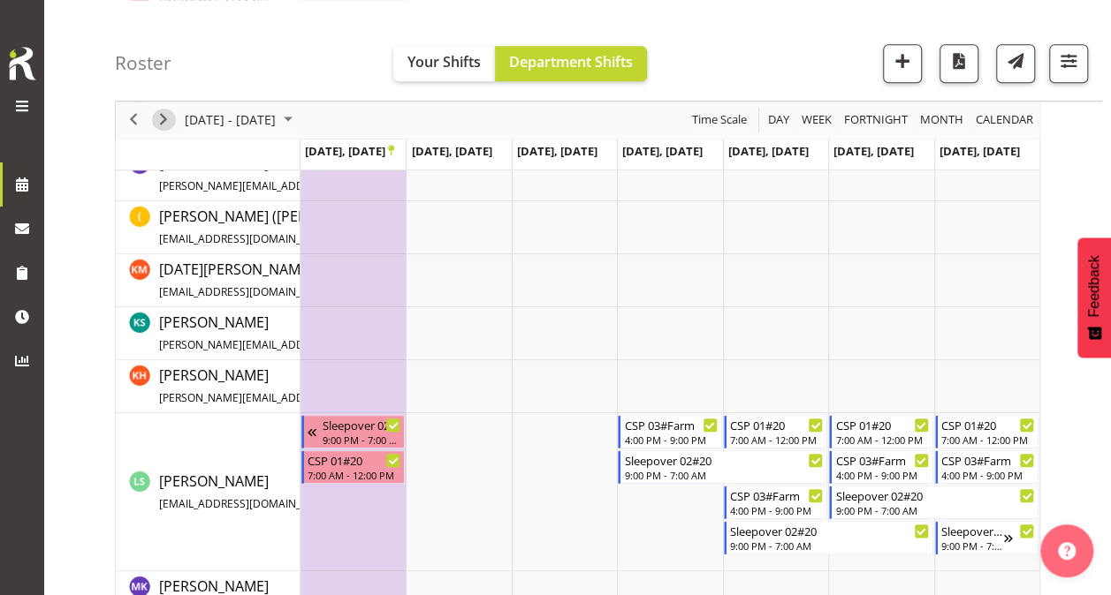
click at [163, 118] on span "Next" at bounding box center [163, 121] width 21 height 22
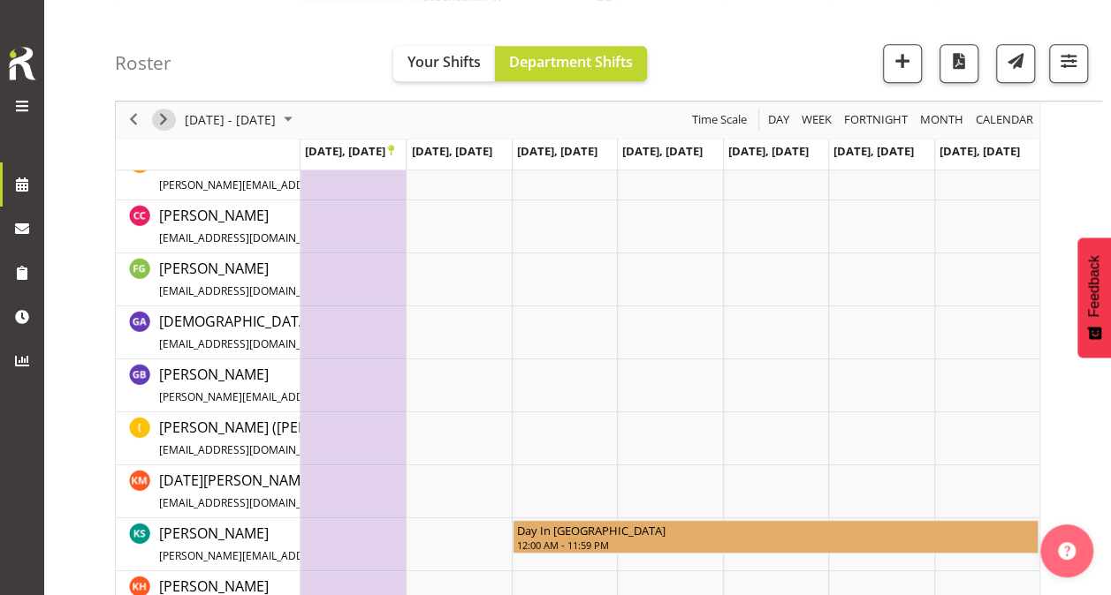
scroll to position [505, 0]
click at [169, 117] on span "Next" at bounding box center [163, 121] width 21 height 22
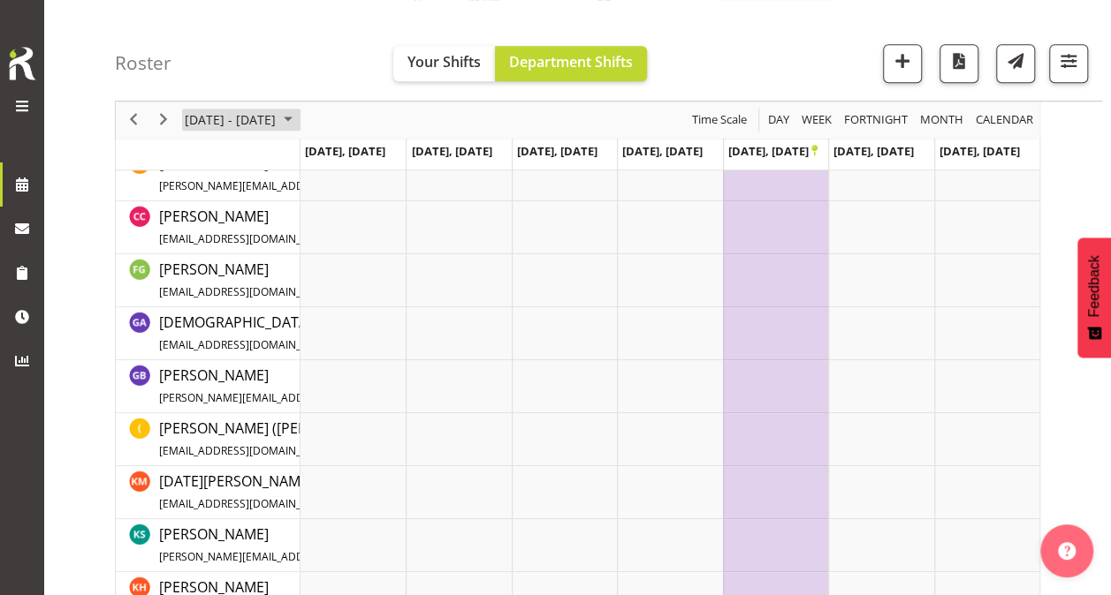
click at [239, 117] on span "[DATE] - [DATE]" at bounding box center [230, 121] width 95 height 22
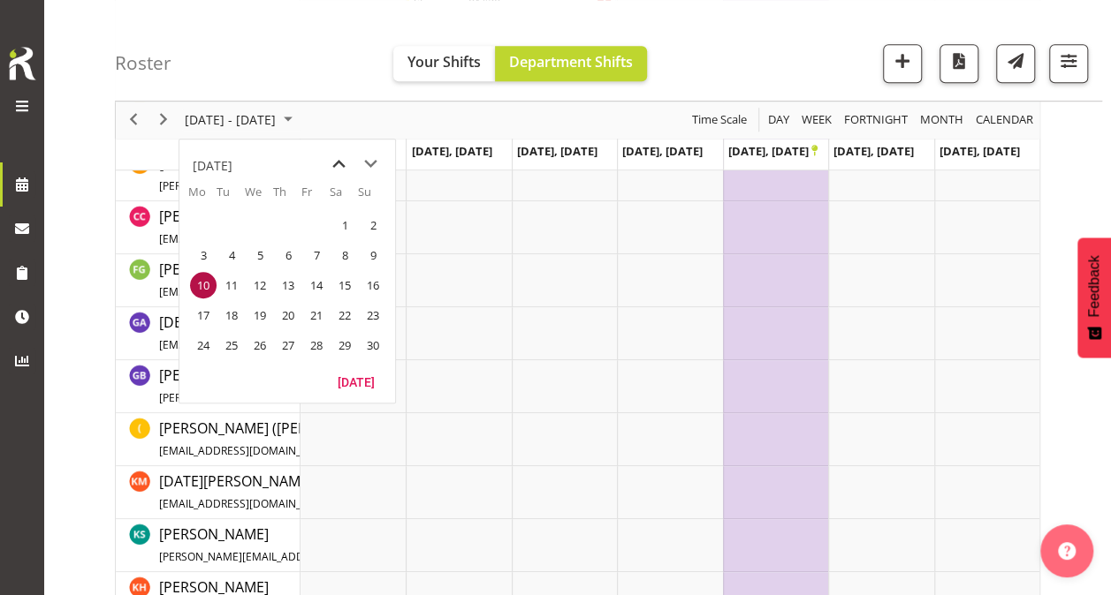
click at [340, 164] on span "previous month" at bounding box center [338, 164] width 31 height 32
click at [201, 307] on span "22" at bounding box center [203, 315] width 27 height 27
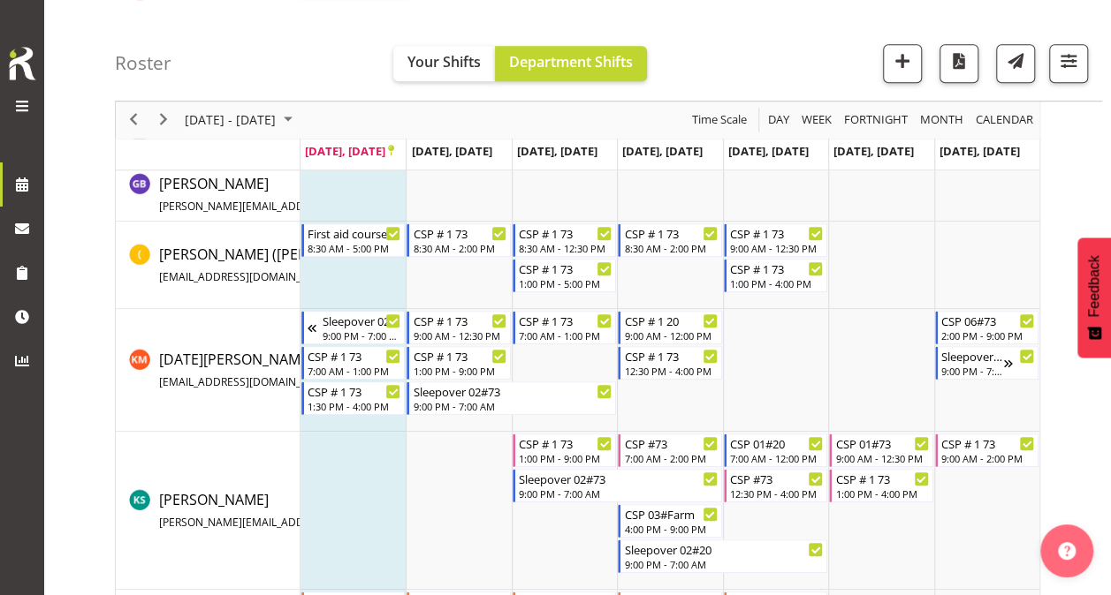
scroll to position [516, 0]
